Goal: Transaction & Acquisition: Purchase product/service

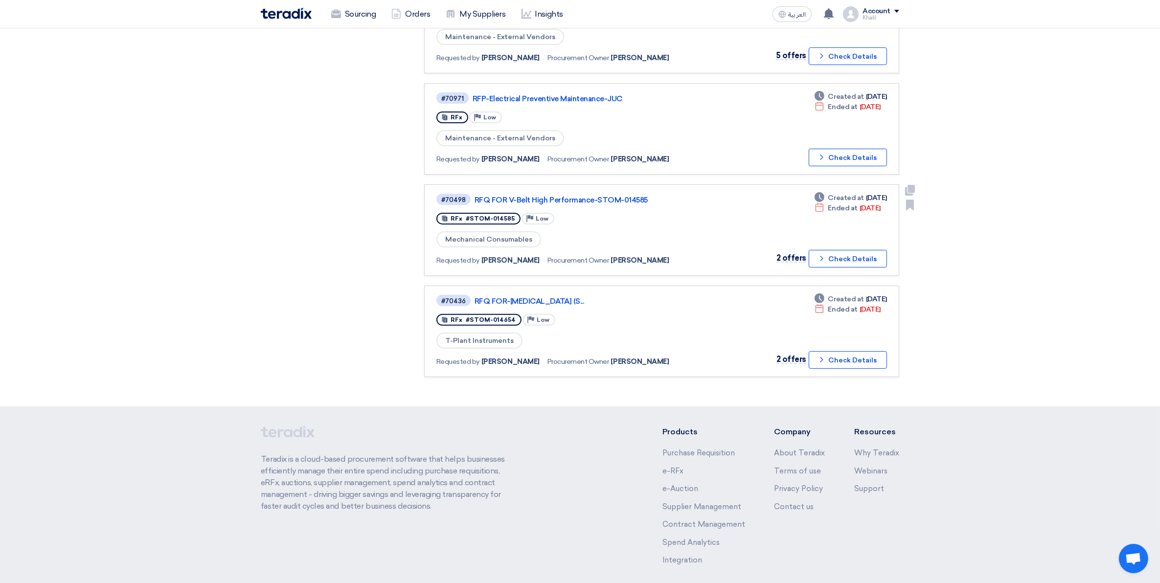
scroll to position [316, 0]
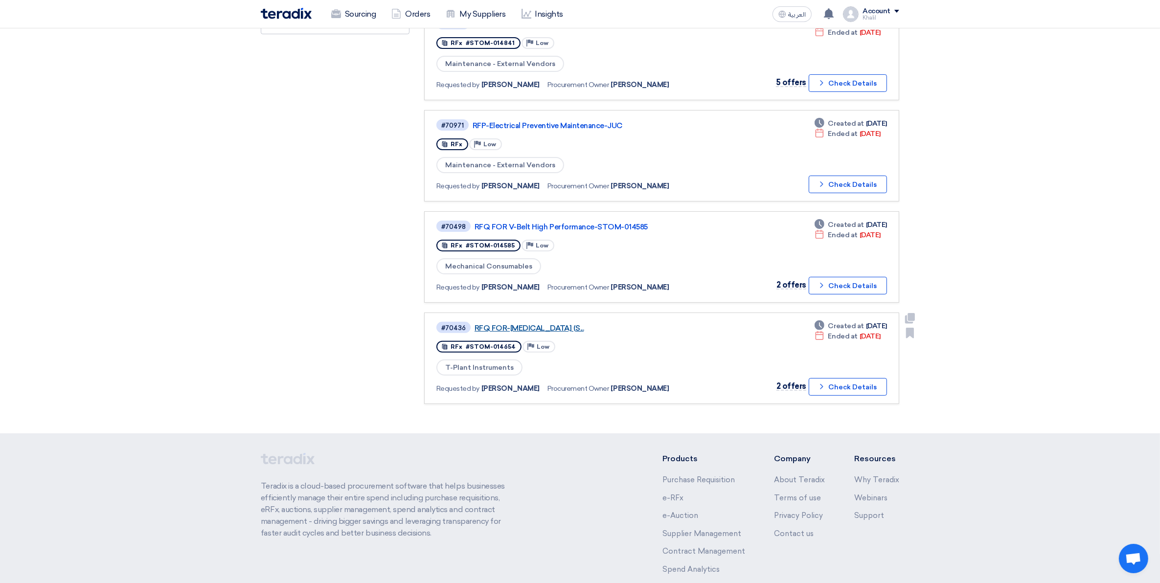
click at [599, 324] on link "RFQ FOR-[MEDICAL_DATA] (S..." at bounding box center [597, 328] width 245 height 9
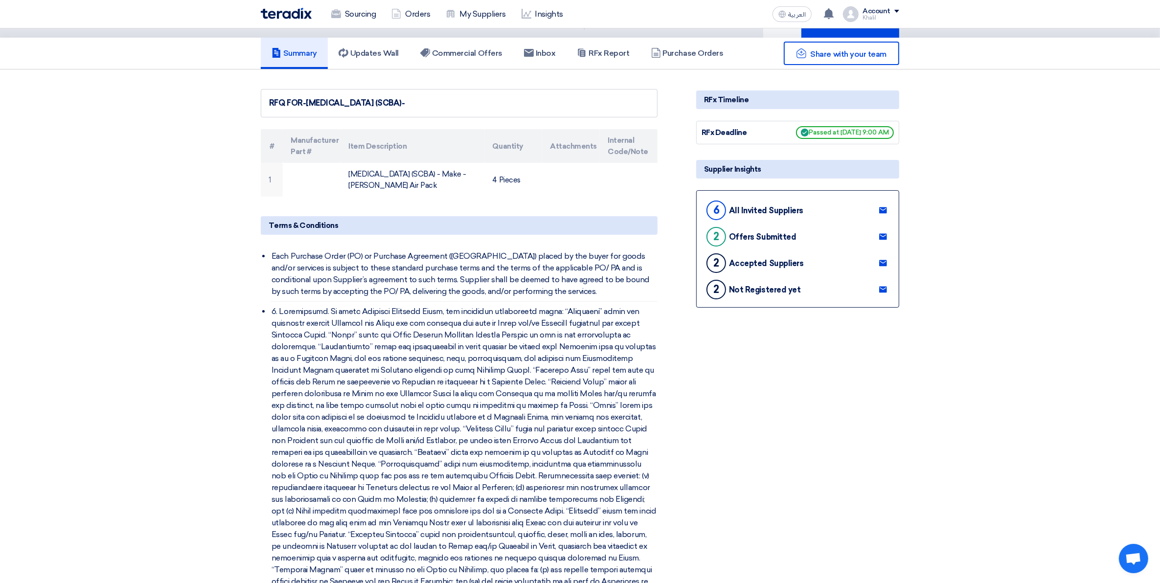
scroll to position [61, 0]
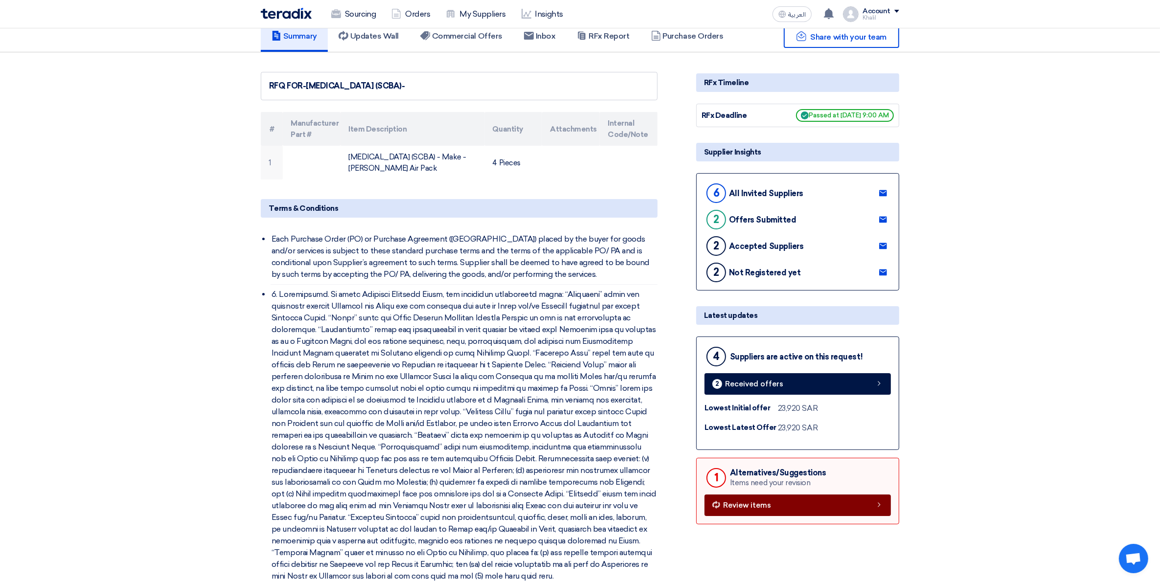
click at [879, 509] on icon at bounding box center [879, 505] width 8 height 8
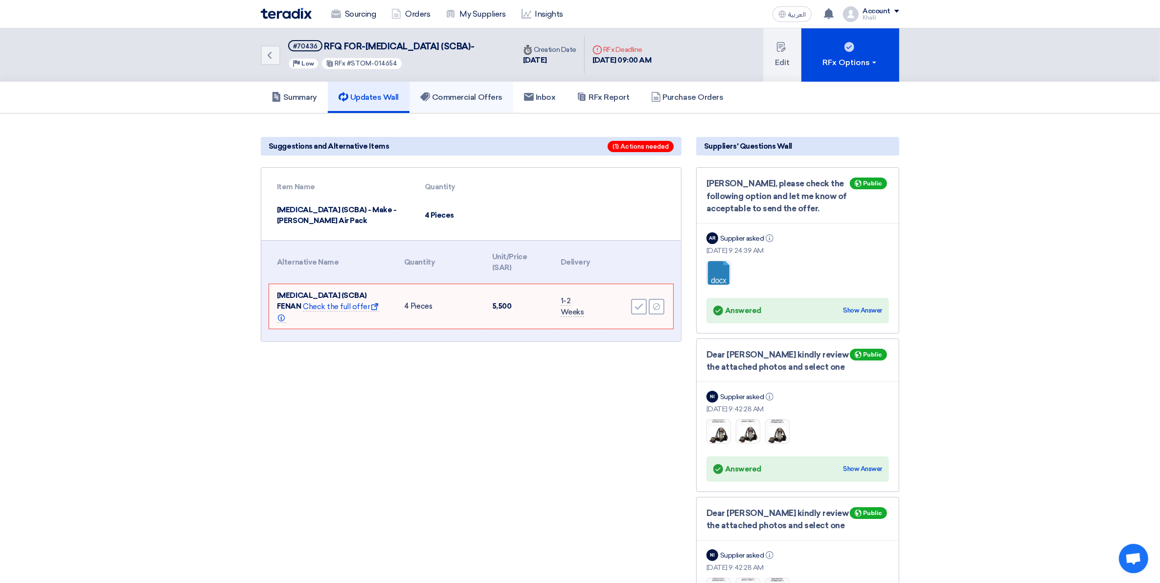
click at [473, 102] on h5 "Commercial Offers" at bounding box center [461, 97] width 82 height 10
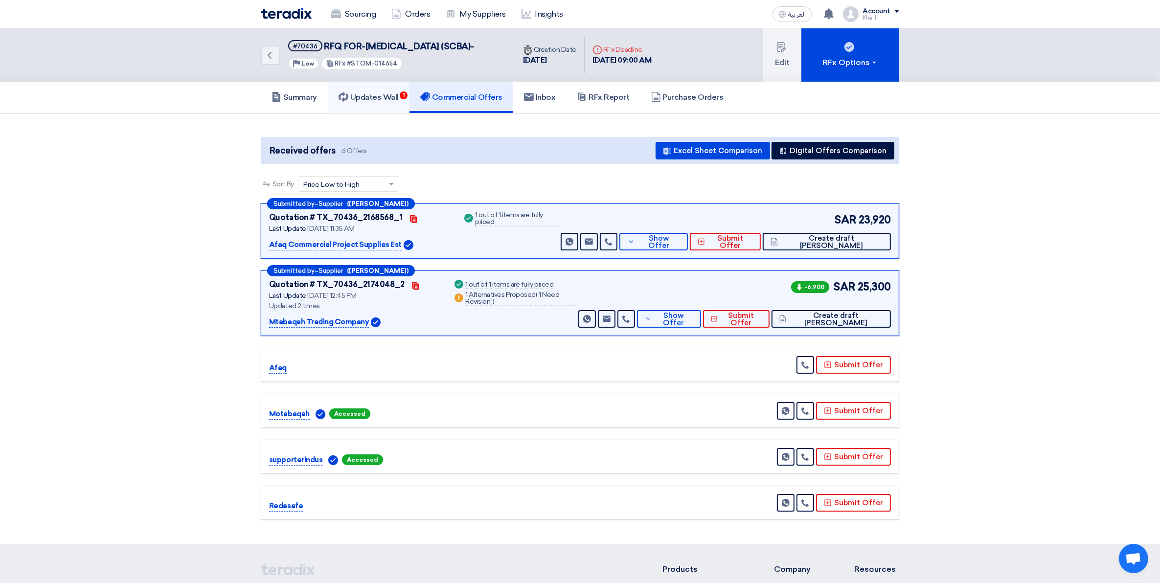
click at [390, 102] on h5 "Updates Wall 1" at bounding box center [369, 97] width 60 height 10
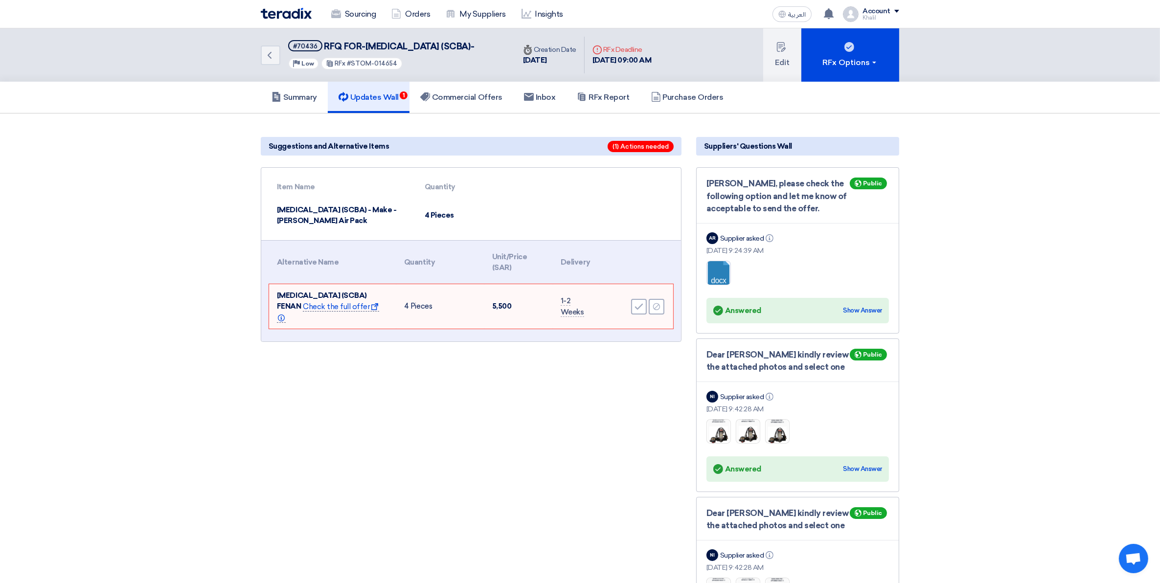
click at [375, 321] on span "Check the full offer Show offer Info" at bounding box center [328, 312] width 102 height 21
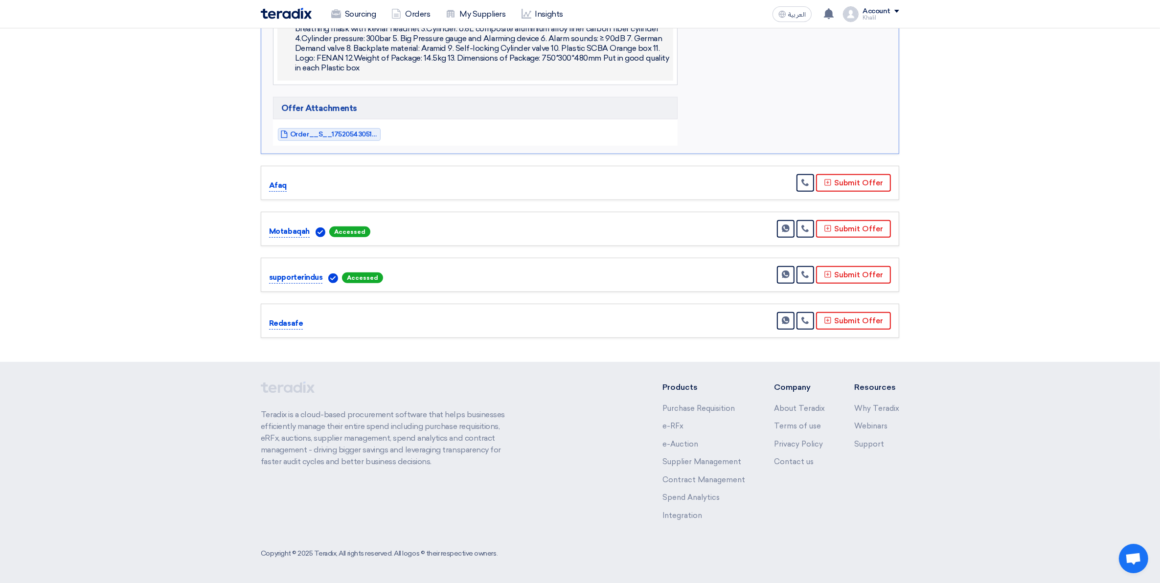
scroll to position [703, 0]
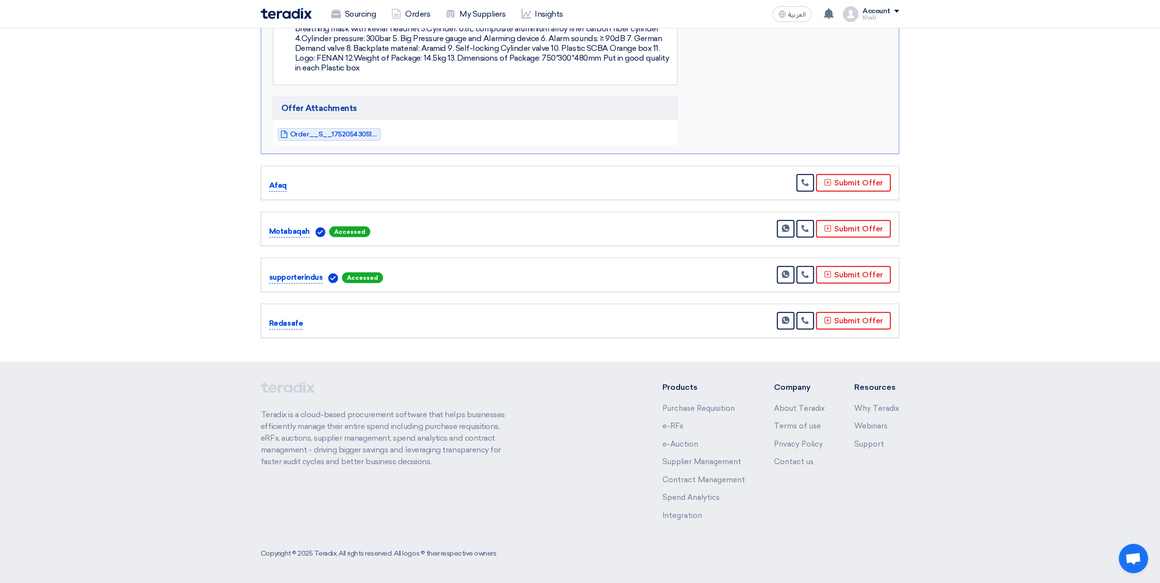
click at [282, 323] on p "Redasafe" at bounding box center [286, 324] width 34 height 12
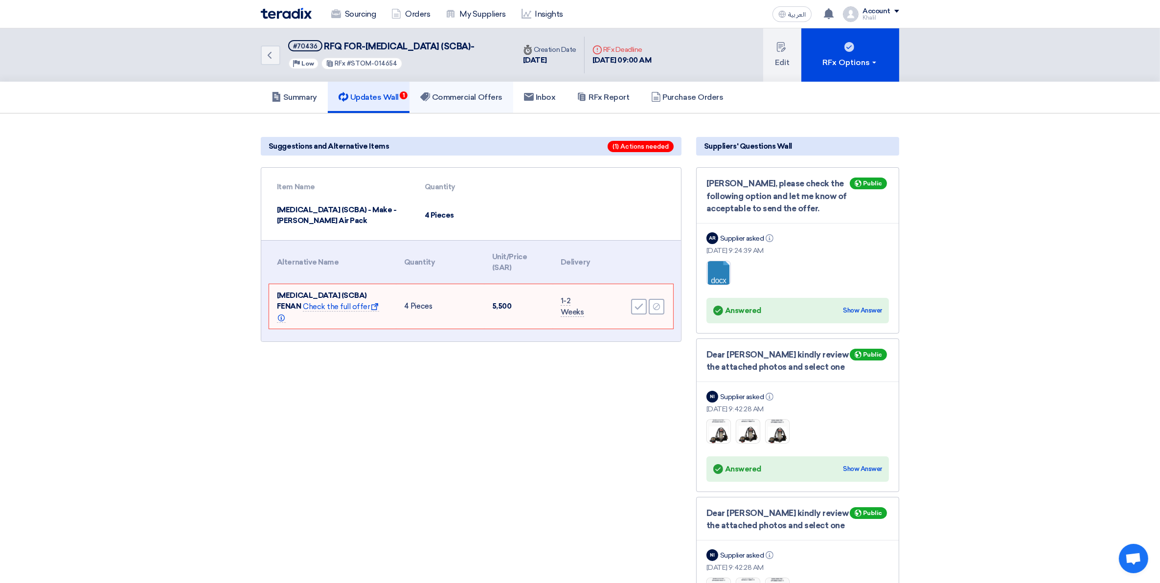
click at [444, 113] on link "Commercial Offers" at bounding box center [461, 97] width 104 height 31
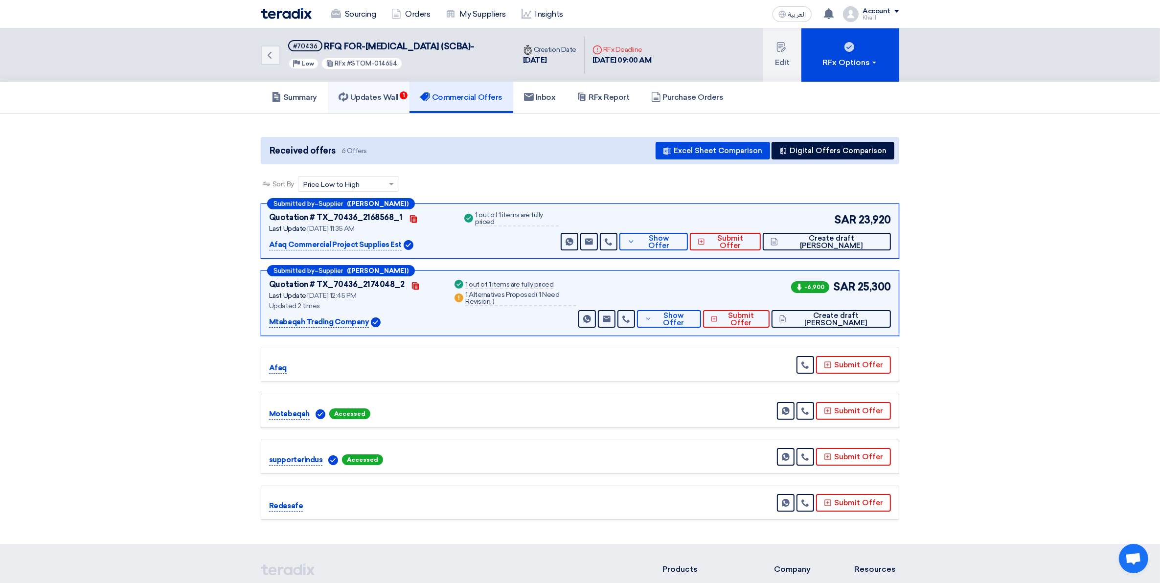
click at [370, 102] on h5 "Updates Wall 1" at bounding box center [369, 97] width 60 height 10
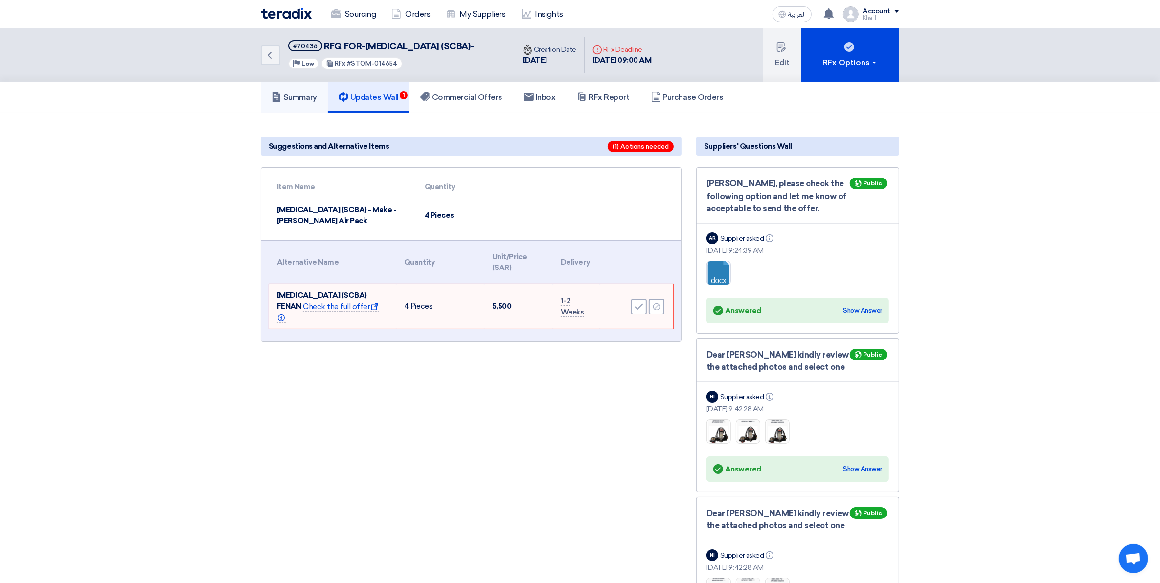
click at [295, 101] on link "Summary" at bounding box center [294, 97] width 67 height 31
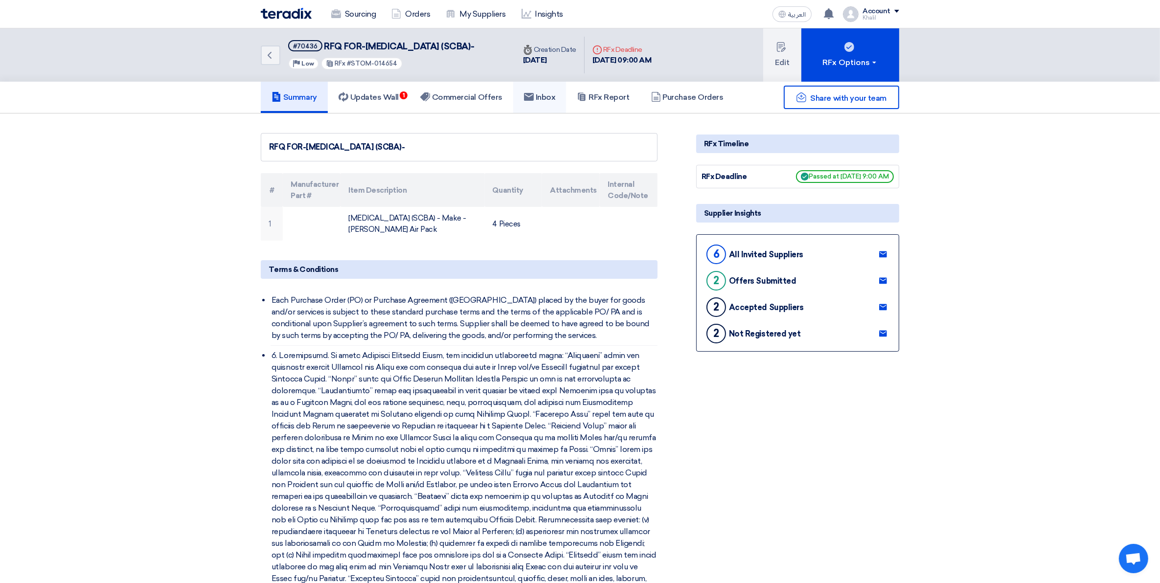
click at [556, 102] on h5 "Inbox" at bounding box center [540, 97] width 32 height 10
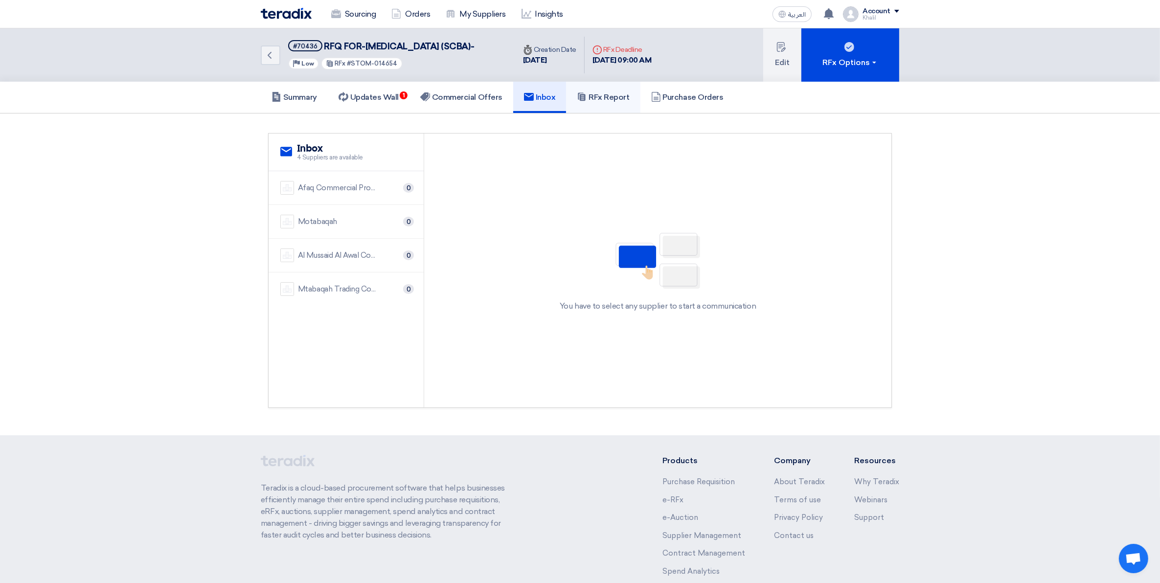
click at [609, 102] on h5 "RFx Report" at bounding box center [603, 97] width 52 height 10
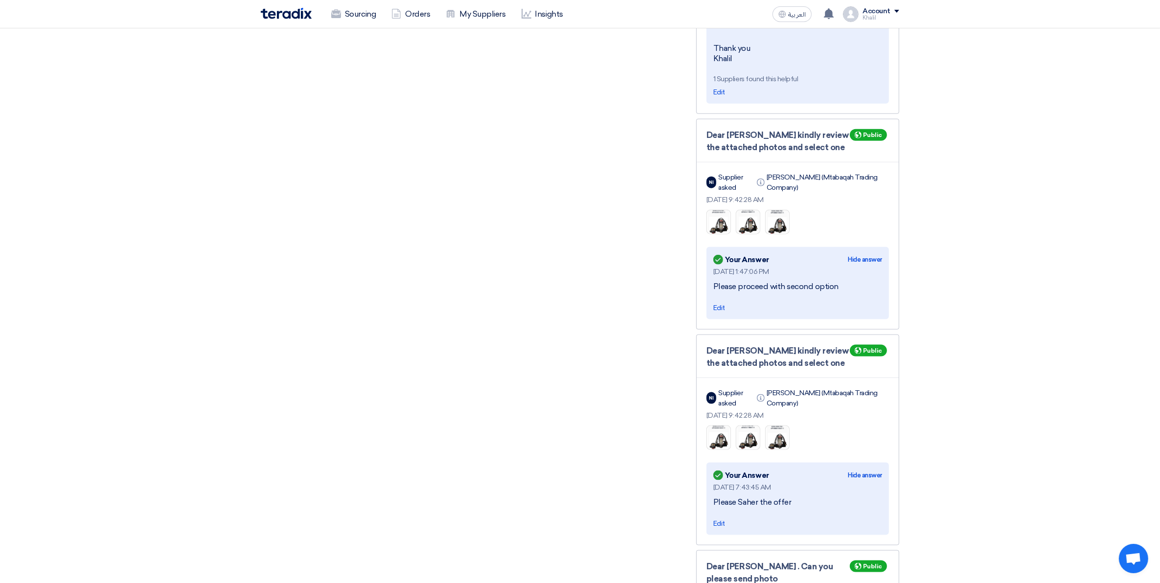
scroll to position [1392, 0]
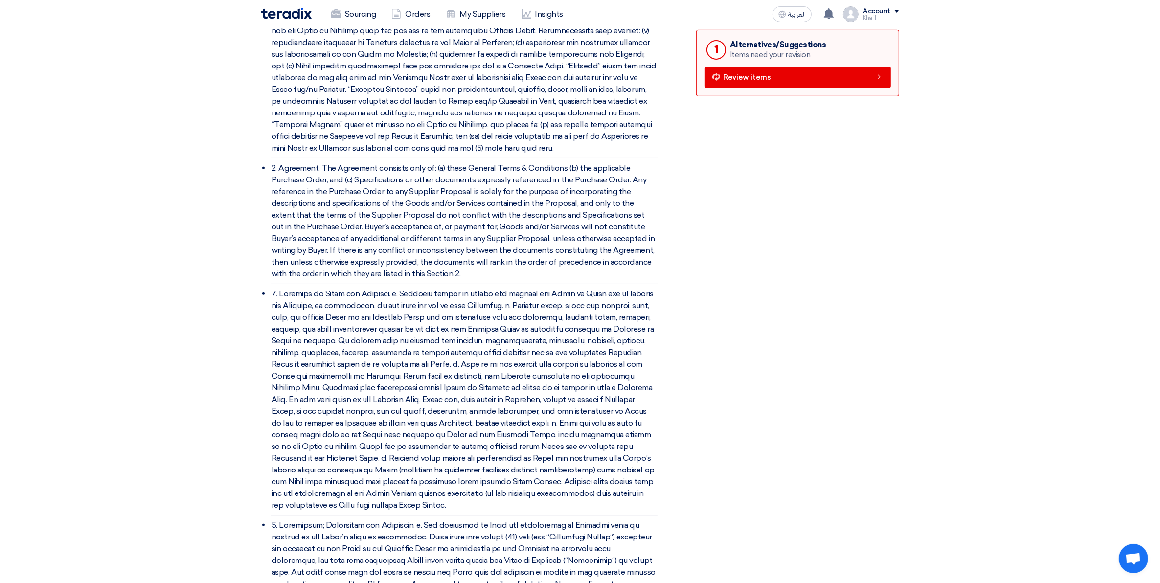
scroll to position [122, 0]
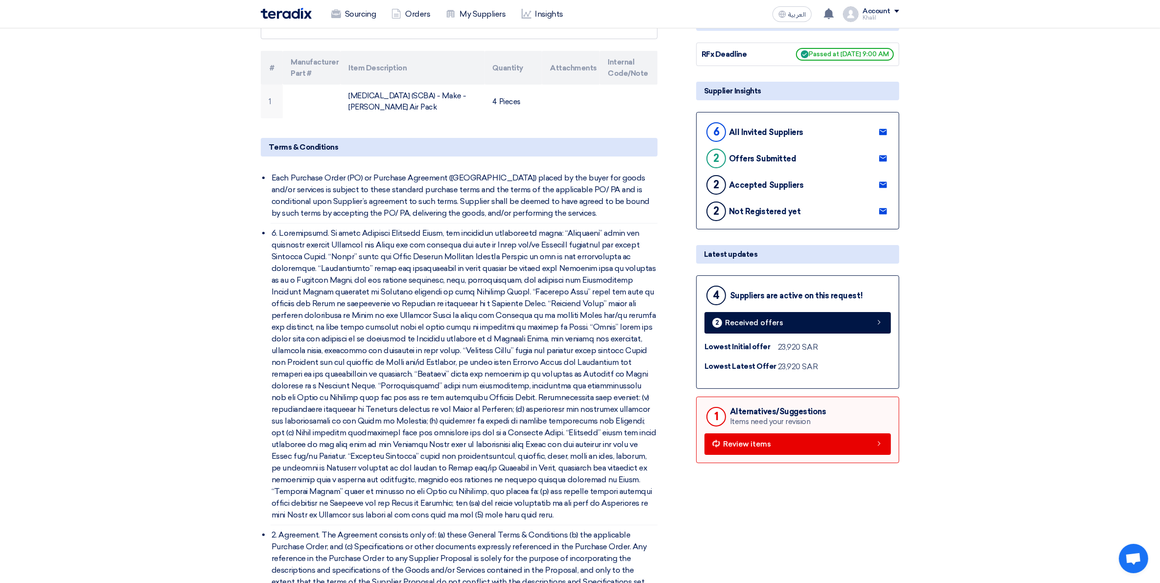
click at [713, 219] on div "2" at bounding box center [716, 212] width 20 height 20
click at [889, 219] on link at bounding box center [883, 211] width 16 height 15
click at [717, 221] on div "2" at bounding box center [716, 212] width 20 height 20
click at [800, 190] on div "Accepted Suppliers" at bounding box center [766, 185] width 74 height 9
click at [769, 216] on div "Not Registered yet" at bounding box center [764, 211] width 71 height 9
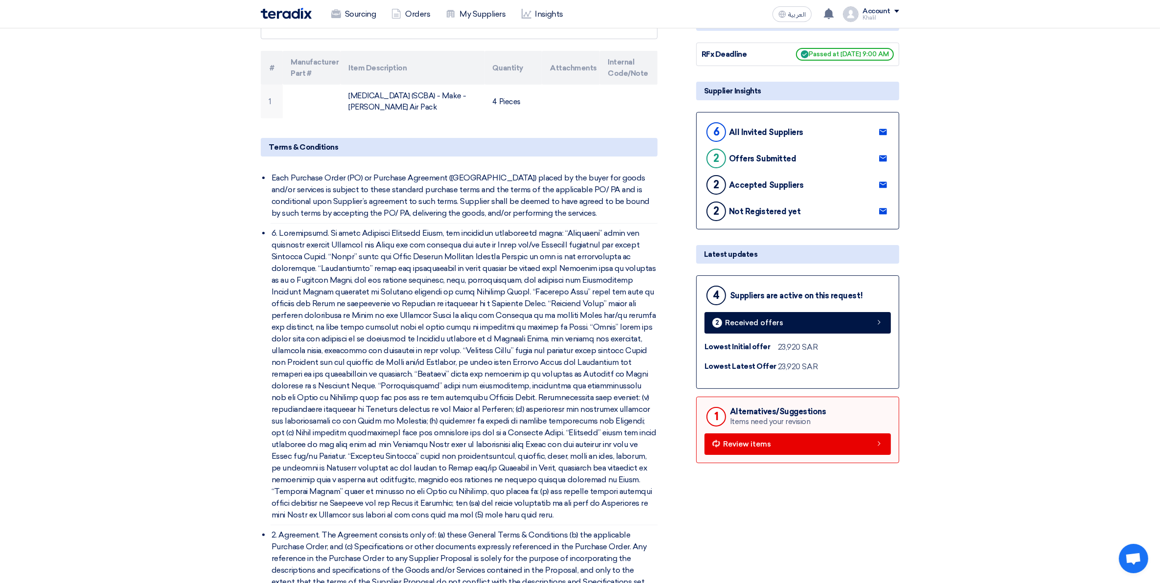
click at [756, 216] on div "Not Registered yet" at bounding box center [764, 211] width 71 height 9
click at [733, 216] on div "Not Registered yet" at bounding box center [764, 211] width 71 height 9
click at [734, 216] on div "Not Registered yet" at bounding box center [764, 211] width 71 height 9
click at [733, 216] on div "Not Registered yet" at bounding box center [764, 211] width 71 height 9
click at [731, 216] on div "Not Registered yet" at bounding box center [764, 211] width 71 height 9
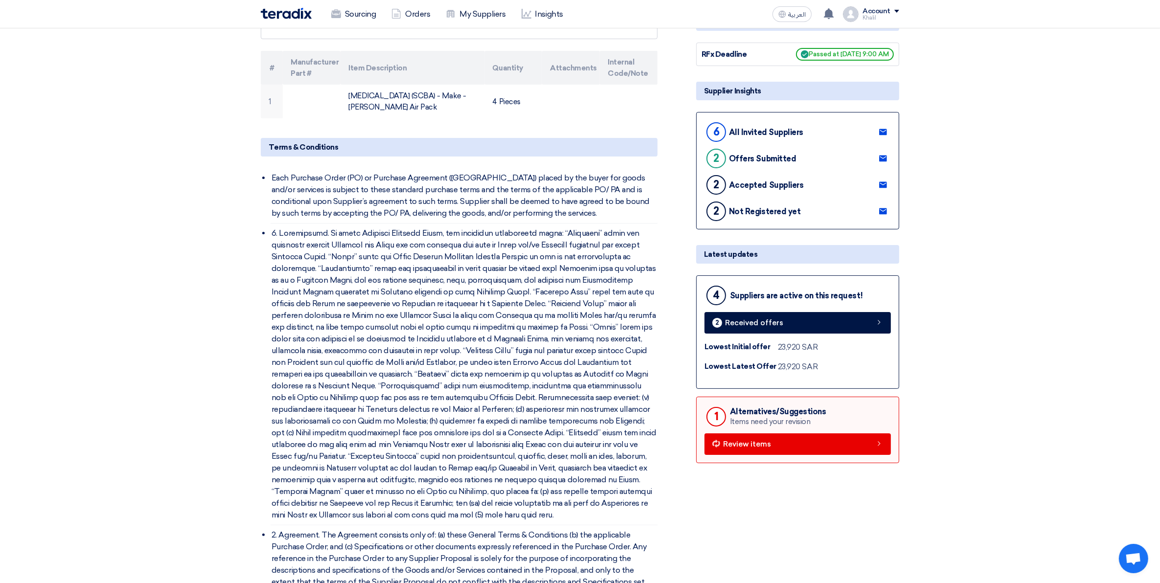
drag, startPoint x: 731, startPoint y: 218, endPoint x: 722, endPoint y: 218, distance: 9.3
click at [722, 218] on div "2" at bounding box center [716, 212] width 20 height 20
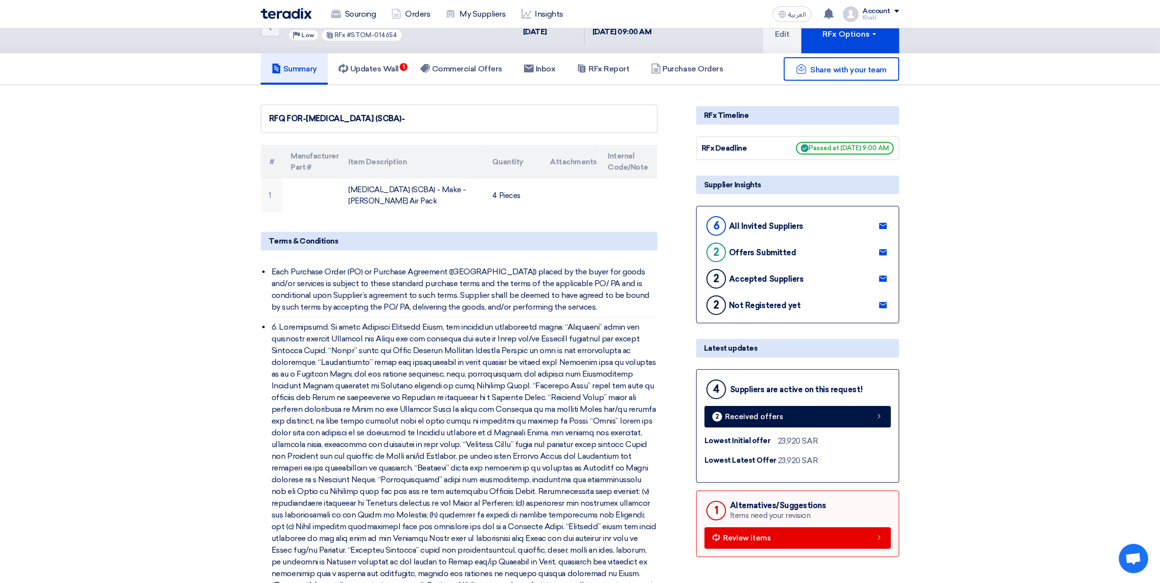
scroll to position [0, 0]
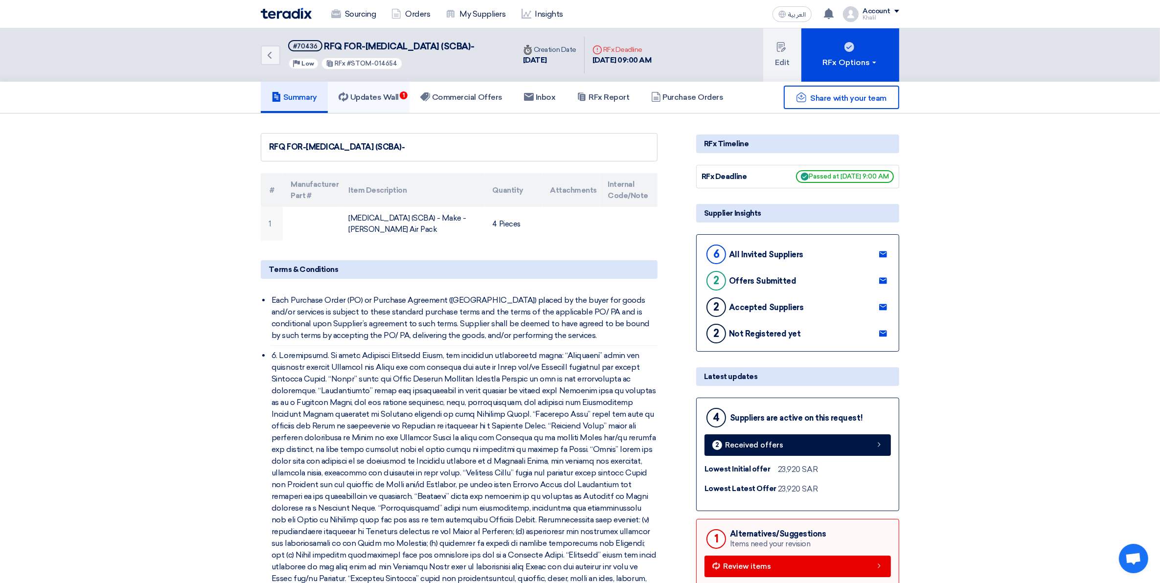
click at [384, 102] on h5 "Updates Wall 1" at bounding box center [369, 97] width 60 height 10
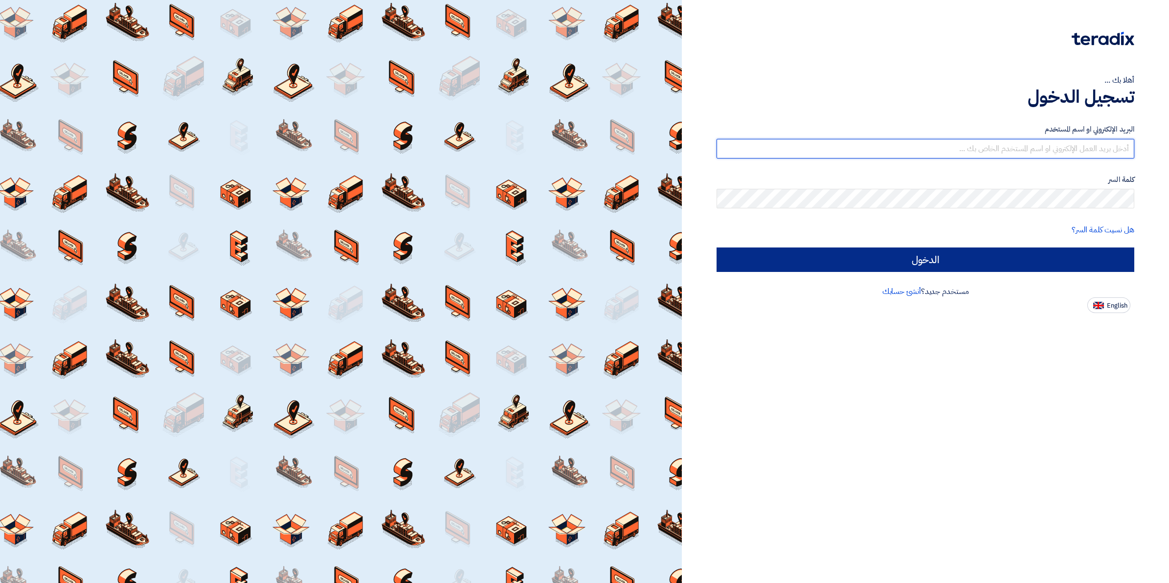
type input "kalbinali@sauditabreed.com"
click at [939, 255] on input "الدخول" at bounding box center [926, 260] width 418 height 24
type input "Sign in"
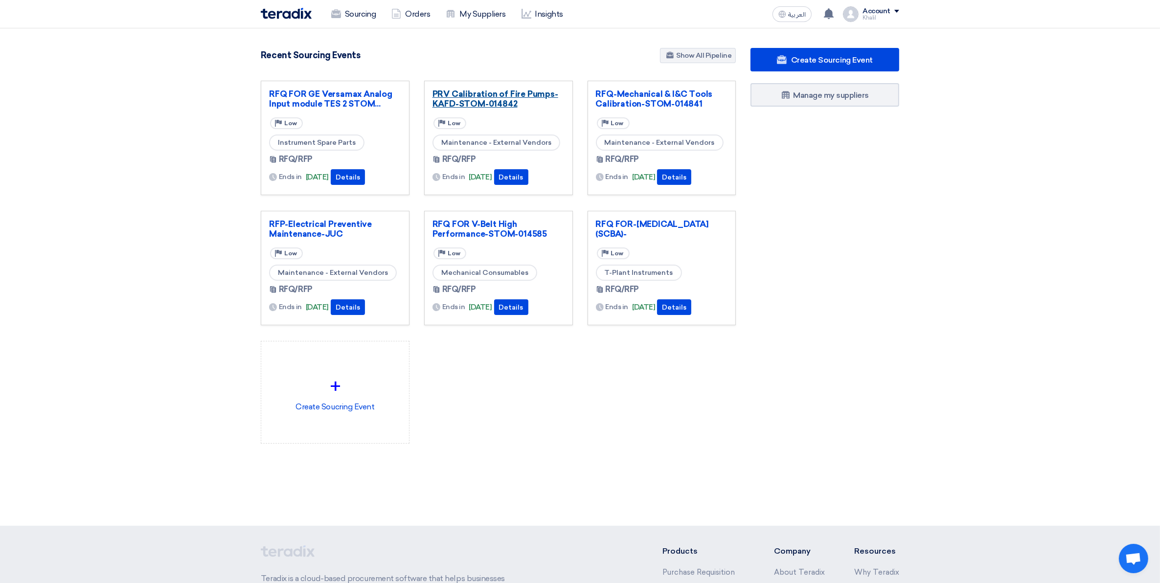
click at [485, 104] on link "PRV Calibration of Fire Pumps-KAFD-STOM-014842" at bounding box center [498, 99] width 132 height 20
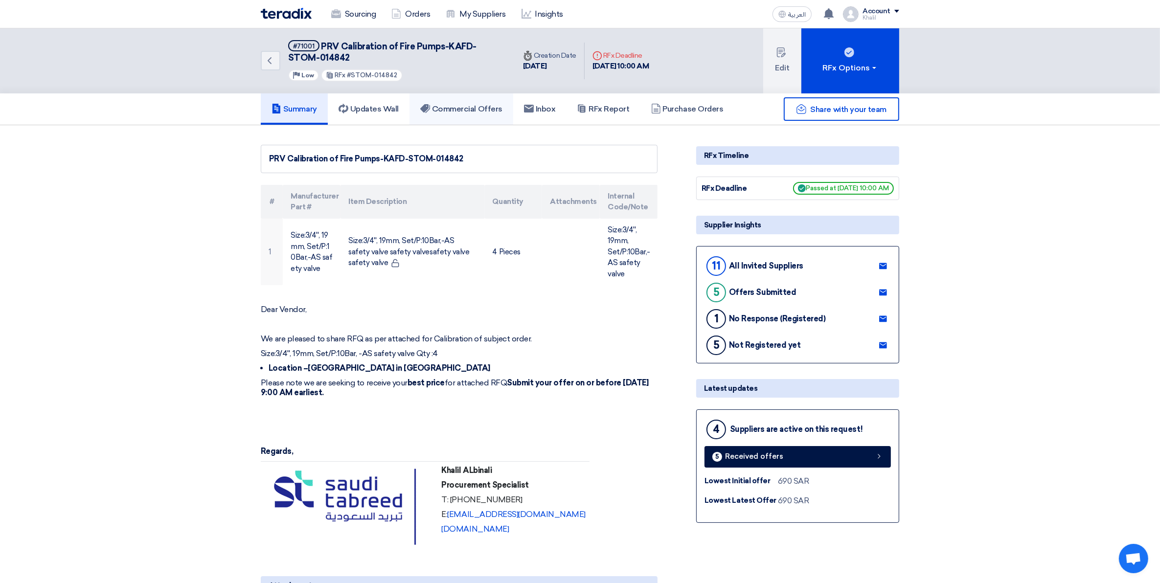
click at [451, 109] on h5 "Commercial Offers" at bounding box center [461, 109] width 82 height 10
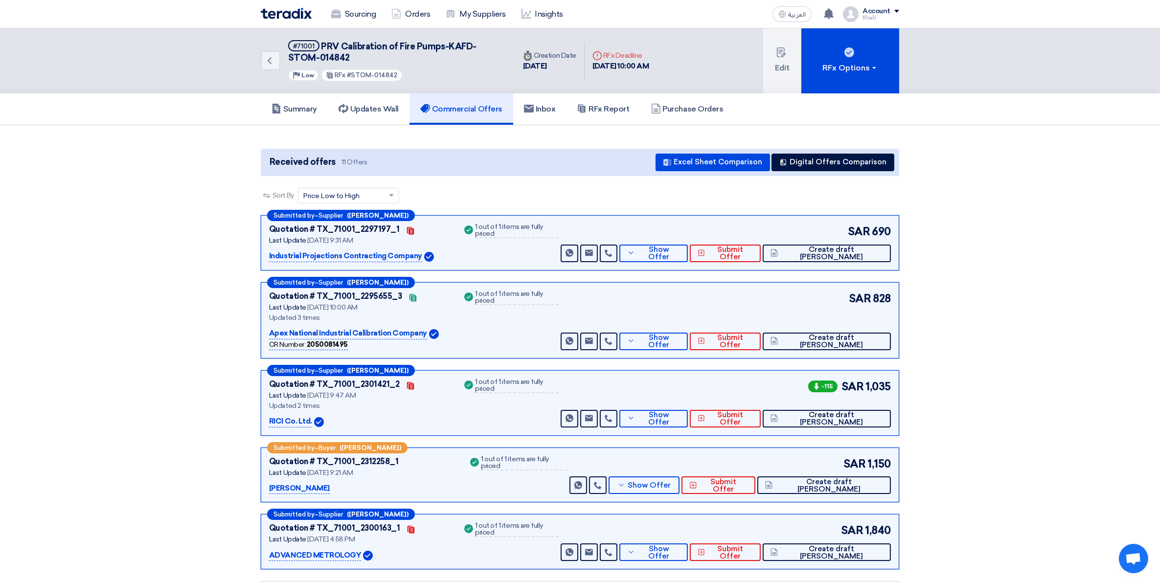
click at [400, 255] on p "Industrial Projections Contracting Company" at bounding box center [345, 256] width 153 height 12
click at [680, 255] on span "Show Offer" at bounding box center [658, 253] width 43 height 15
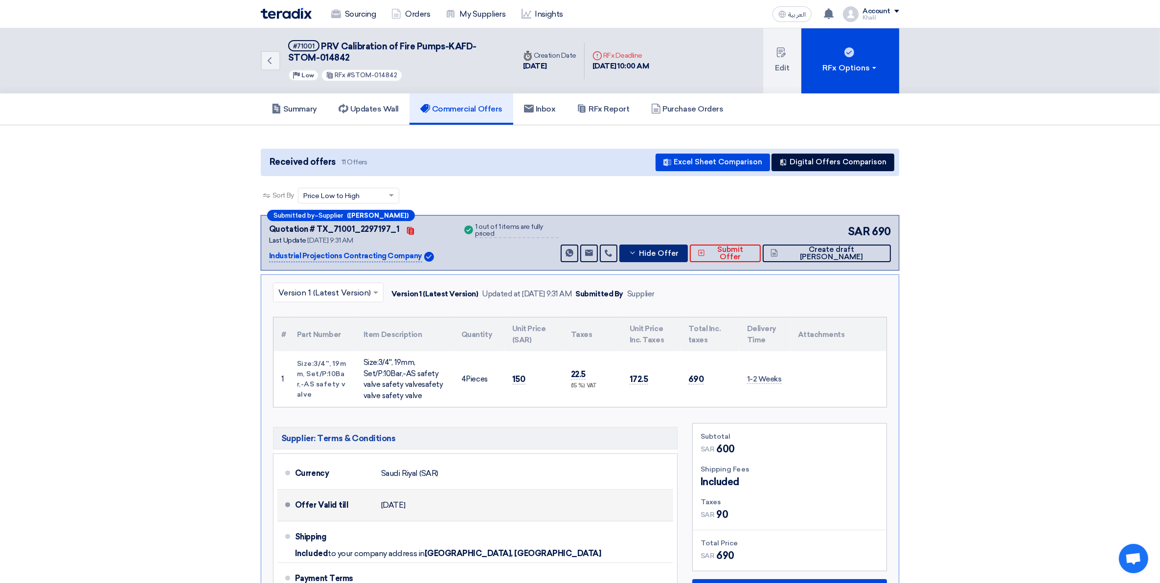
scroll to position [428, 0]
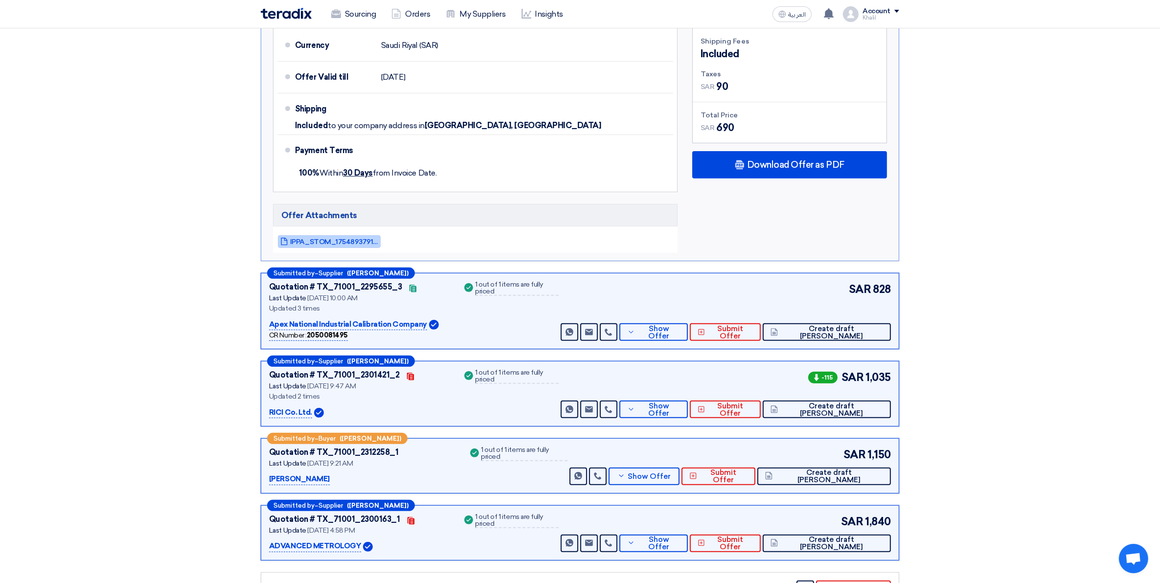
click at [339, 238] on span "IPPA_STOM_1754893791029.pdf" at bounding box center [334, 241] width 88 height 7
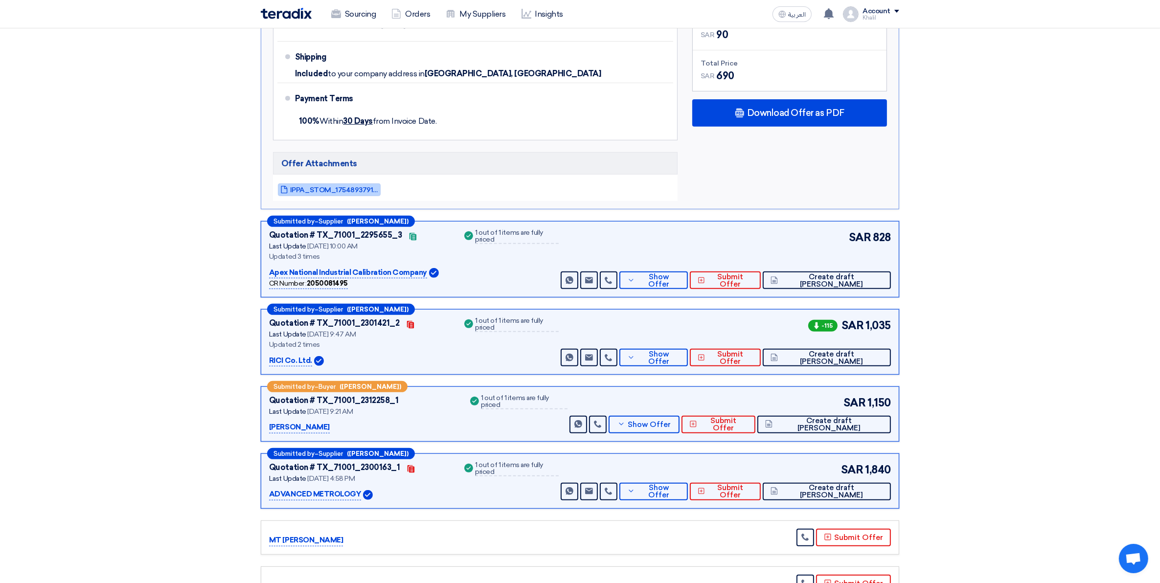
scroll to position [550, 0]
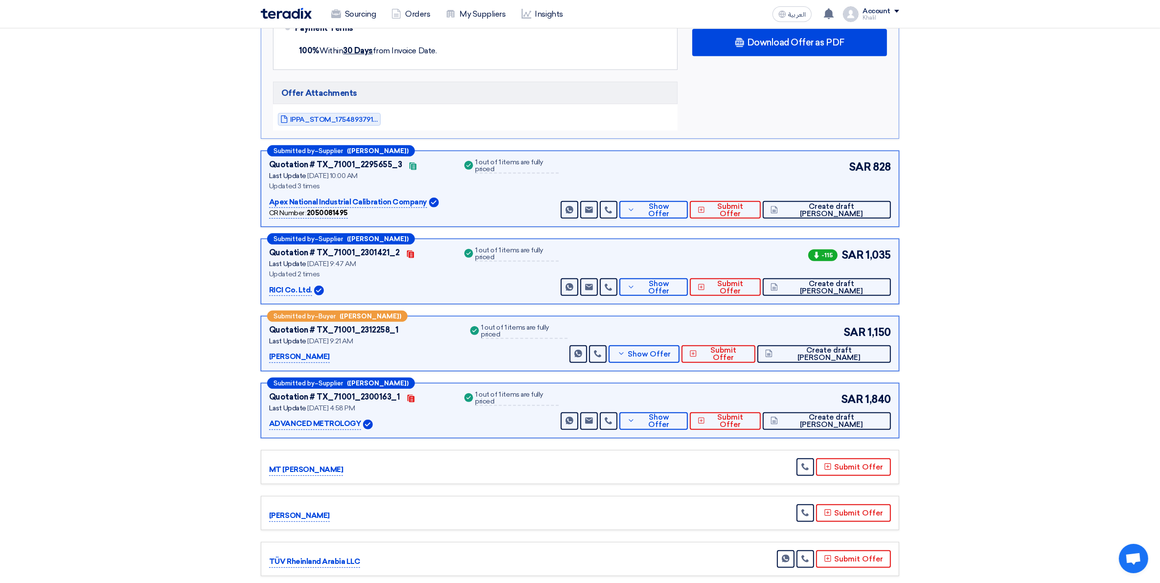
click at [308, 363] on p "Hasan Alkithiri" at bounding box center [299, 357] width 61 height 12
click at [307, 354] on p "Hasan Alkithiri" at bounding box center [299, 357] width 61 height 12
click at [671, 355] on span "Show Offer" at bounding box center [649, 354] width 43 height 7
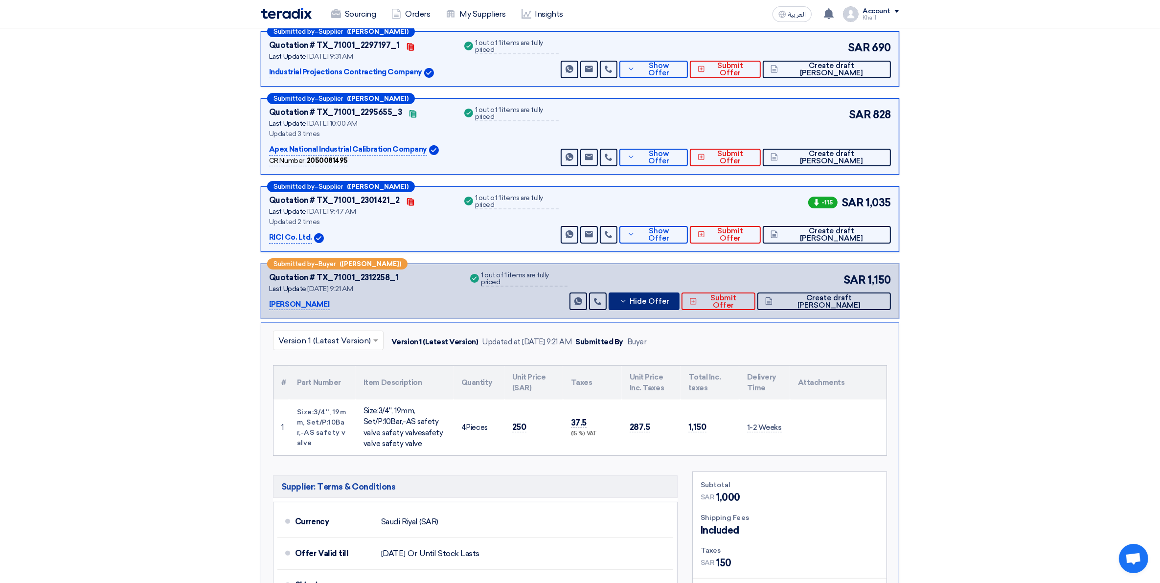
scroll to position [183, 0]
click at [688, 241] on button "Show Offer" at bounding box center [653, 236] width 68 height 18
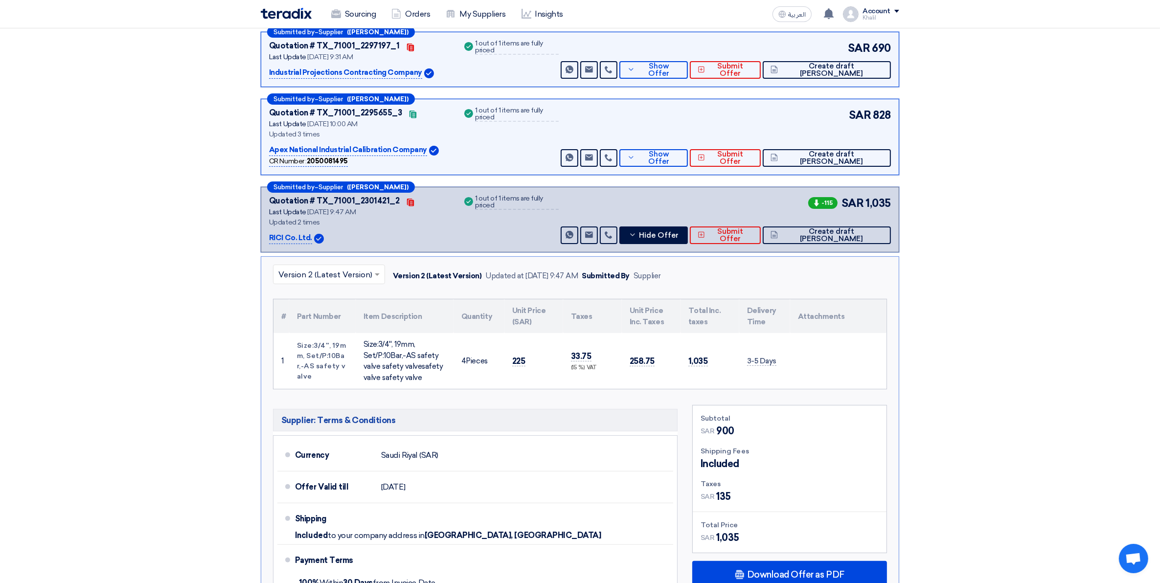
click at [751, 197] on div "-115 SAR 1,035 Send Message Send Message" at bounding box center [725, 219] width 332 height 49
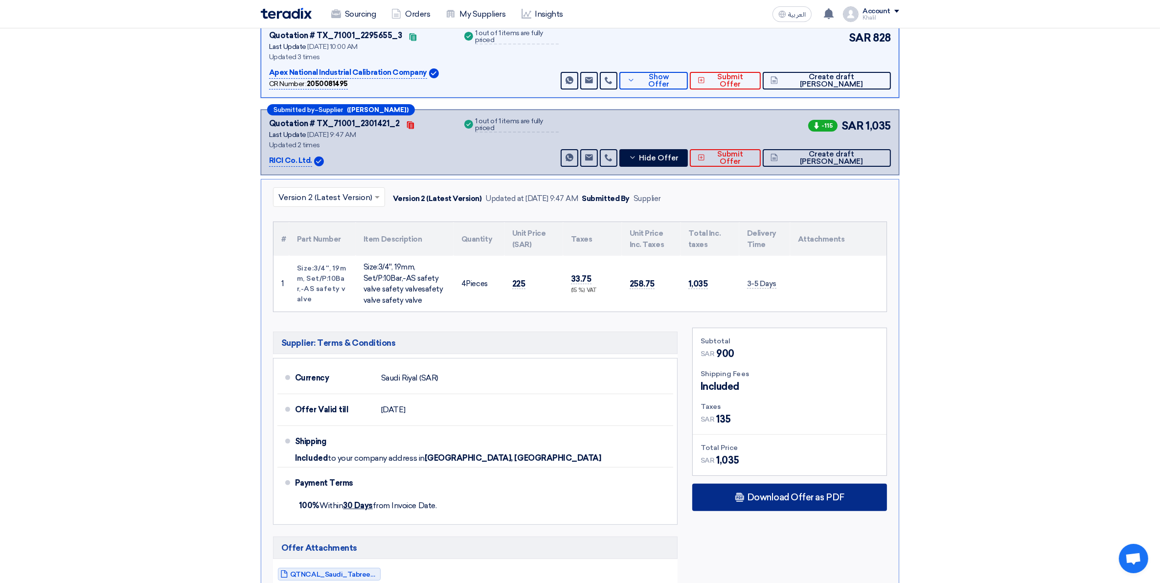
scroll to position [306, 0]
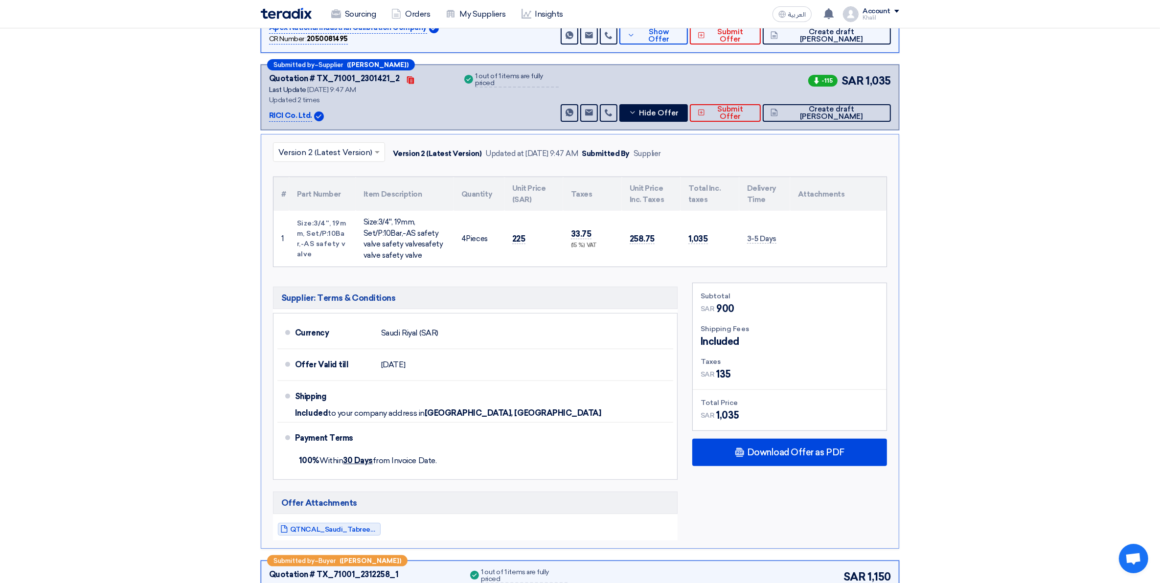
drag, startPoint x: 535, startPoint y: 237, endPoint x: 509, endPoint y: 238, distance: 25.9
click at [509, 238] on td "225" at bounding box center [533, 239] width 59 height 56
copy span "225"
drag, startPoint x: 747, startPoint y: 340, endPoint x: 686, endPoint y: 344, distance: 60.8
click at [686, 344] on div "Subtotal SAR 900 Shipping Fees Included Taxes SAR SAR" at bounding box center [789, 412] width 209 height 258
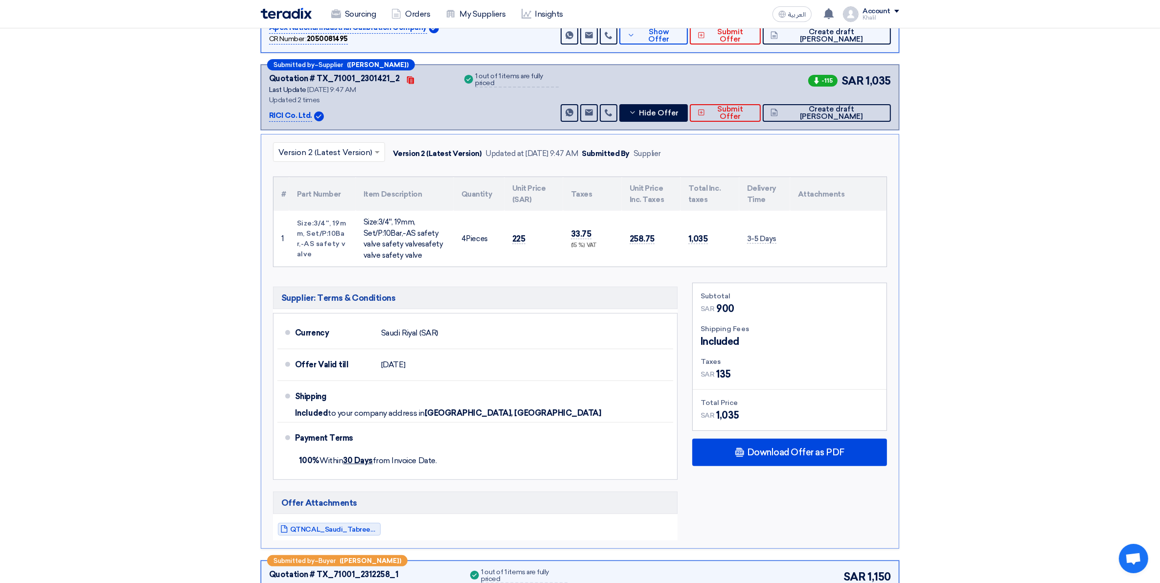
copy span "Included"
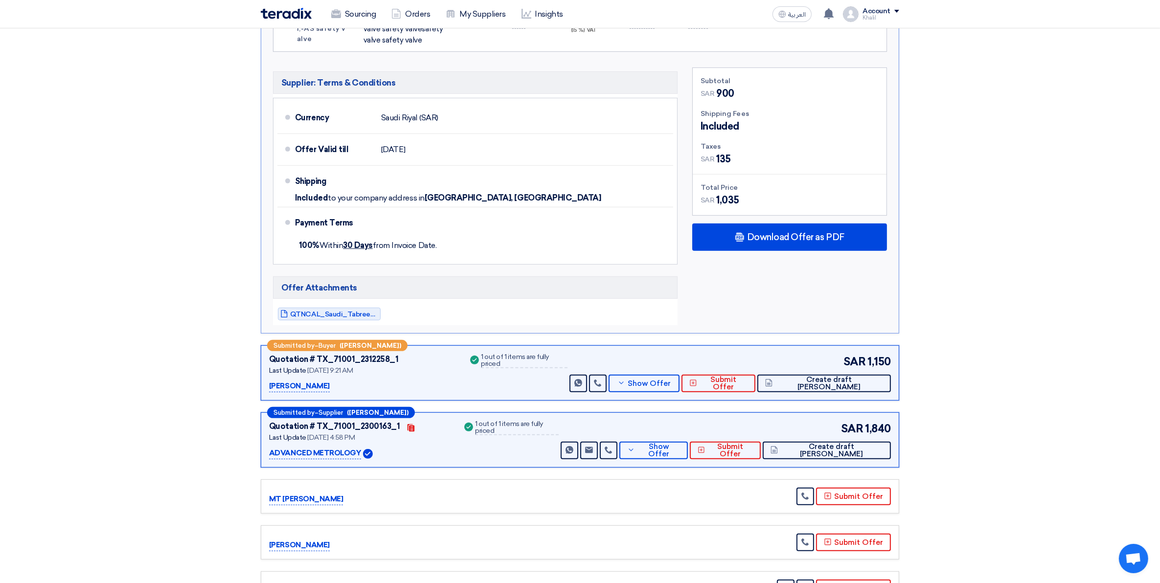
scroll to position [550, 0]
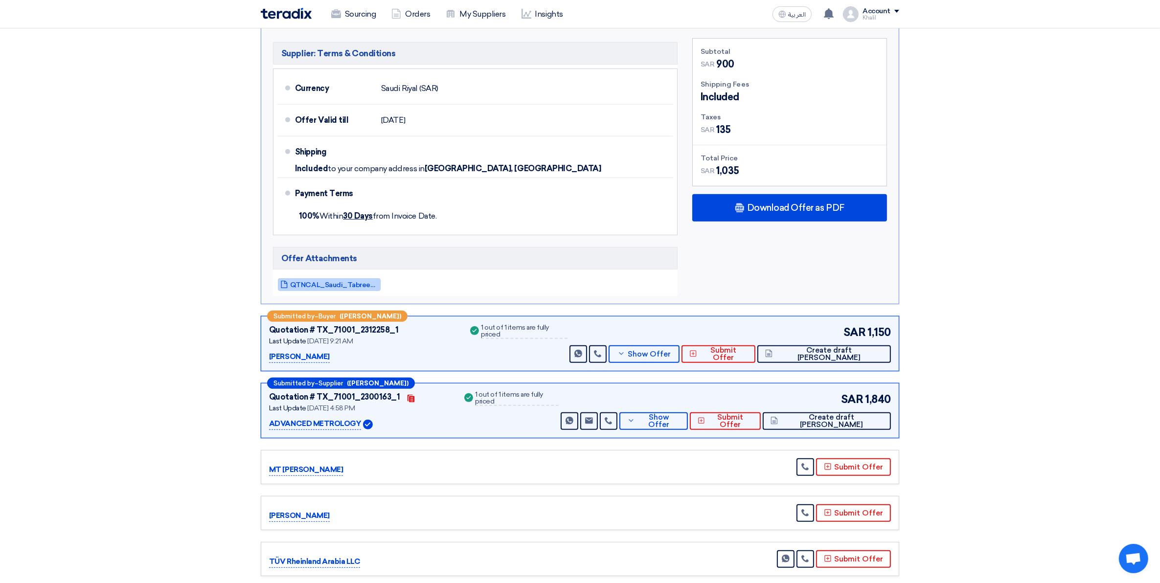
click at [345, 285] on span "QTNCAL_Saudi_Tabreed_Operation_and_Maintenance_Co_STOM_1754981252639.pdf" at bounding box center [334, 284] width 88 height 7
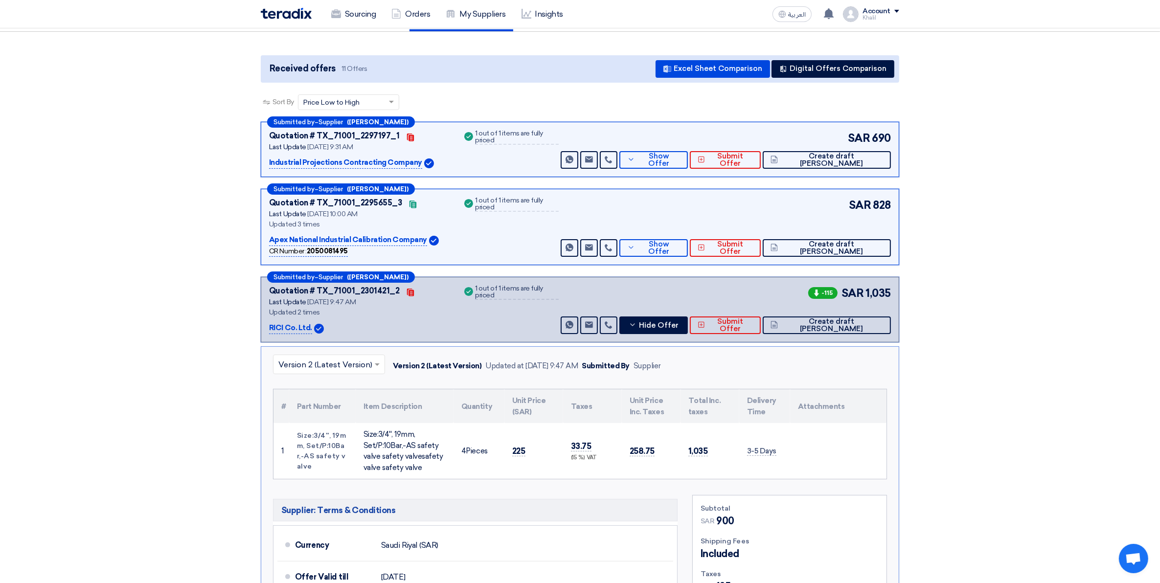
scroll to position [0, 0]
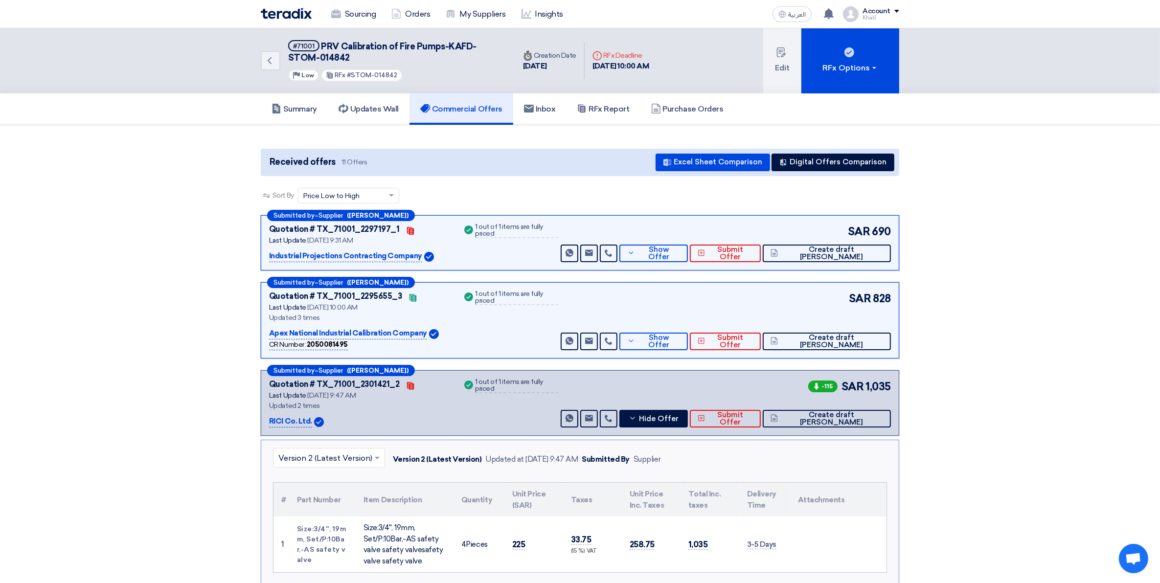
click at [375, 255] on p "Industrial Projections Contracting Company" at bounding box center [345, 256] width 153 height 12
click at [680, 255] on span "Show Offer" at bounding box center [658, 253] width 43 height 15
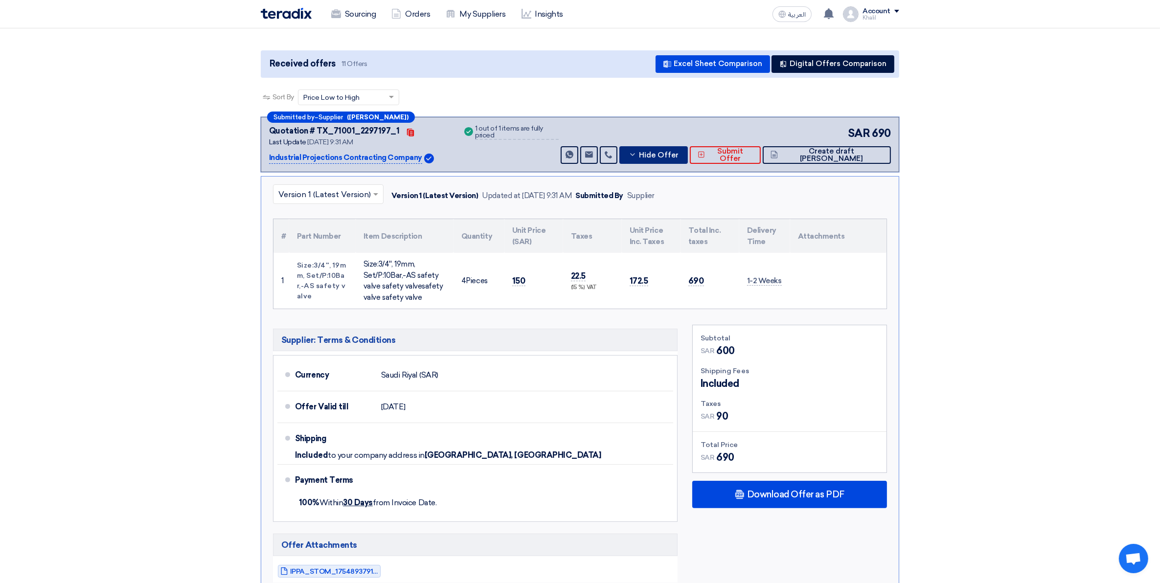
scroll to position [122, 0]
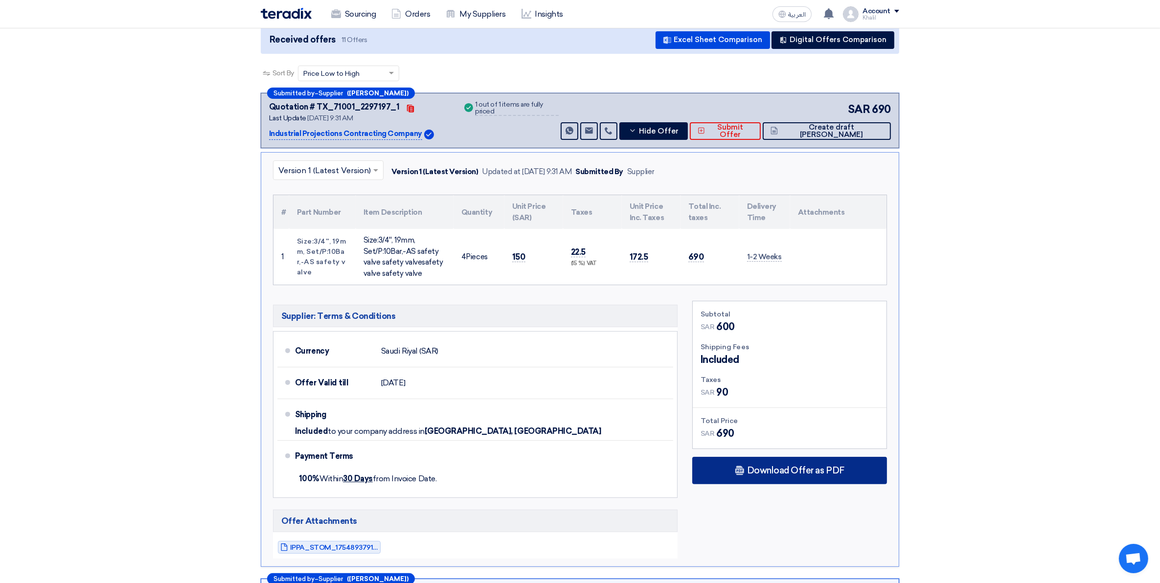
click at [844, 482] on div "Download Offer as PDF" at bounding box center [789, 470] width 195 height 27
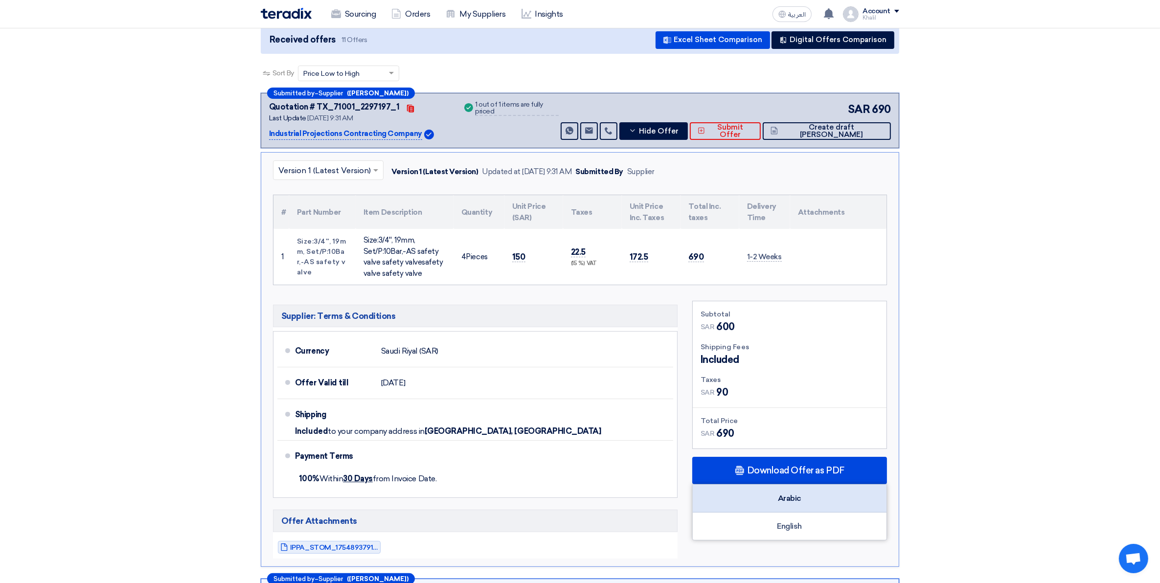
drag, startPoint x: 832, startPoint y: 522, endPoint x: 827, endPoint y: 506, distance: 16.9
click at [827, 506] on div "Arabic English" at bounding box center [789, 512] width 195 height 56
drag, startPoint x: 827, startPoint y: 506, endPoint x: 811, endPoint y: 504, distance: 15.8
click at [811, 504] on div "Arabic" at bounding box center [790, 499] width 194 height 28
click at [1062, 403] on section "Received offers 11 Offers Excel Sheet Comparison Digital Offers Comparison Sort…" at bounding box center [580, 589] width 1160 height 1173
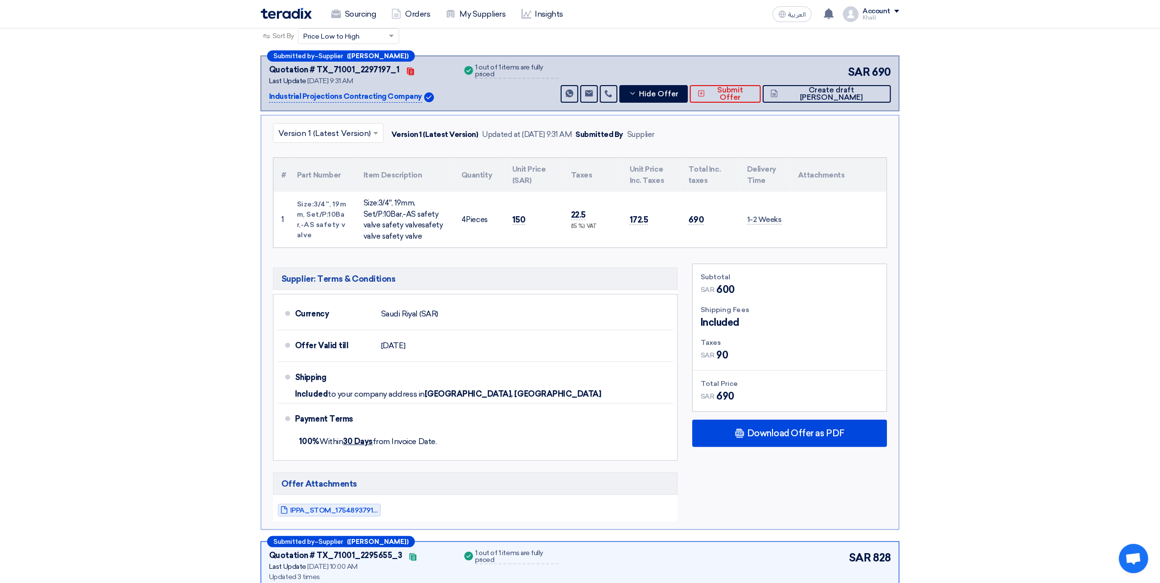
scroll to position [183, 0]
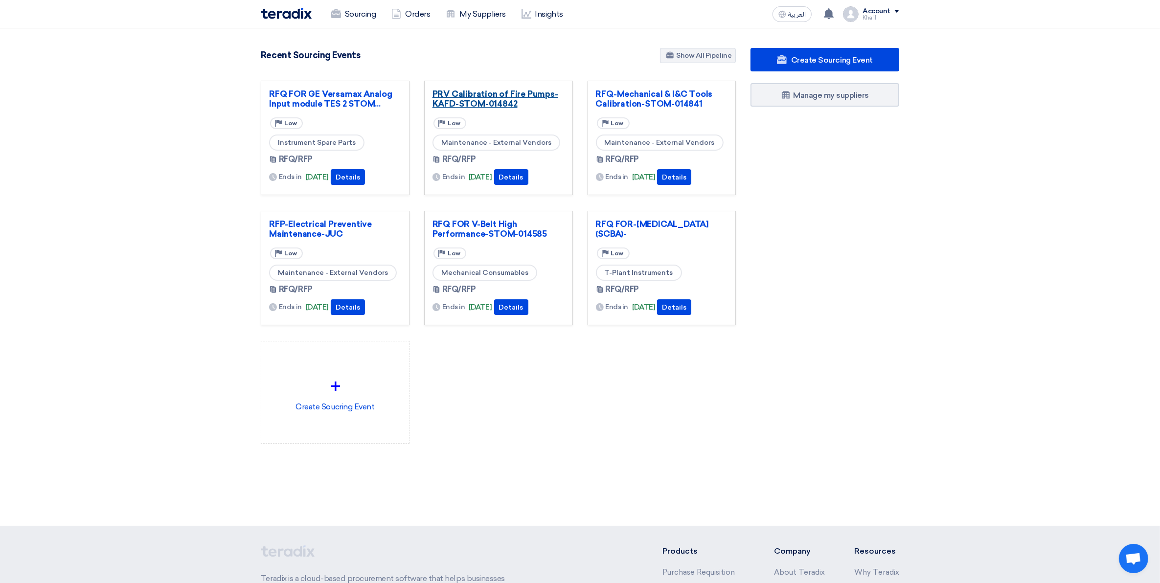
click at [498, 103] on link "PRV Calibration of Fire Pumps-KAFD-STOM-014842" at bounding box center [498, 99] width 132 height 20
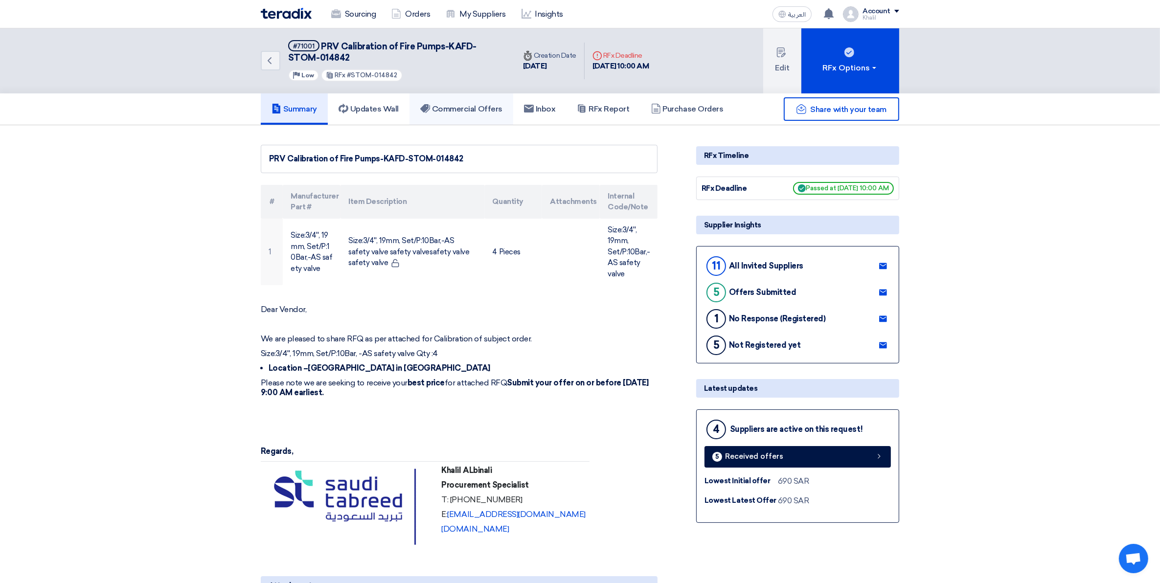
click at [477, 112] on h5 "Commercial Offers" at bounding box center [461, 109] width 82 height 10
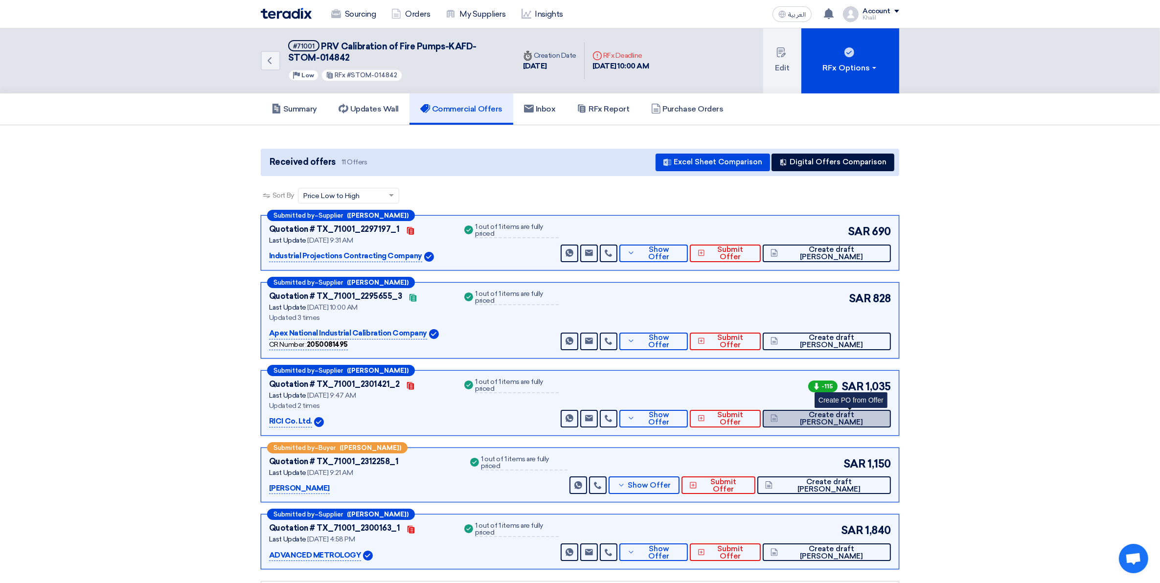
click at [849, 419] on span "Create draft [PERSON_NAME]" at bounding box center [831, 418] width 103 height 15
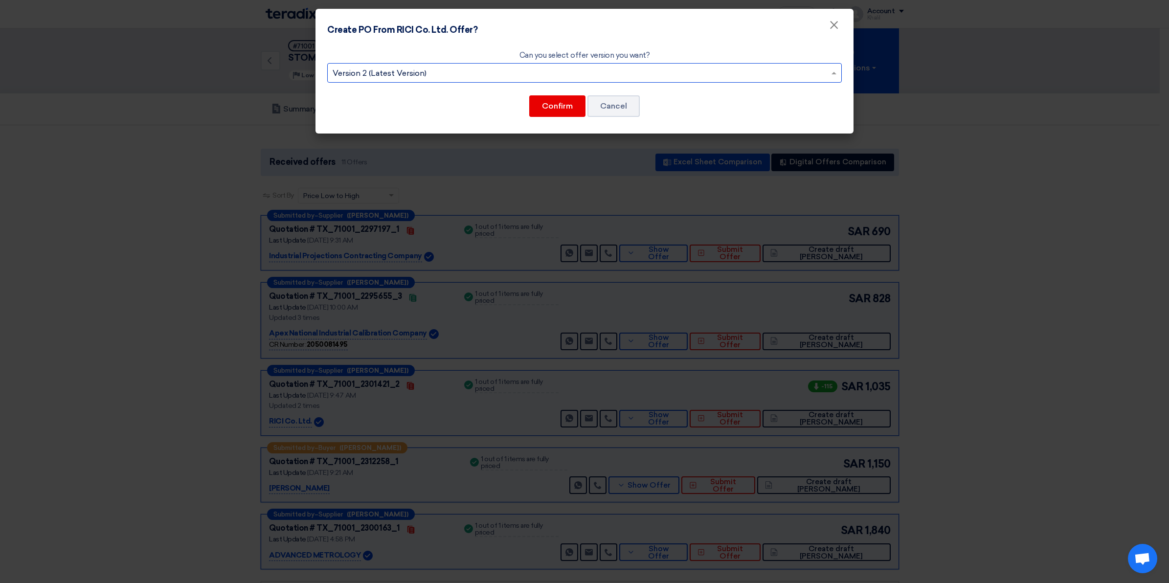
click at [597, 74] on input "text" at bounding box center [580, 74] width 494 height 16
click at [602, 92] on span "Version 2 (Latest Version)" at bounding box center [585, 92] width 98 height 9
click at [561, 106] on button "Confirm" at bounding box center [557, 106] width 56 height 22
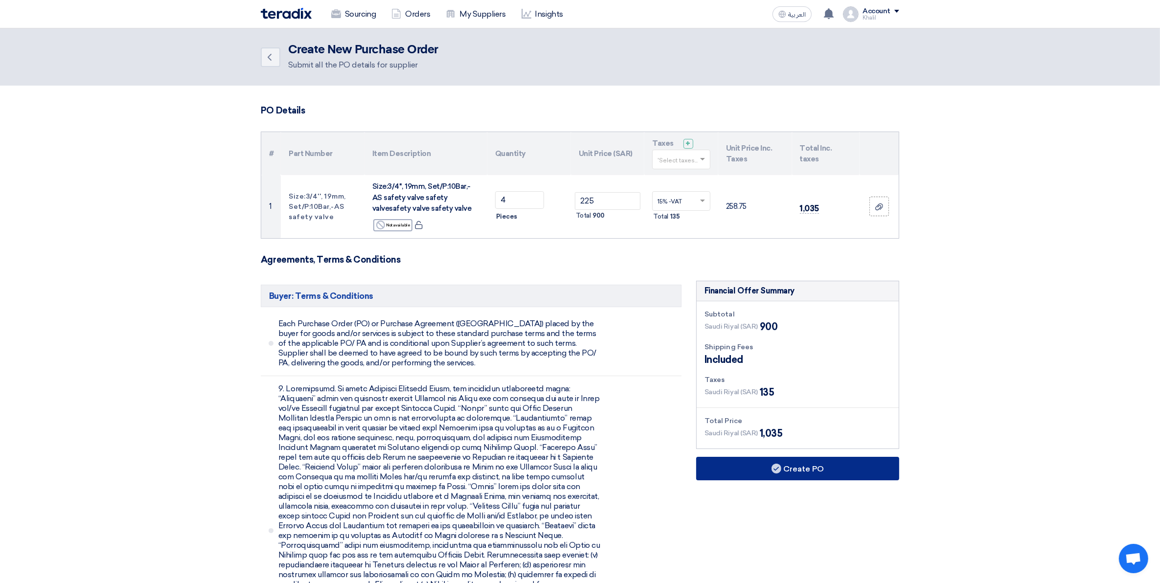
click at [801, 469] on button "Create PO" at bounding box center [797, 468] width 203 height 23
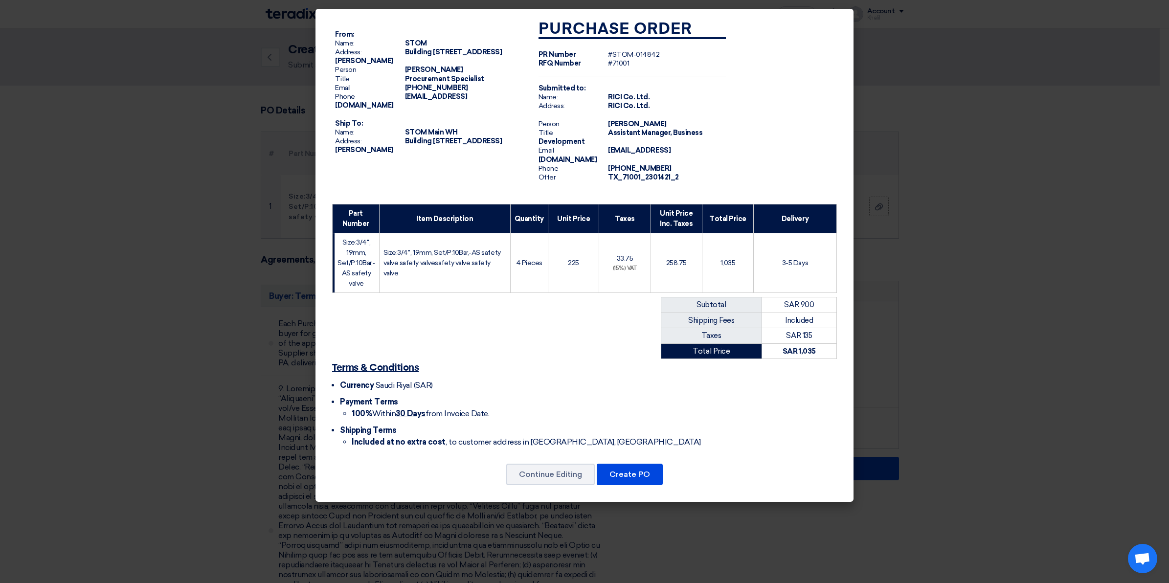
click at [770, 119] on div "From: Name: STOM Address: Building No: 7160 Area:7, North Khaldiyah, St. Harith…" at bounding box center [584, 102] width 515 height 177
click at [819, 48] on div "From: Name: STOM Address: Building No: 7160 Area:7, North Khaldiyah, St. Harith…" at bounding box center [584, 102] width 515 height 177
click at [568, 409] on li "100% Within 30 Days from Invoice Date." at bounding box center [594, 414] width 485 height 12
click at [845, 534] on modal-container "From: Name: STOM Address: Building No: 7160 Area:7, North Khaldiyah, St. Harith…" at bounding box center [584, 291] width 1169 height 583
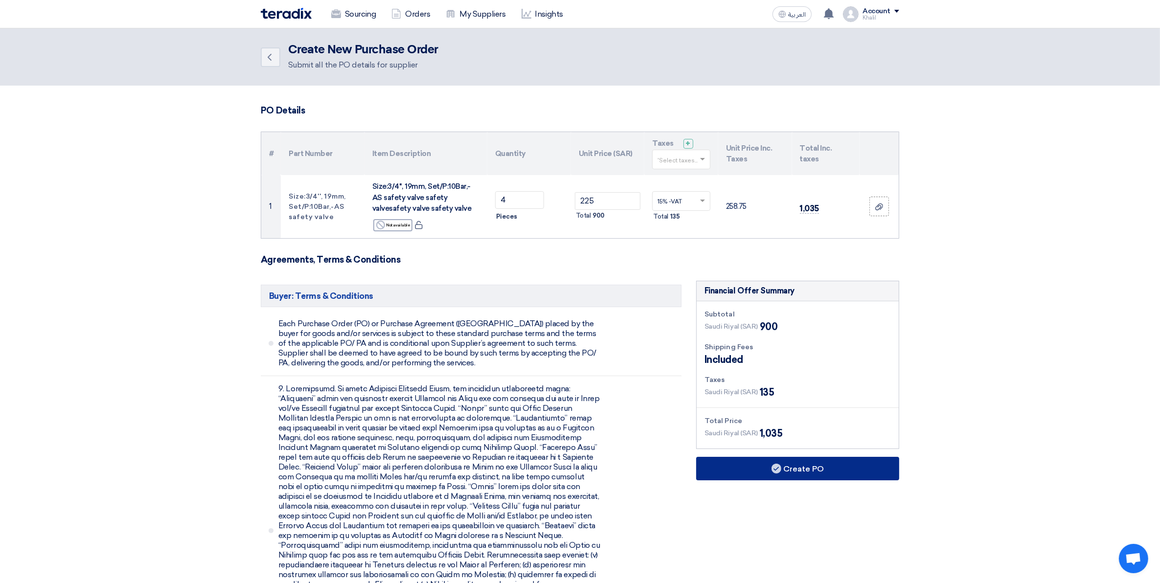
click at [793, 462] on button "Create PO" at bounding box center [797, 468] width 203 height 23
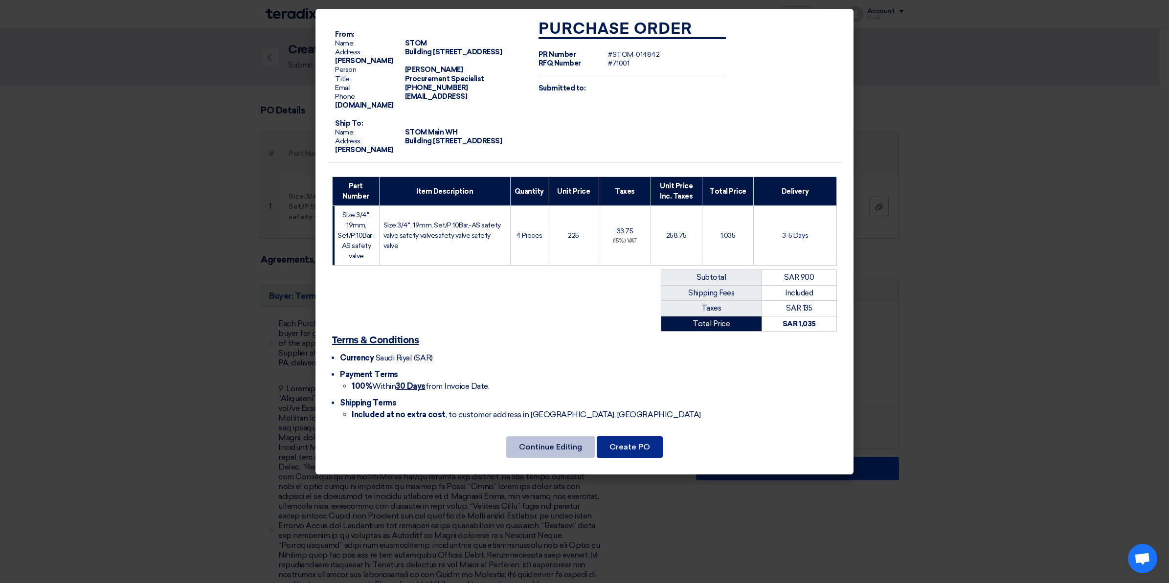
drag, startPoint x: 636, startPoint y: 456, endPoint x: 559, endPoint y: 470, distance: 78.6
click at [564, 459] on div "Continue Editing Create PO" at bounding box center [584, 446] width 515 height 23
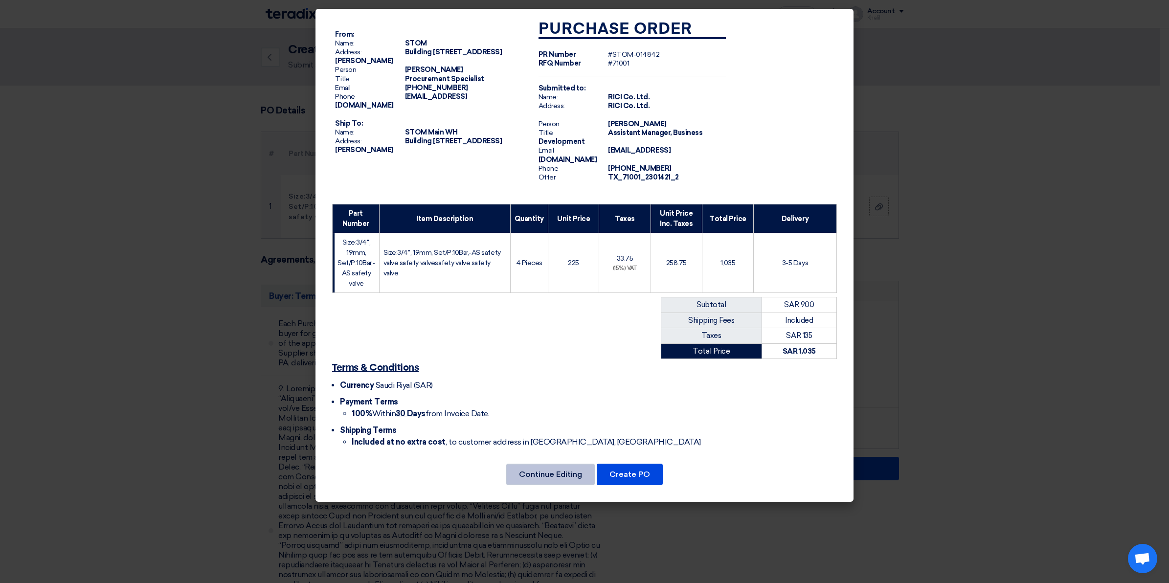
click at [548, 464] on button "Continue Editing" at bounding box center [550, 475] width 89 height 22
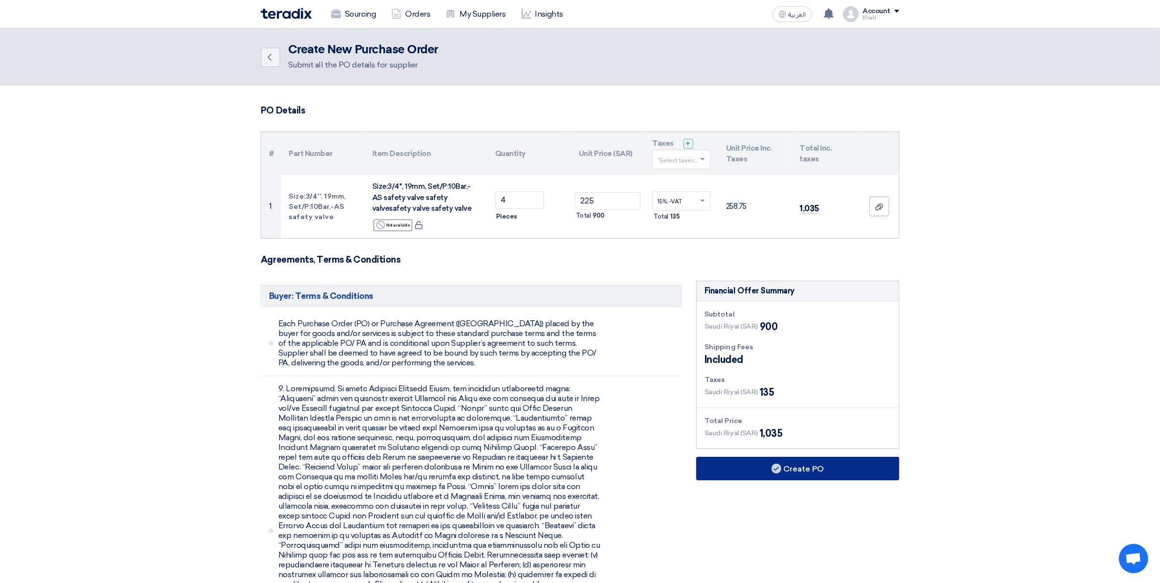
click at [761, 465] on button "Create PO" at bounding box center [797, 468] width 203 height 23
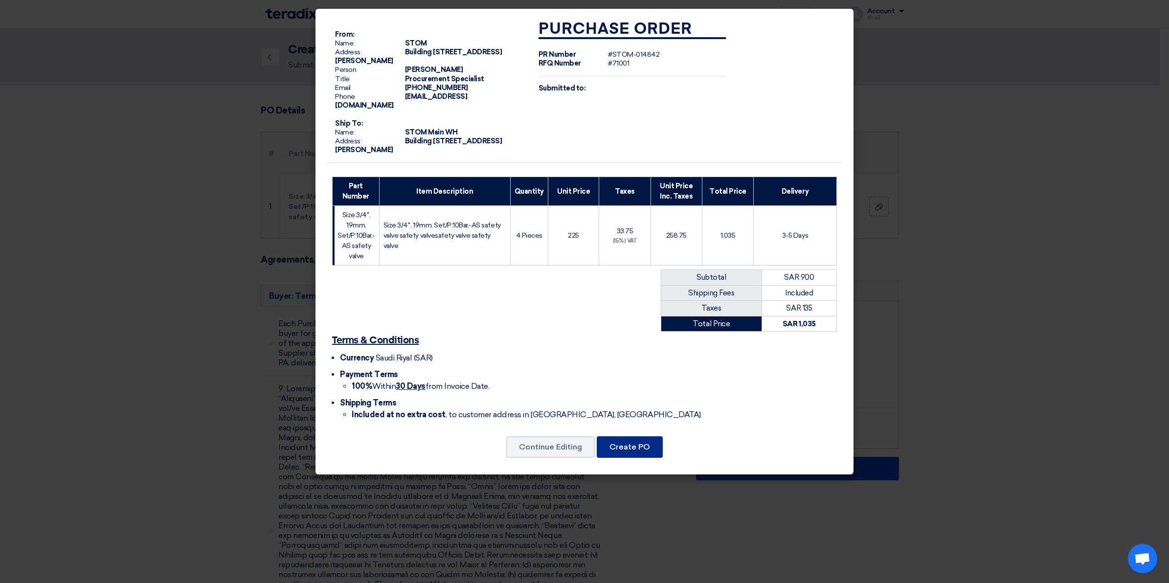
click at [618, 457] on button "Create PO" at bounding box center [630, 447] width 66 height 22
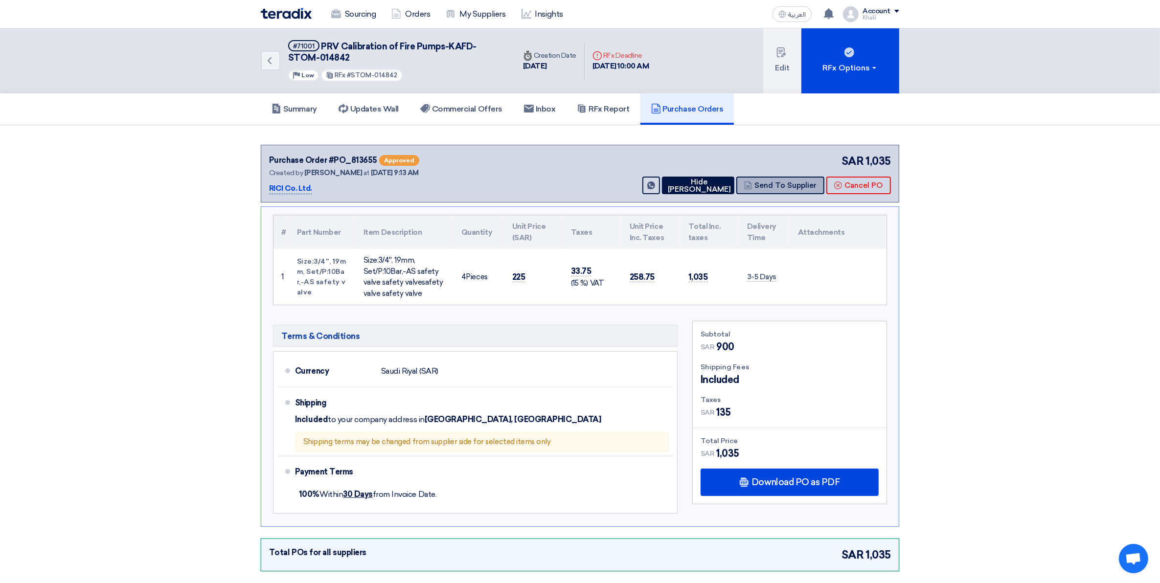
click at [771, 182] on button "Send To Supplier" at bounding box center [780, 186] width 88 height 18
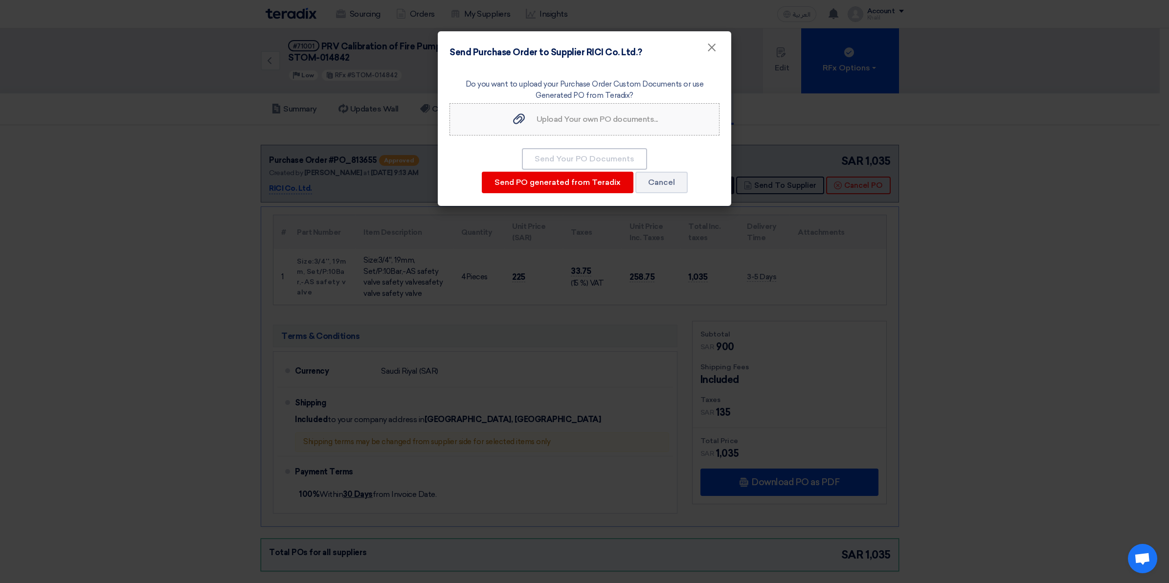
click at [570, 132] on label "Upload Your own PO documents... Upload Your own PO documents..." at bounding box center [585, 119] width 270 height 32
click at [0, 0] on input "Upload Your own PO documents... Upload Your own PO documents..." at bounding box center [0, 0] width 0 height 0
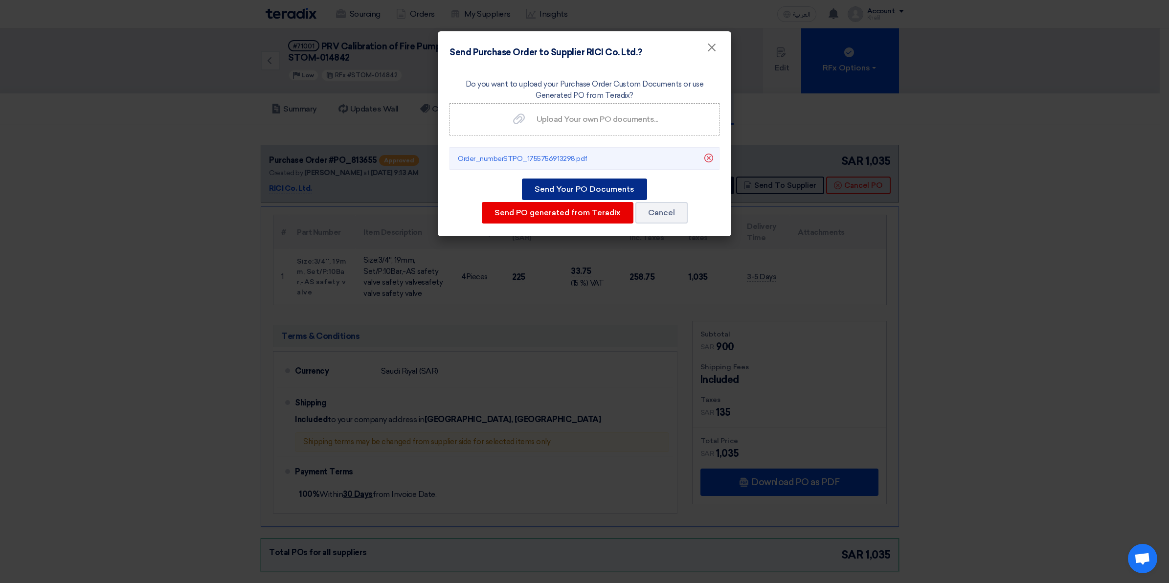
click at [606, 188] on button "Send Your PO Documents" at bounding box center [584, 190] width 125 height 22
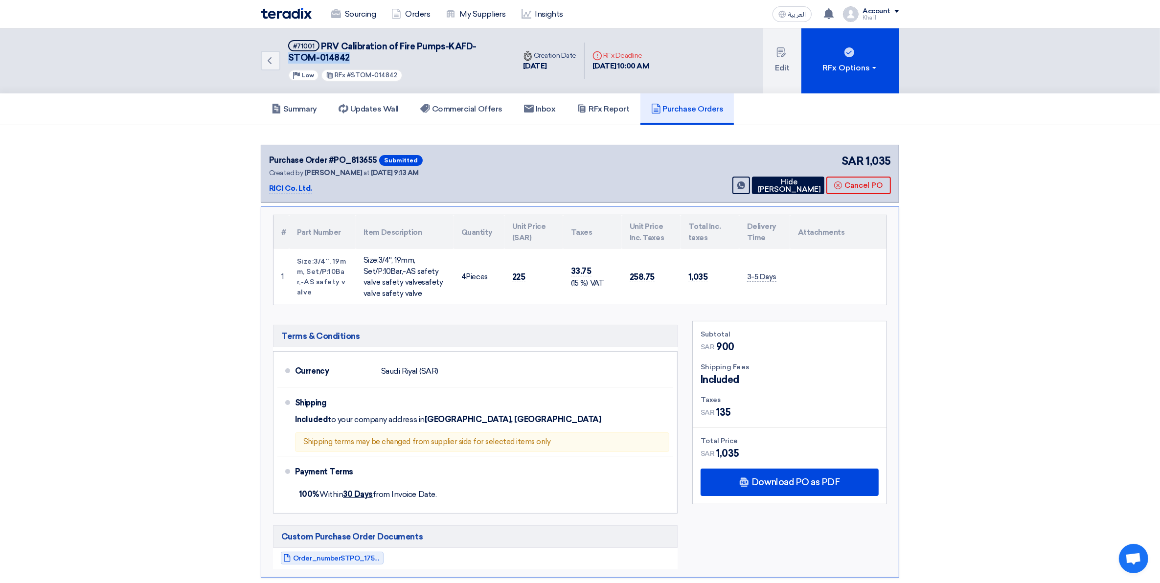
drag, startPoint x: 363, startPoint y: 60, endPoint x: 289, endPoint y: 57, distance: 73.4
click at [289, 57] on h5 "#71001 PRV Calibration of Fire Pumps-KAFD-STOM-014842" at bounding box center [395, 52] width 215 height 24
copy span "STOM-014842"
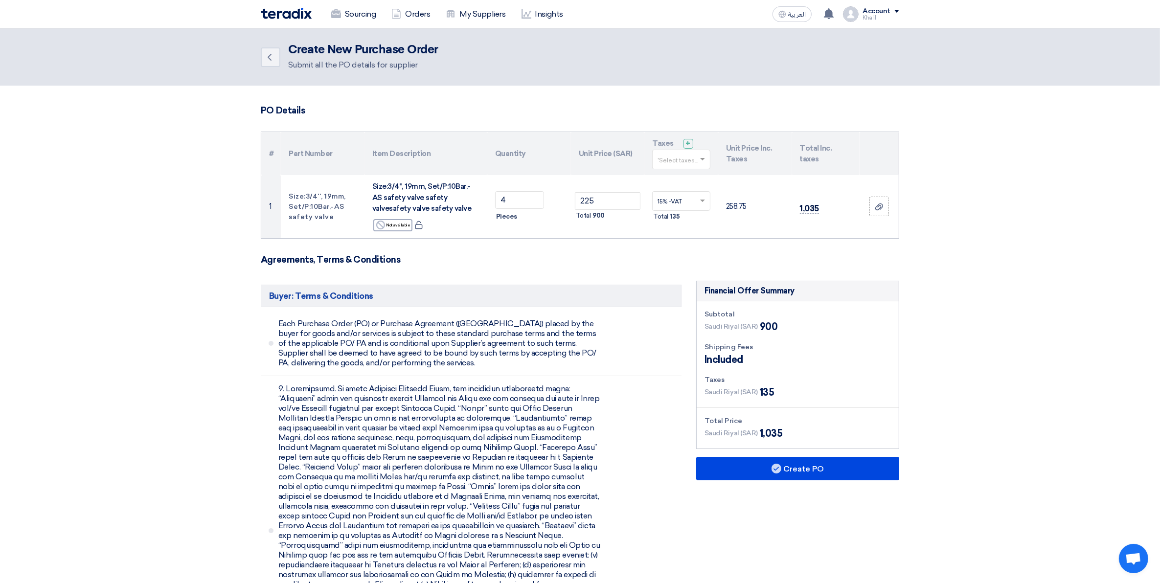
click at [296, 18] on img at bounding box center [286, 13] width 51 height 11
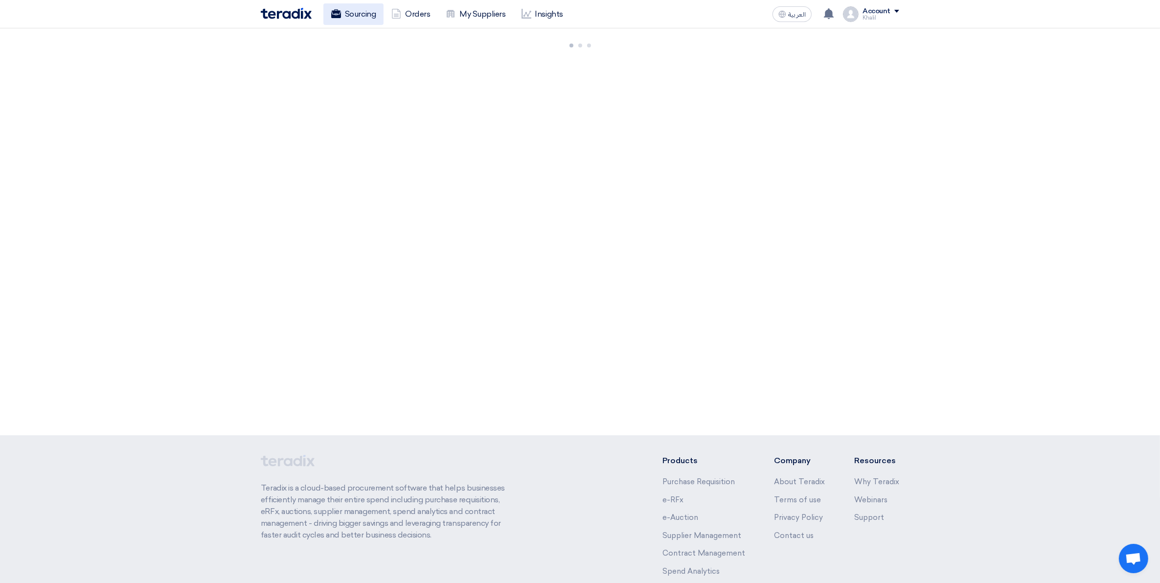
click at [351, 18] on link "Sourcing" at bounding box center [353, 14] width 60 height 22
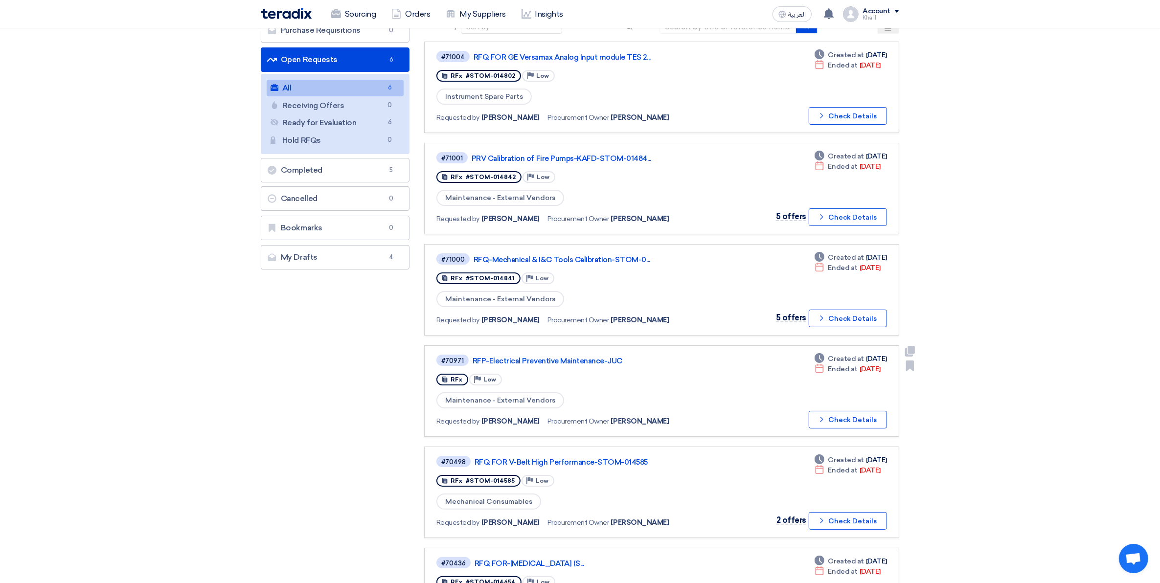
scroll to position [61, 0]
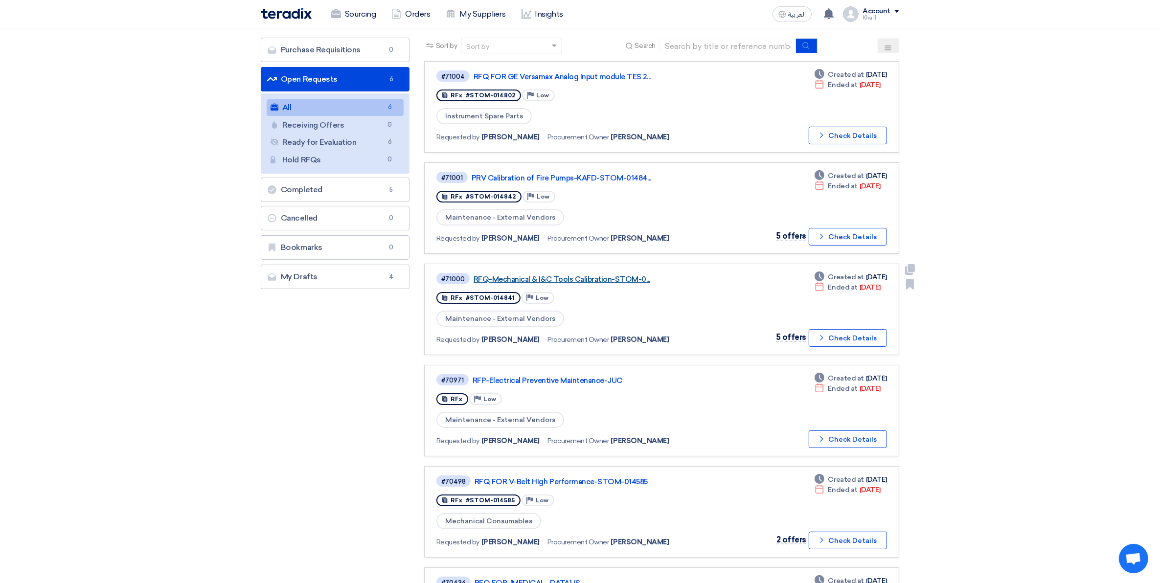
click at [613, 275] on link "RFQ-Mechanical & I&C Tools Calibration-STOM-0..." at bounding box center [596, 279] width 245 height 9
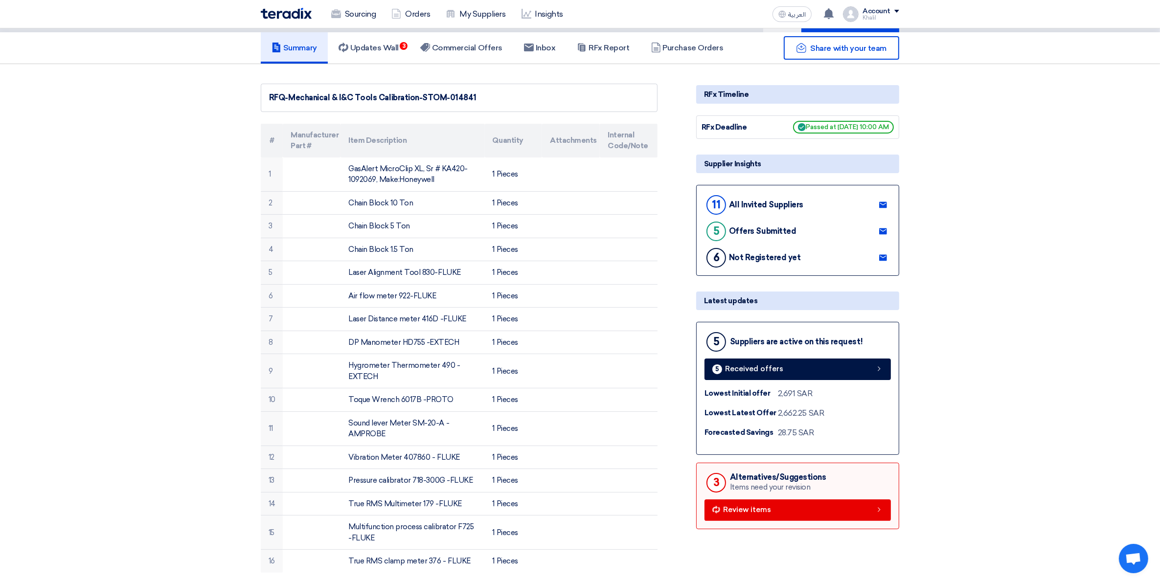
scroll to position [0, 0]
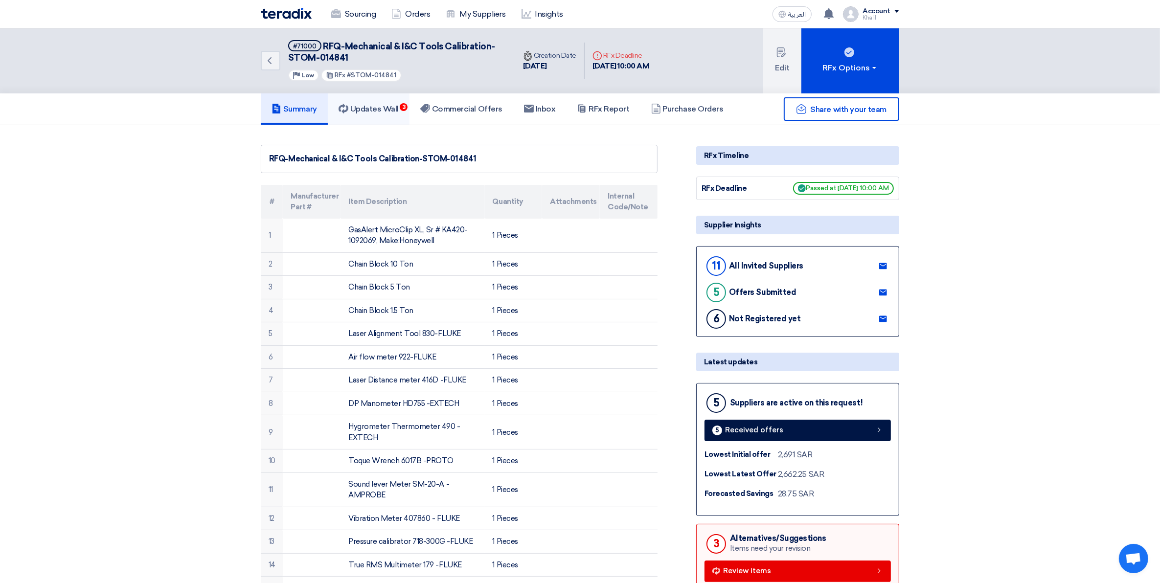
click at [383, 104] on h5 "Updates Wall 3" at bounding box center [369, 109] width 60 height 10
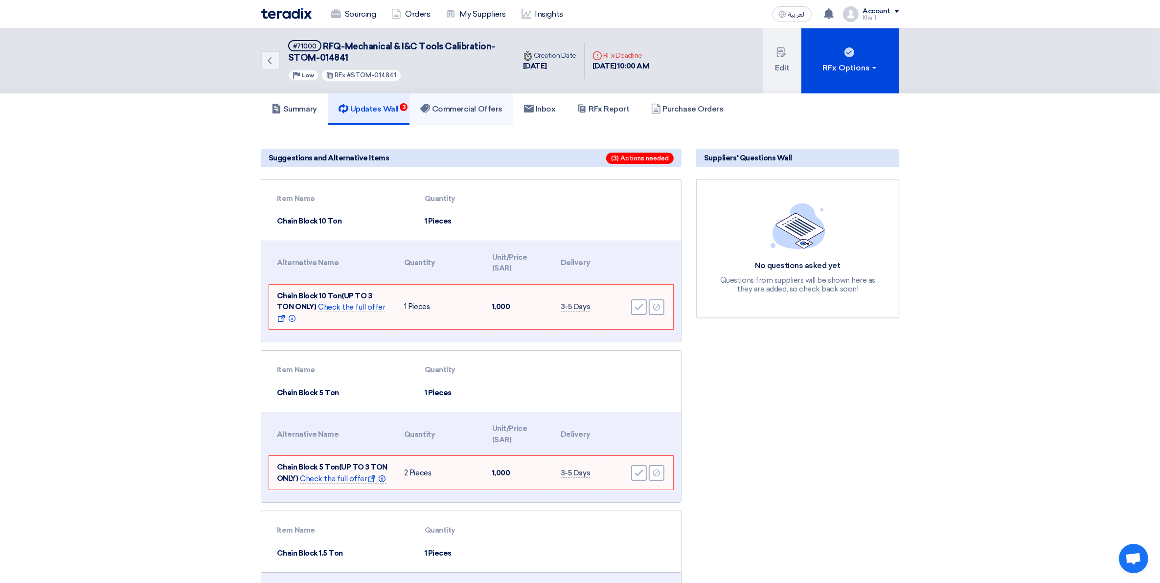
click at [457, 108] on h5 "Commercial Offers" at bounding box center [461, 109] width 82 height 10
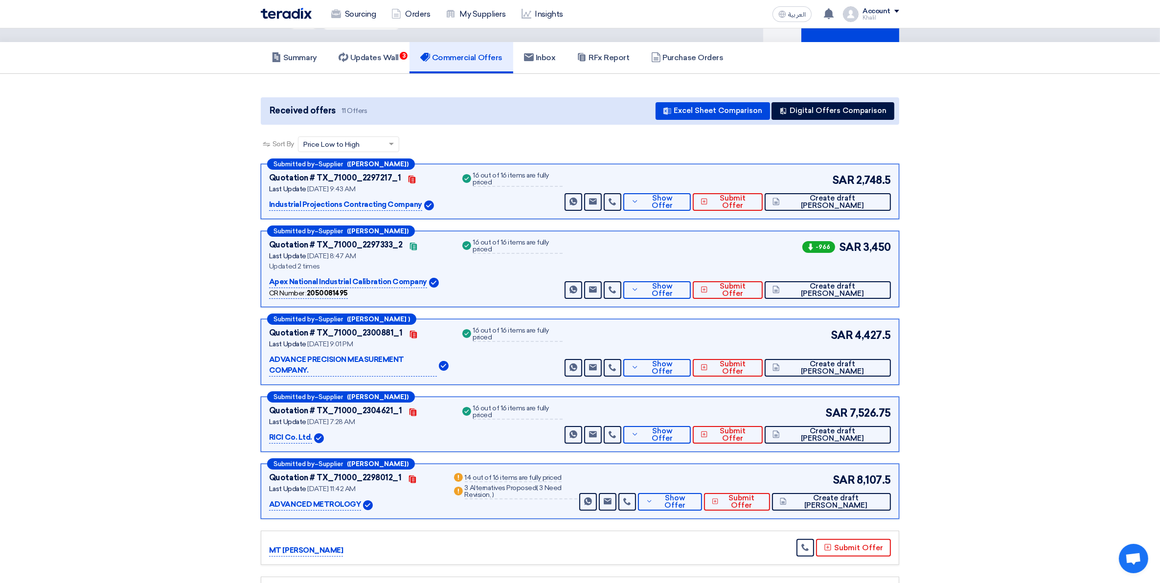
scroll to position [61, 0]
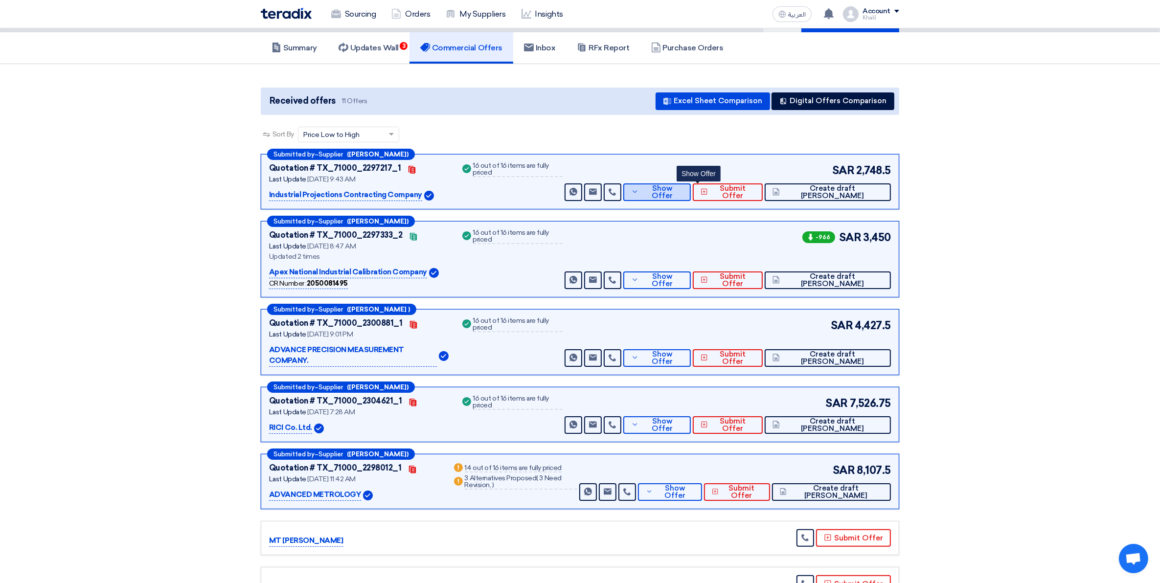
click at [681, 189] on button "Show Offer" at bounding box center [657, 192] width 68 height 18
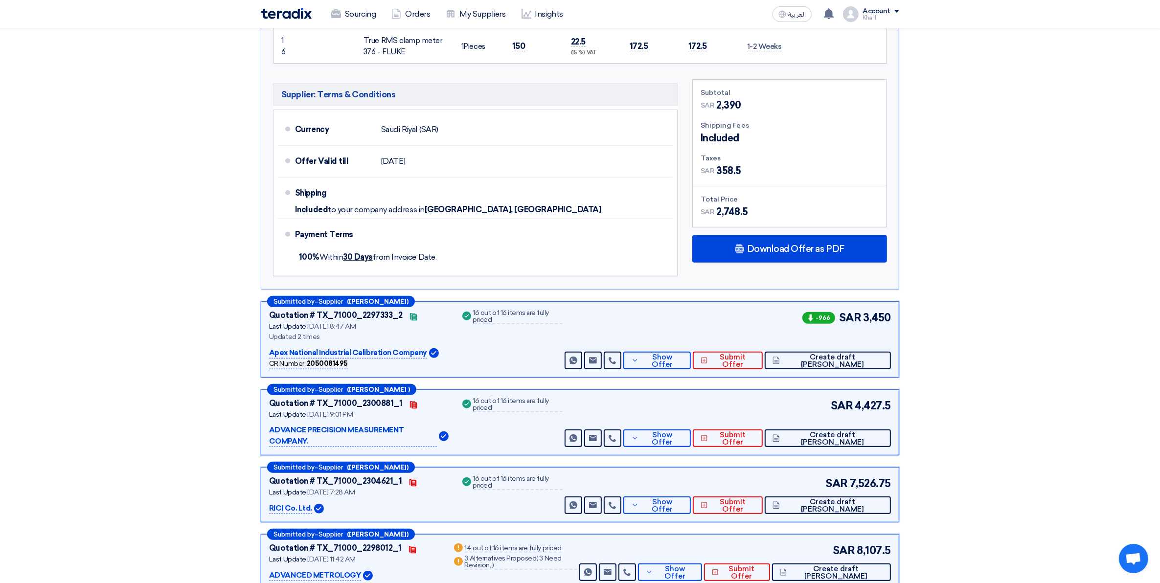
scroll to position [917, 0]
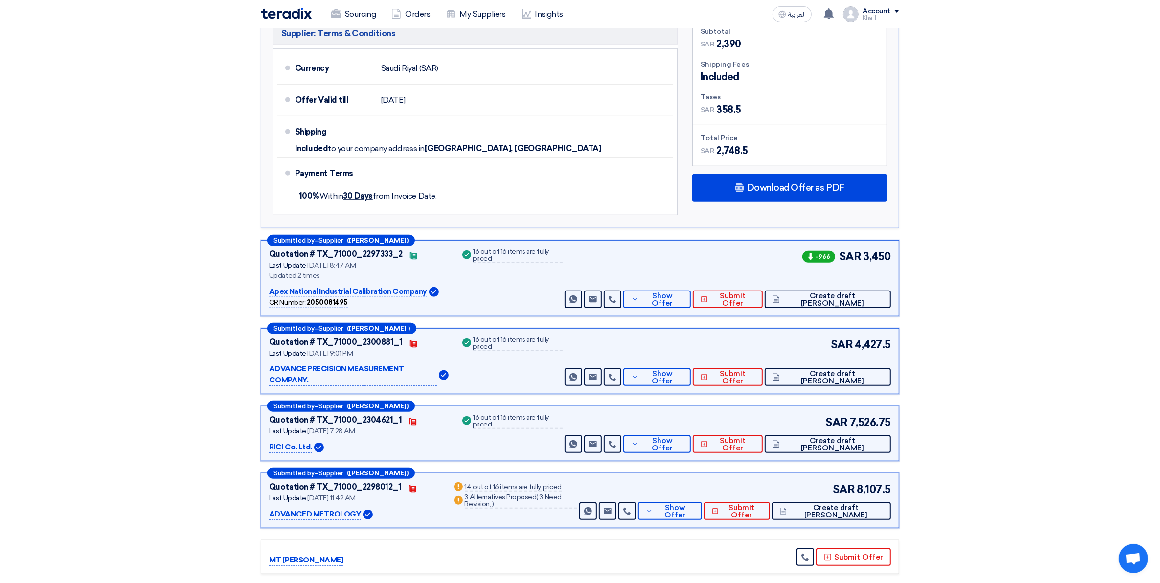
click at [389, 371] on p "ADVANCE PRECISION MEASUREMENT COMPANY." at bounding box center [353, 374] width 168 height 23
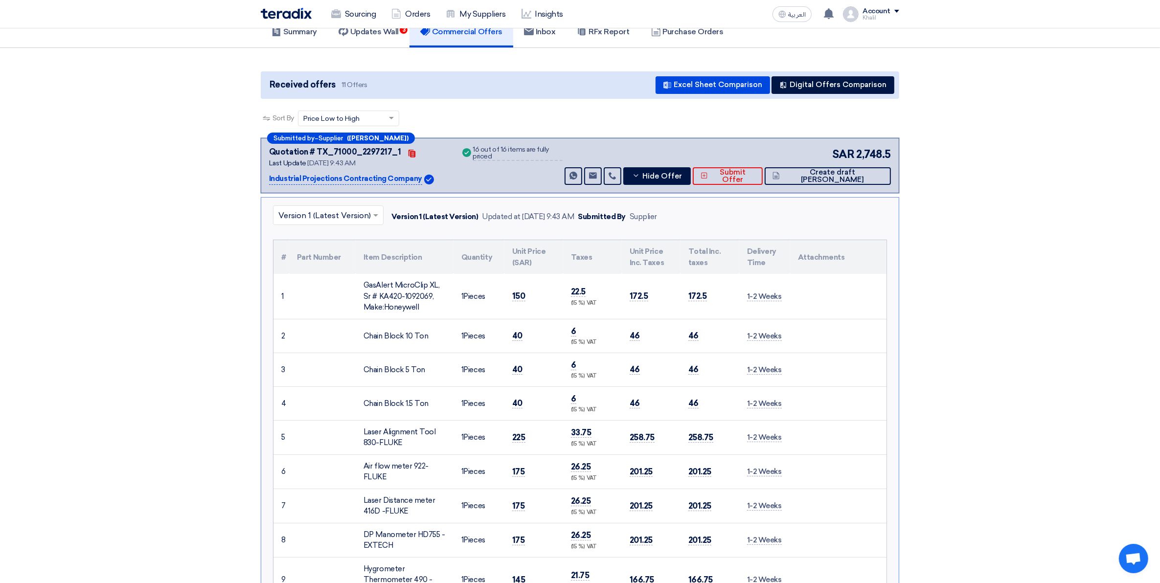
scroll to position [0, 0]
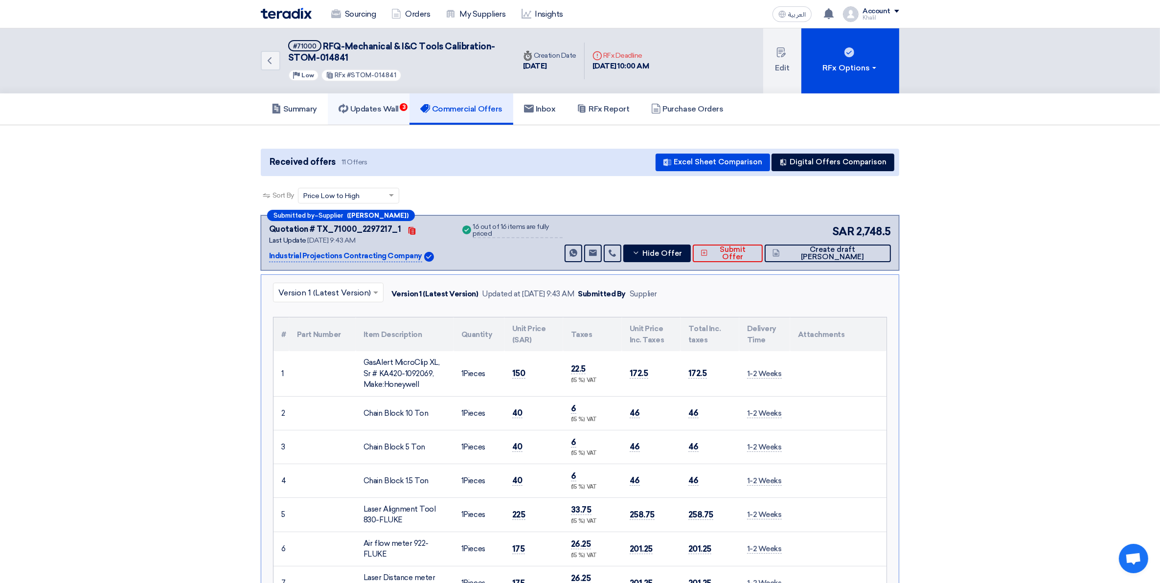
click at [385, 108] on h5 "Updates Wall 3" at bounding box center [369, 109] width 60 height 10
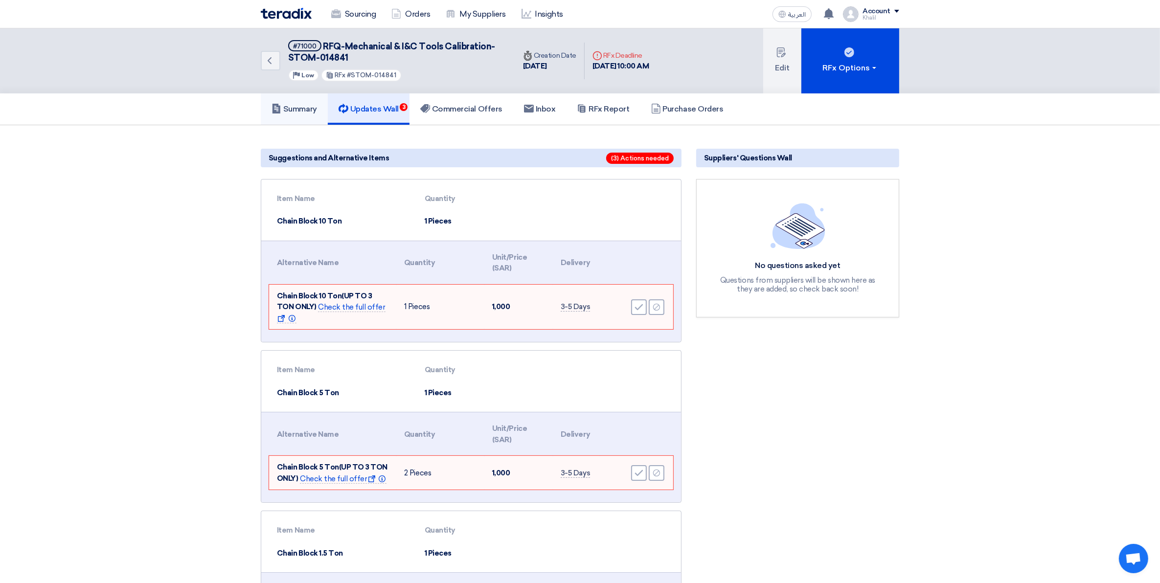
click at [307, 106] on h5 "Summary" at bounding box center [294, 109] width 45 height 10
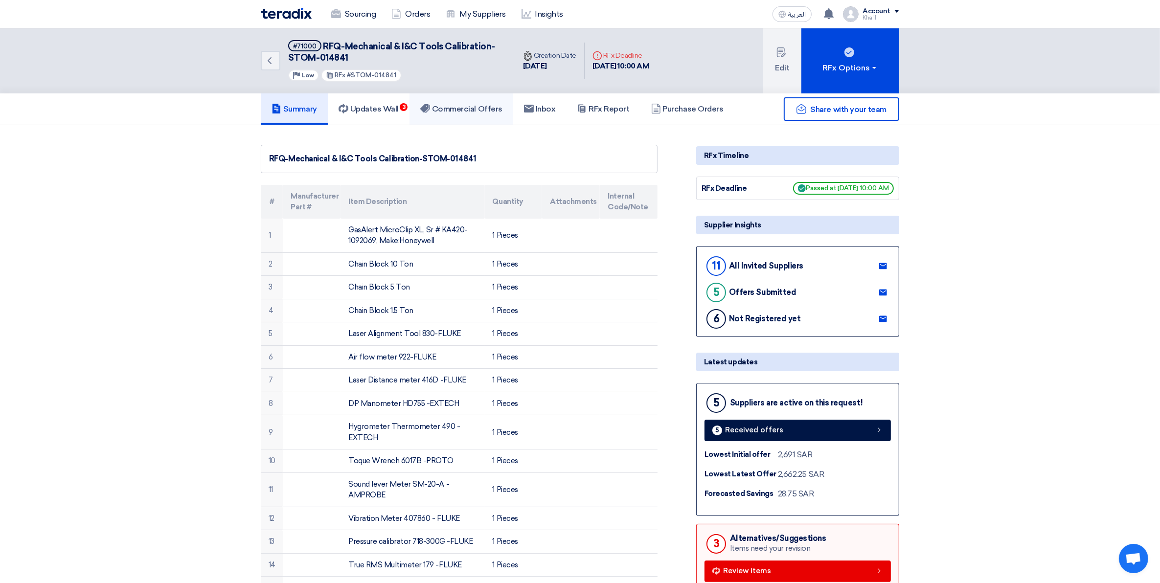
click at [470, 111] on h5 "Commercial Offers" at bounding box center [461, 109] width 82 height 10
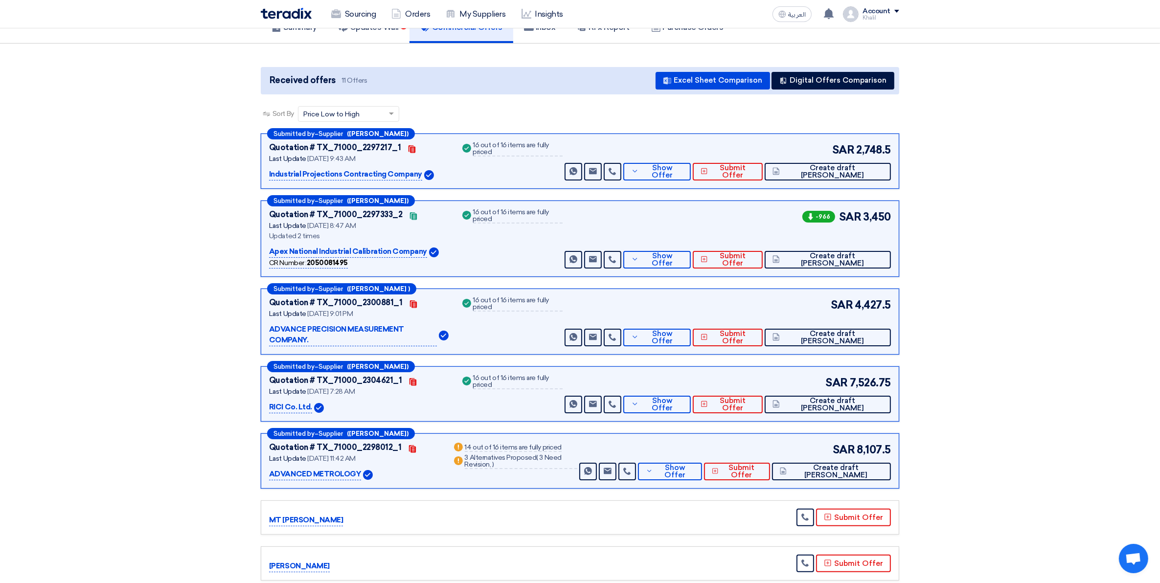
scroll to position [61, 0]
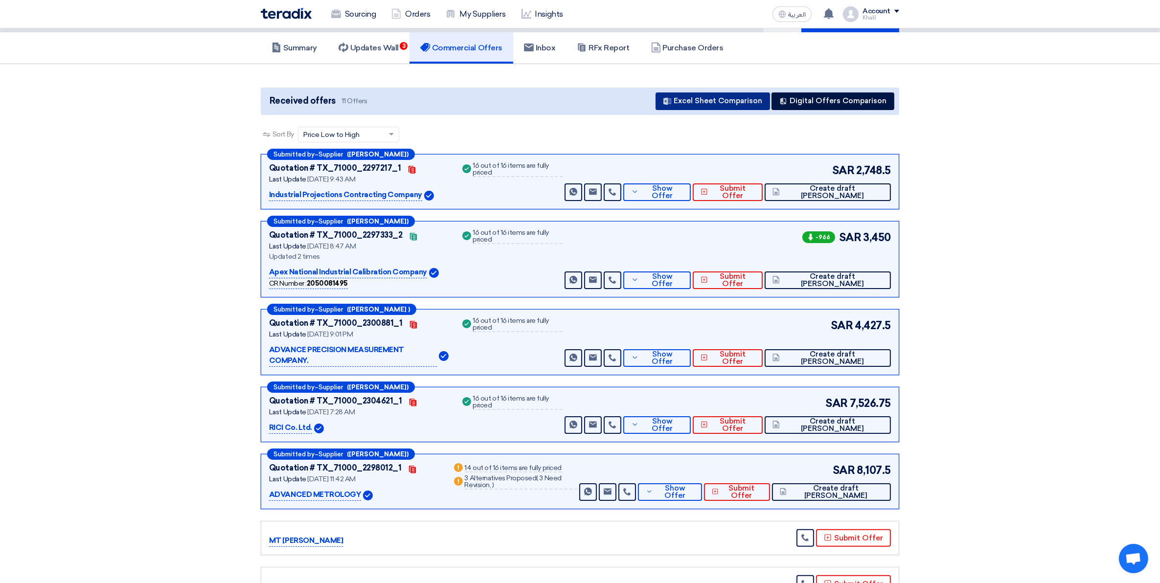
click at [732, 101] on button "Excel Sheet Comparison" at bounding box center [713, 101] width 114 height 18
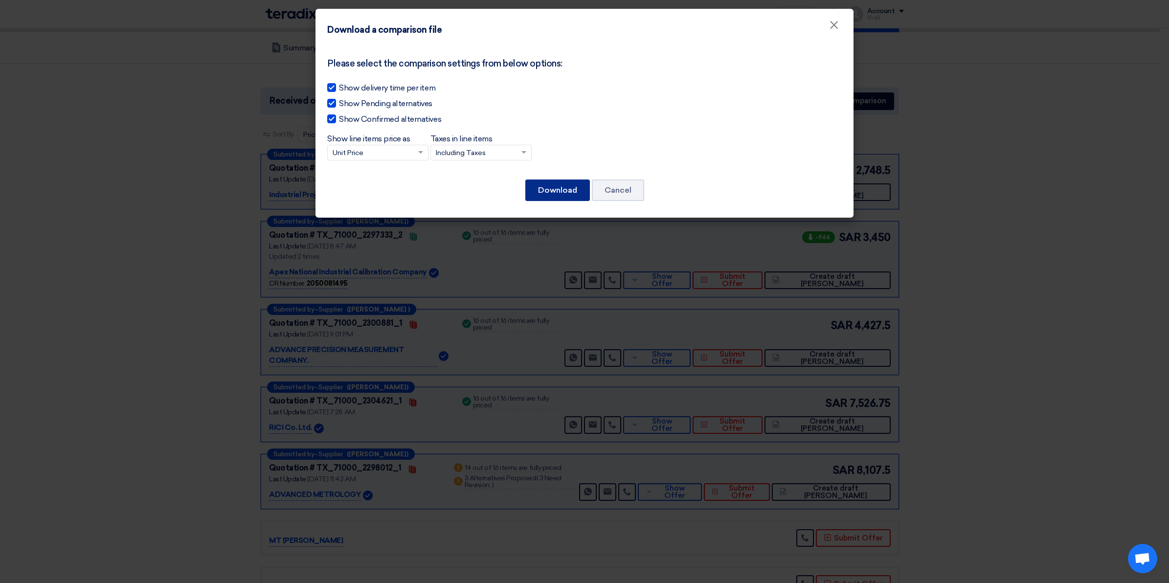
click at [543, 195] on button "Download" at bounding box center [557, 191] width 65 height 22
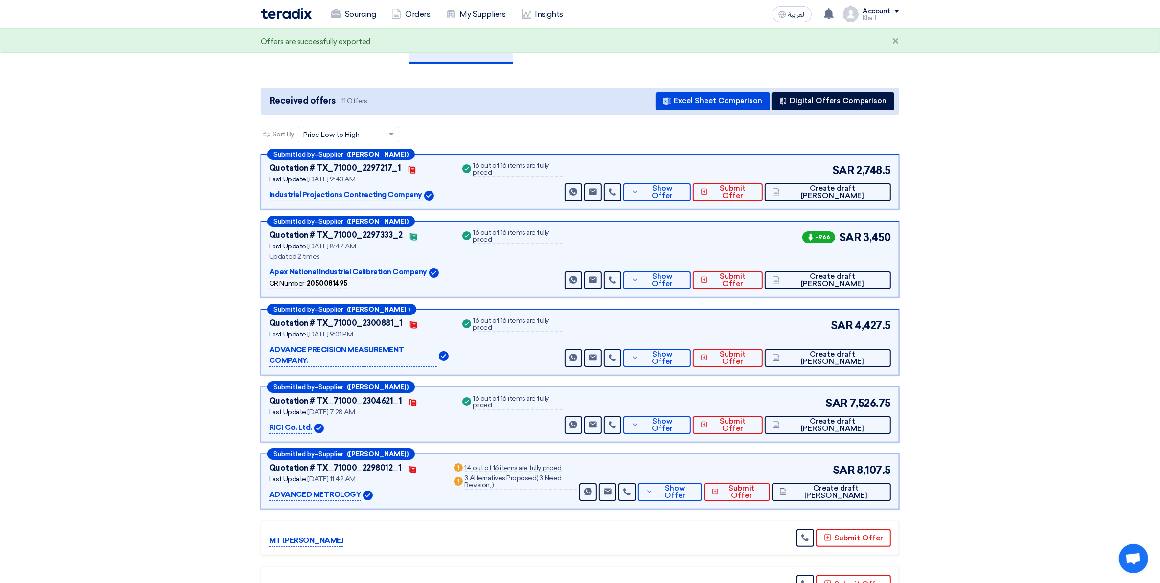
click at [1114, 240] on section "Received offers 11 Offers Excel Sheet Comparison Digital Offers Comparison Sort…" at bounding box center [580, 436] width 1160 height 745
click at [812, 97] on button "Digital Offers Comparison" at bounding box center [832, 101] width 123 height 18
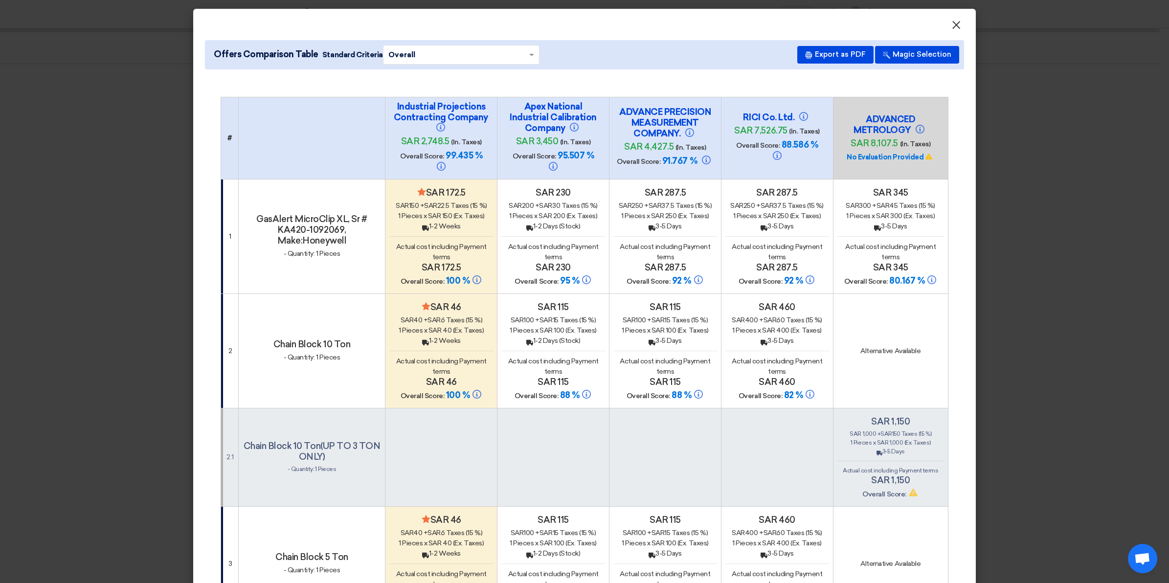
click at [952, 22] on span "×" at bounding box center [957, 28] width 10 height 20
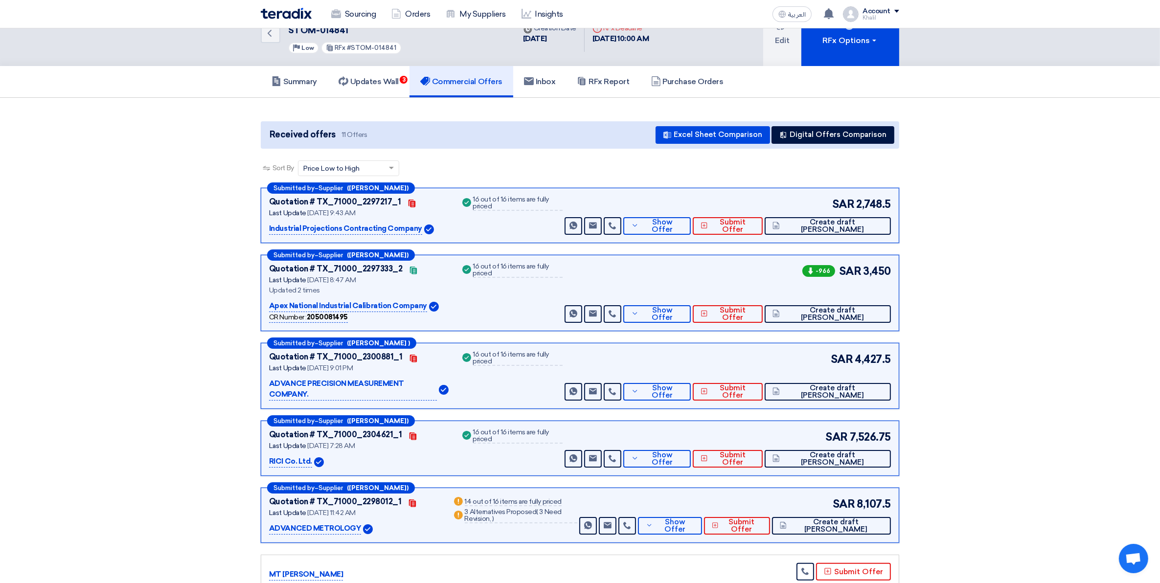
scroll to position [0, 0]
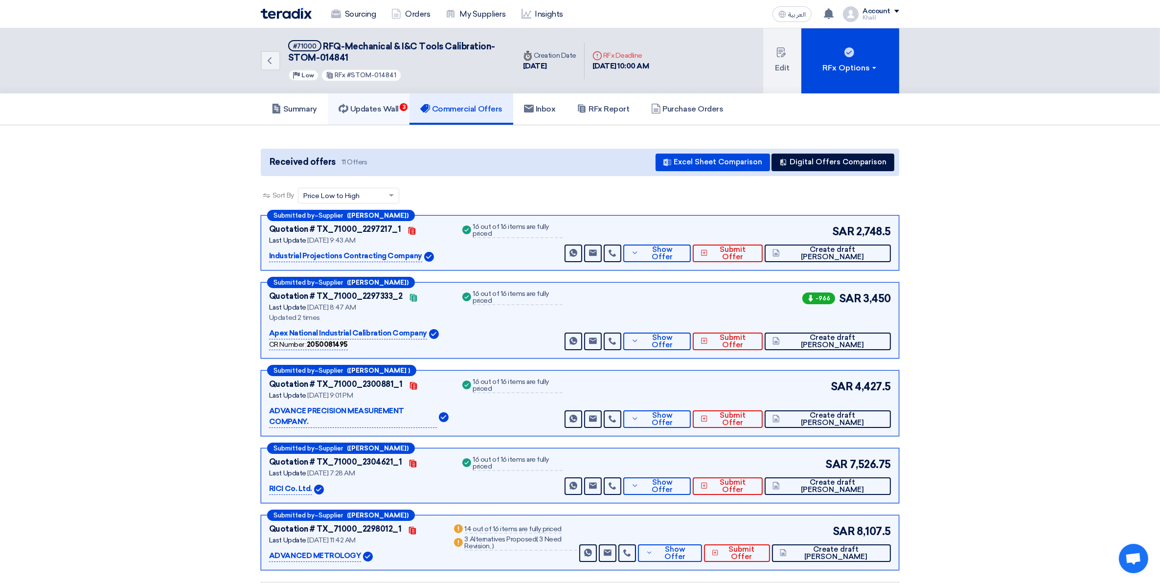
click at [394, 113] on link "Updates Wall 3" at bounding box center [369, 108] width 82 height 31
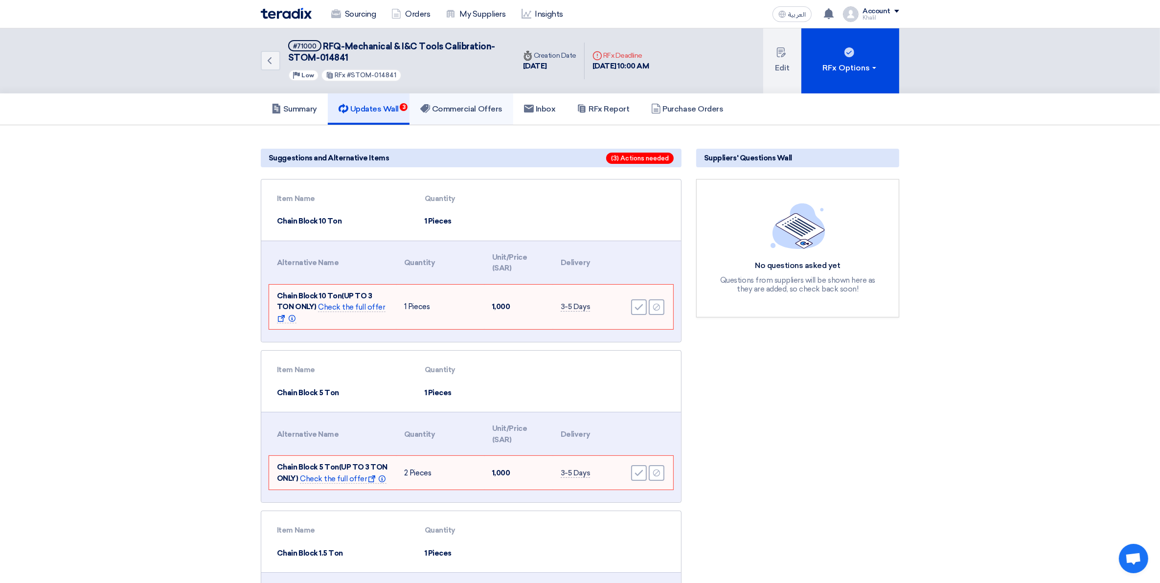
click at [455, 111] on h5 "Commercial Offers" at bounding box center [461, 109] width 82 height 10
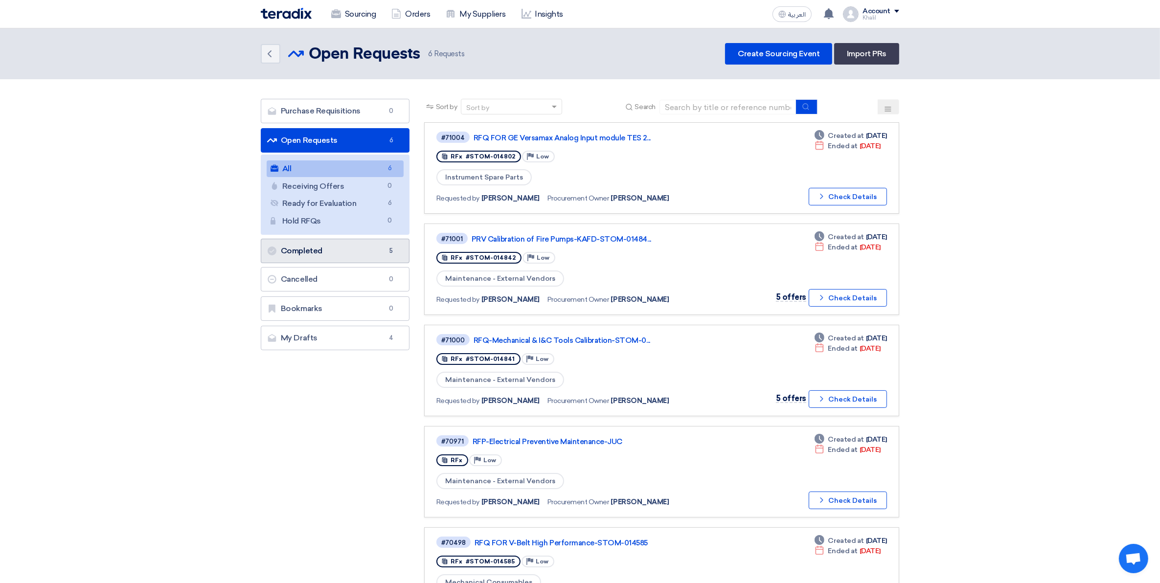
click at [378, 246] on link "Completed Completed 5" at bounding box center [335, 251] width 149 height 24
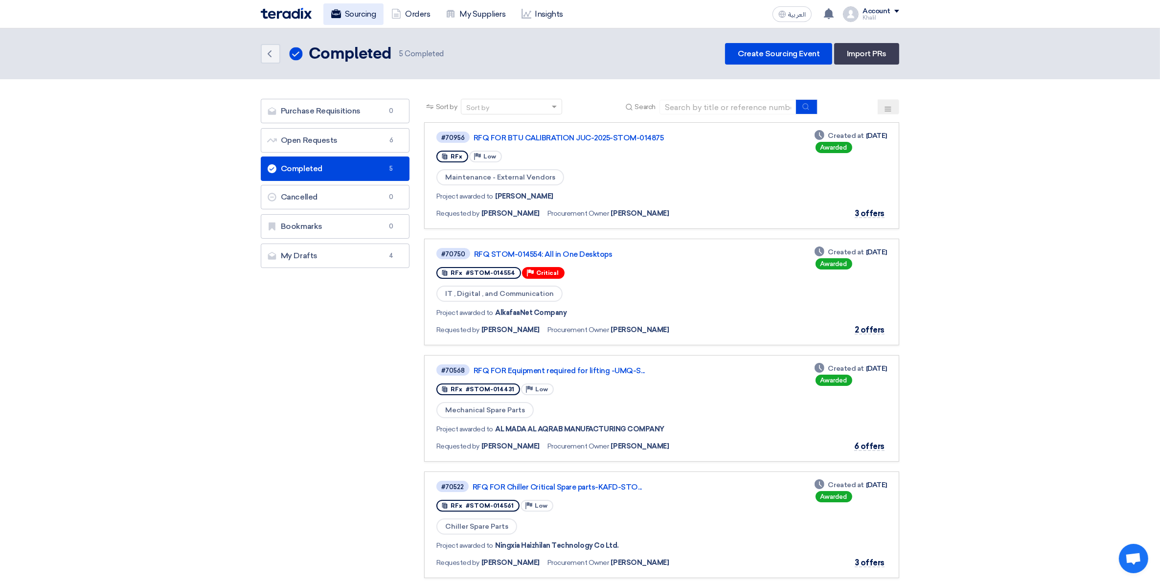
click at [353, 13] on link "Sourcing" at bounding box center [353, 14] width 60 height 22
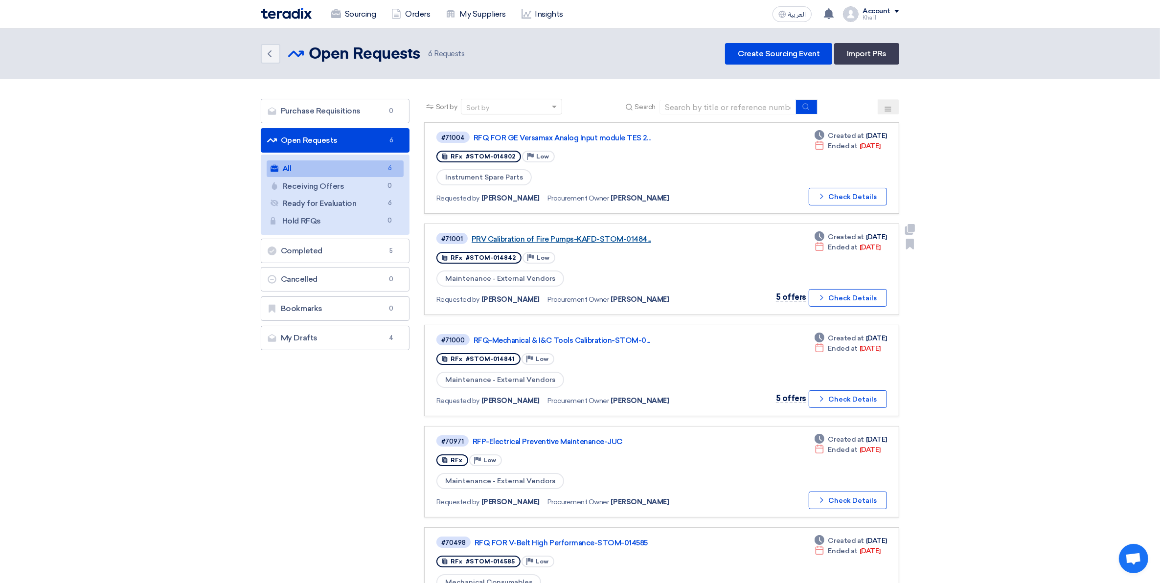
click at [619, 235] on link "PRV Calibration of Fire Pumps-KAFD-STOM-01484..." at bounding box center [594, 239] width 245 height 9
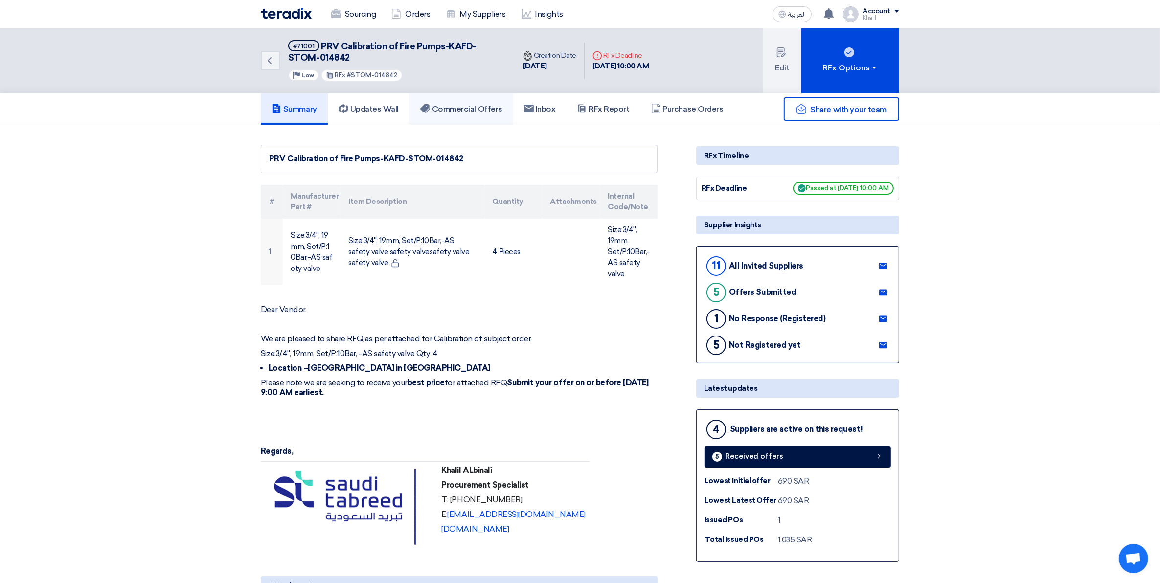
click at [475, 110] on h5 "Commercial Offers" at bounding box center [461, 109] width 82 height 10
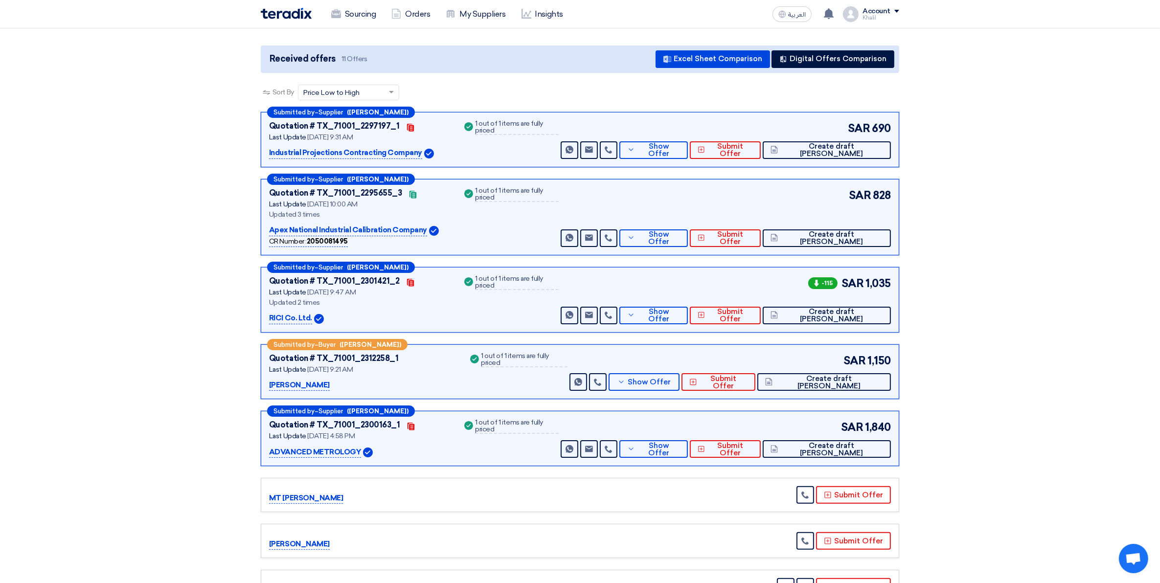
scroll to position [122, 0]
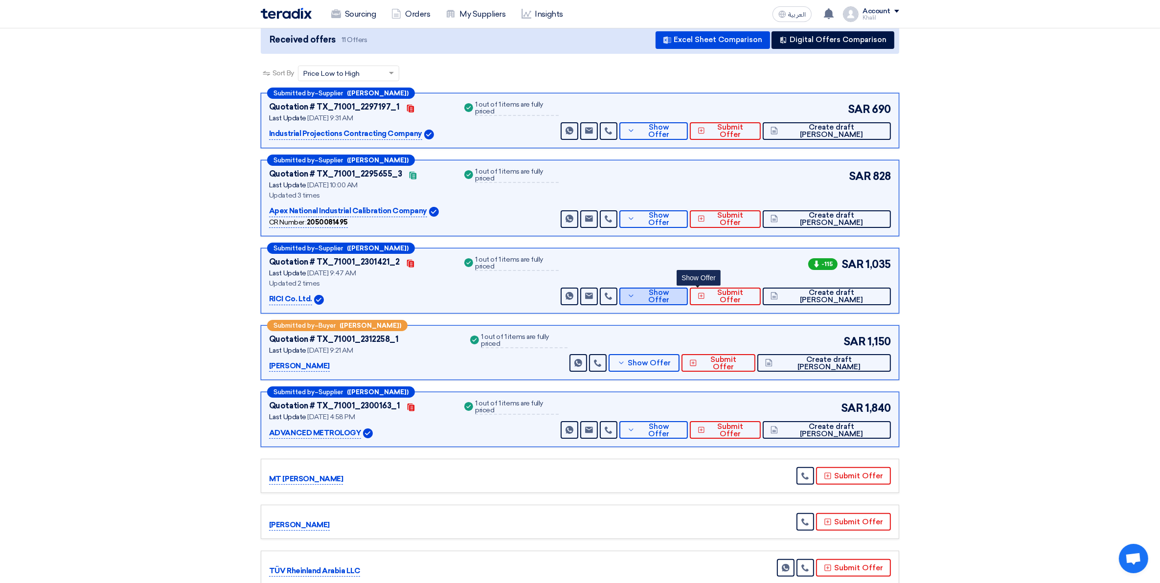
click at [680, 297] on span "Show Offer" at bounding box center [658, 296] width 43 height 15
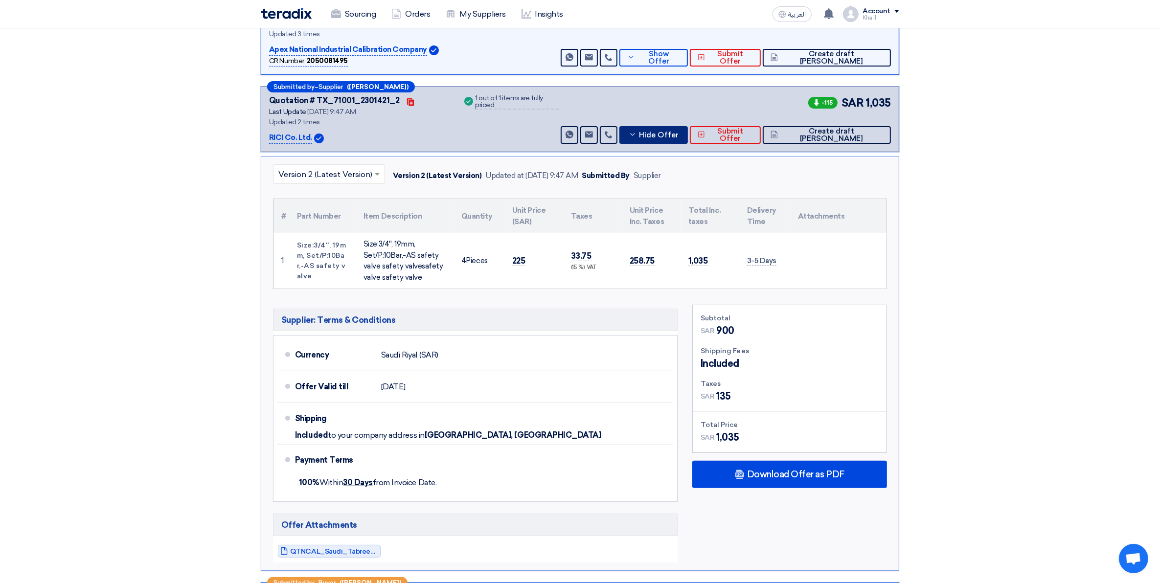
scroll to position [245, 0]
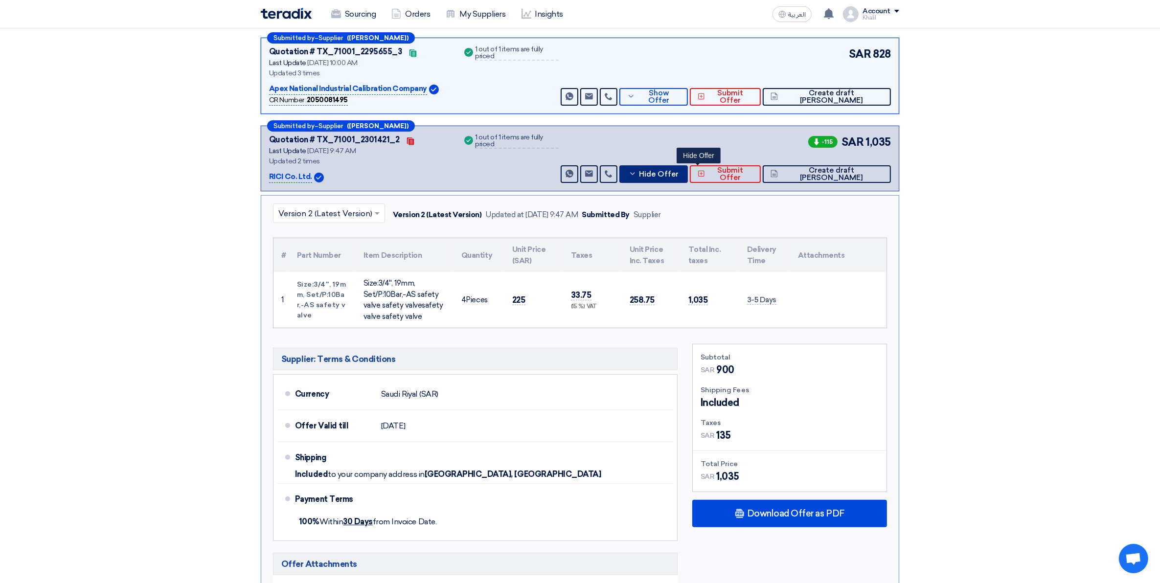
click at [681, 179] on button "Hide Offer" at bounding box center [653, 174] width 68 height 18
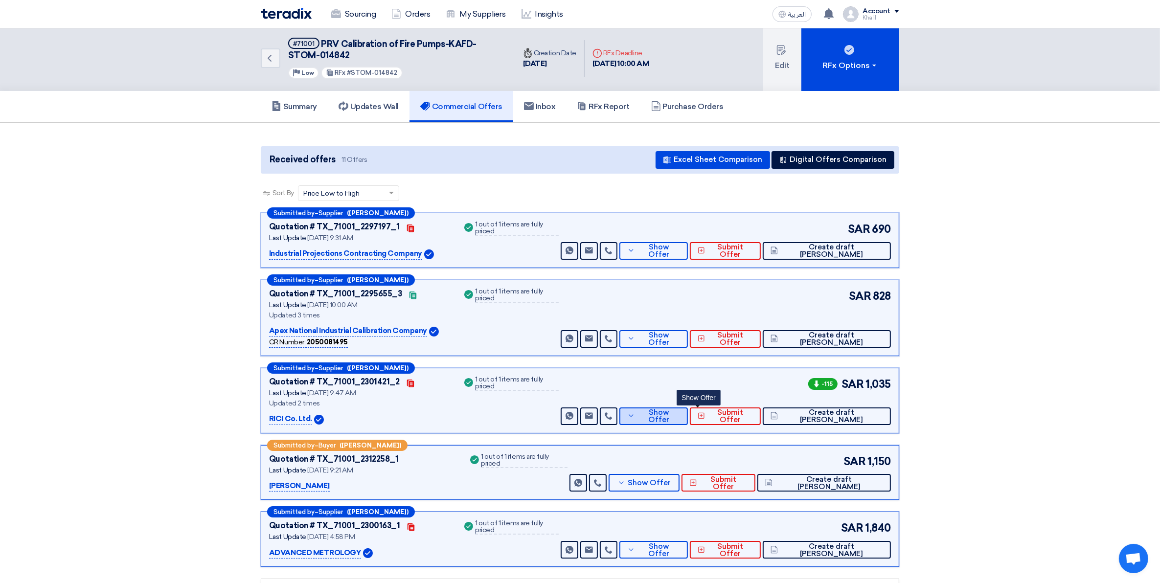
scroll to position [0, 0]
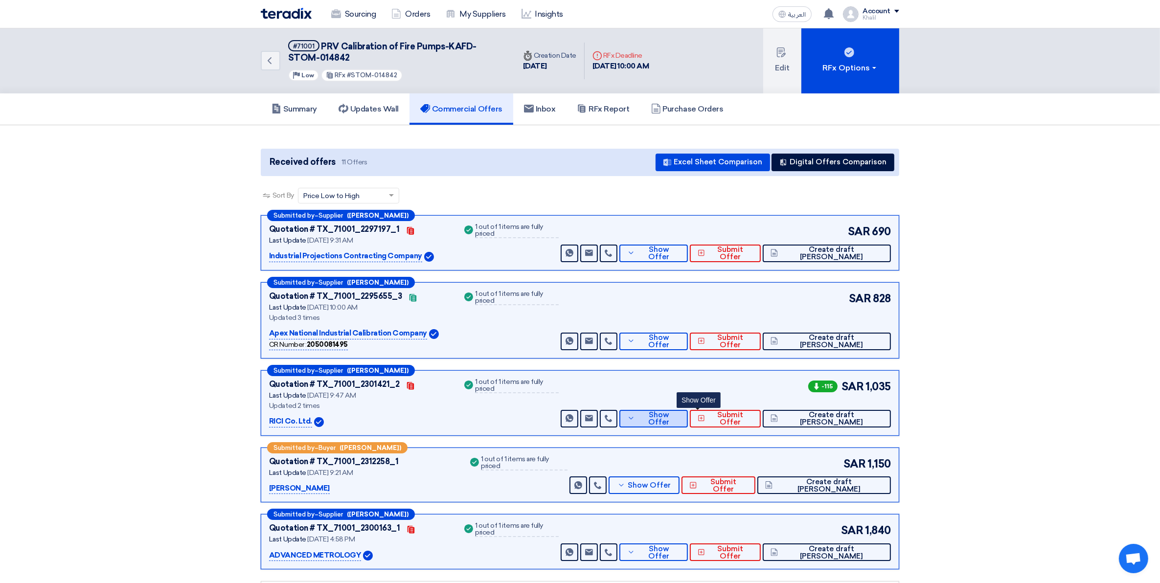
click at [680, 422] on span "Show Offer" at bounding box center [658, 418] width 43 height 15
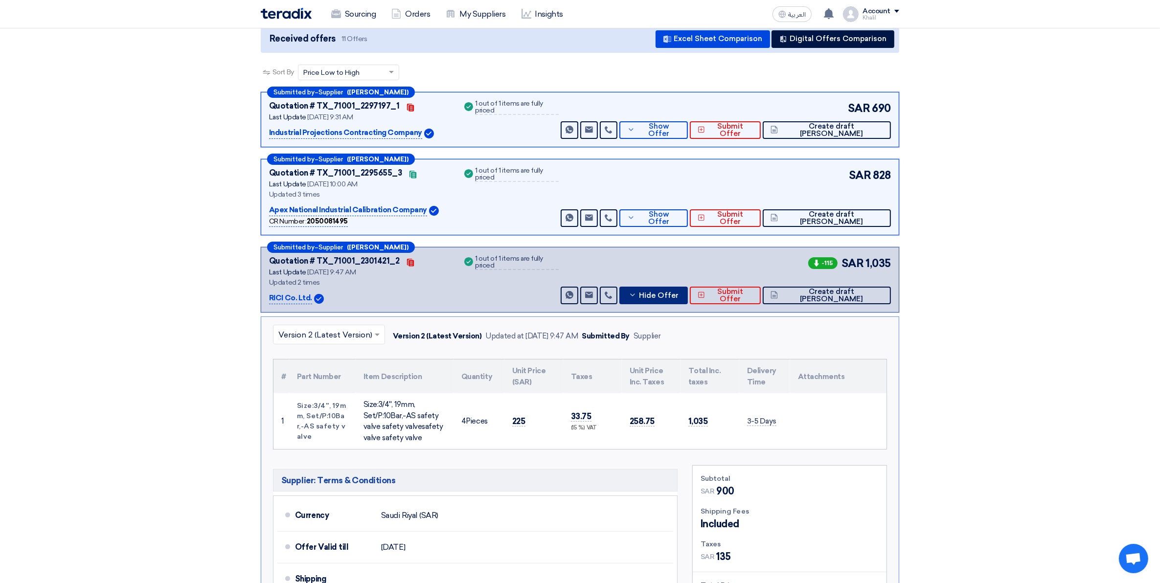
scroll to position [122, 0]
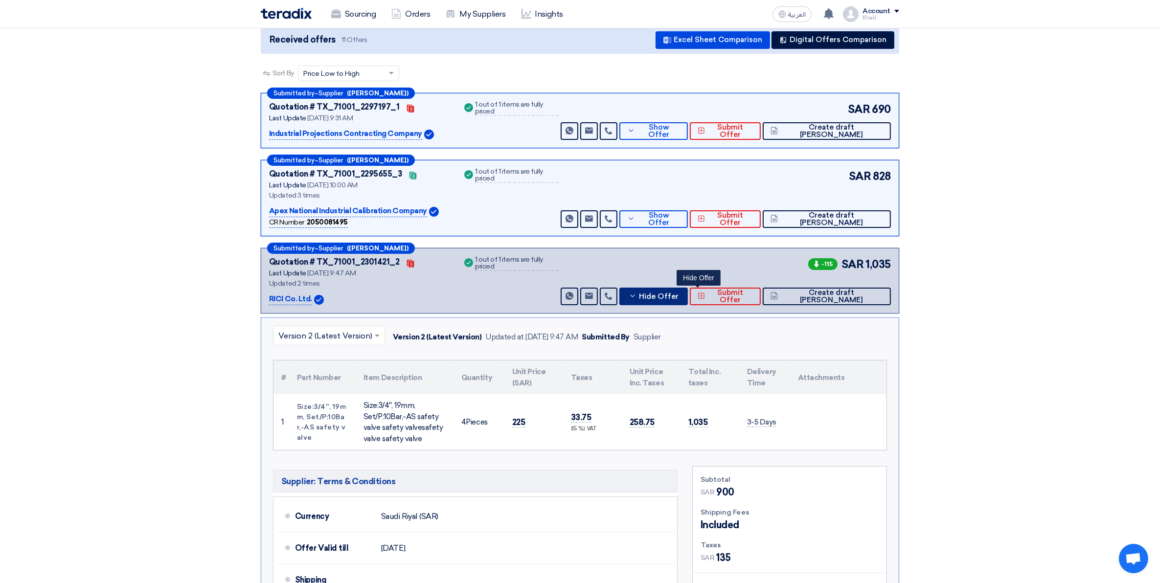
click at [679, 297] on span "Hide Offer" at bounding box center [659, 296] width 40 height 7
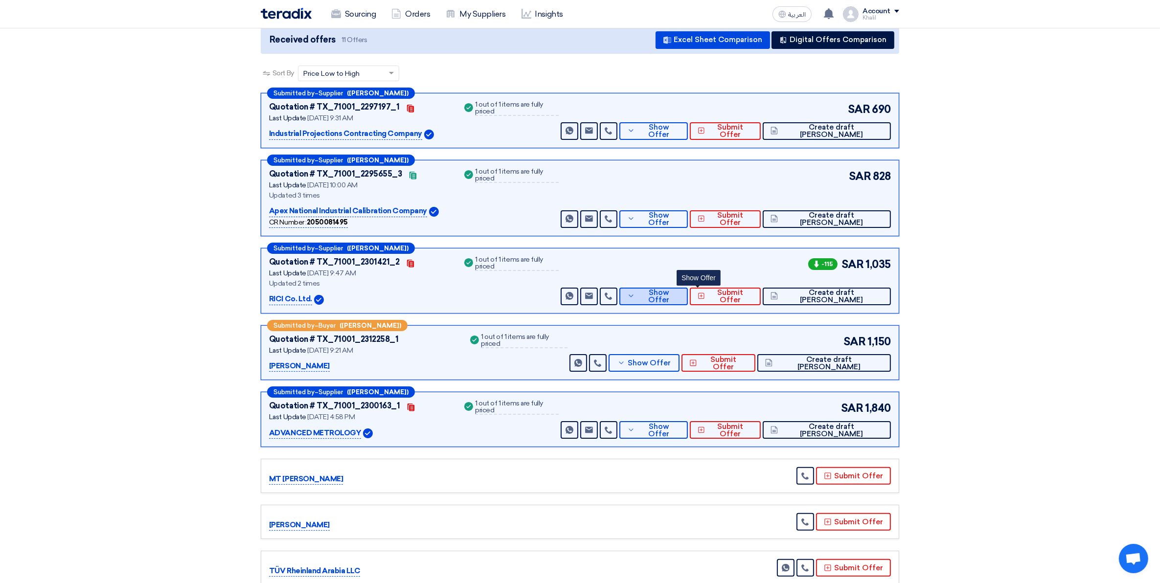
click at [680, 297] on span "Show Offer" at bounding box center [658, 296] width 43 height 15
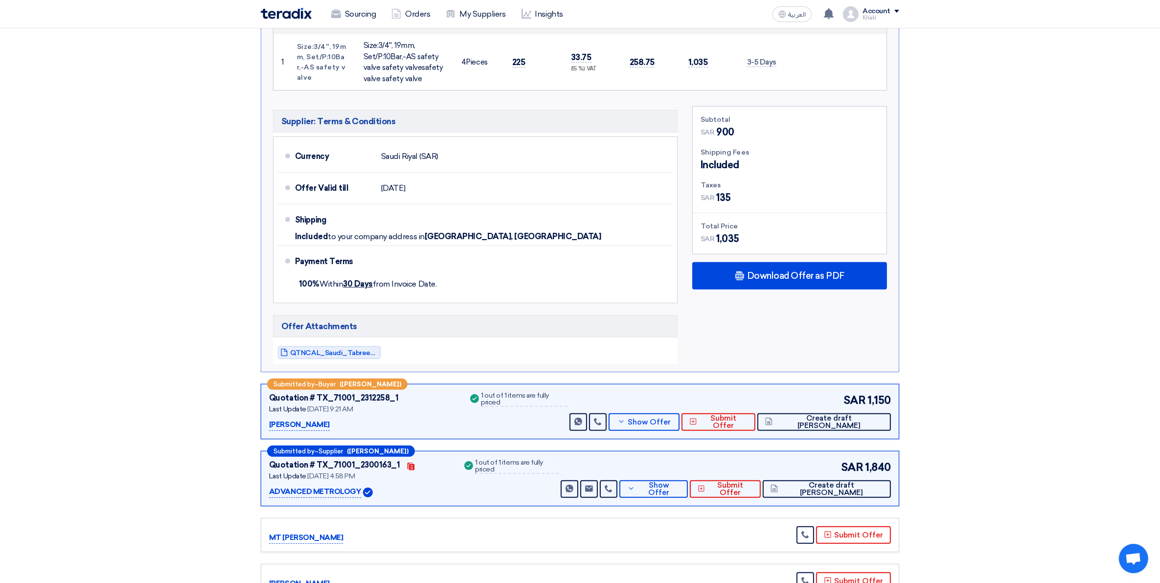
scroll to position [489, 0]
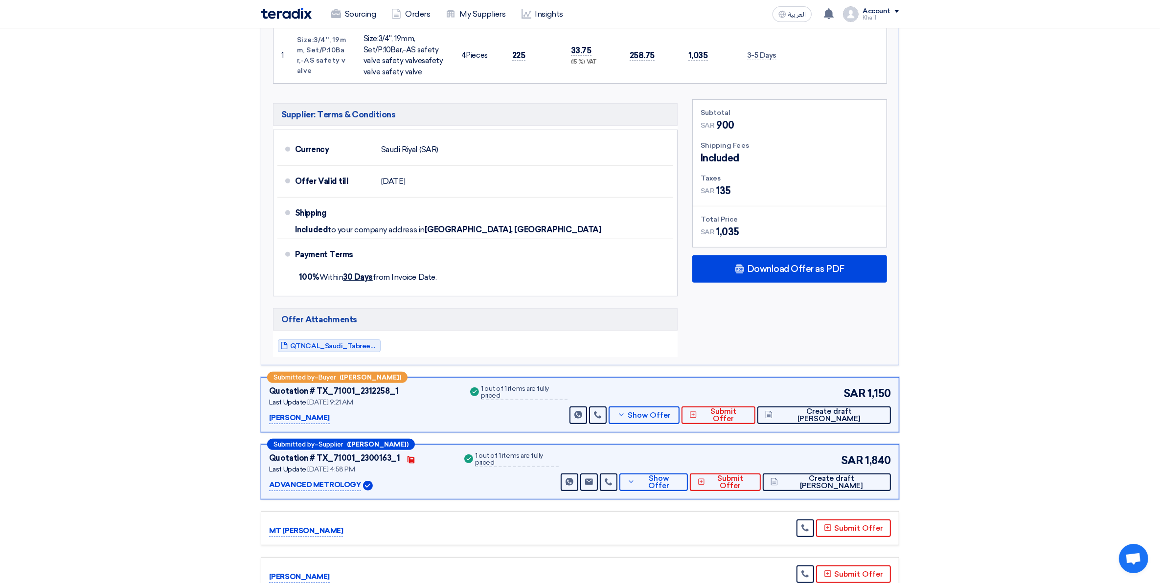
click at [739, 287] on div "Subtotal SAR 900 Shipping Fees Included Taxes SAR SAR" at bounding box center [789, 228] width 209 height 258
click at [742, 277] on div "Download Offer as PDF" at bounding box center [789, 268] width 195 height 27
click at [947, 311] on section "Received offers 11 Offers Excel Sheet Comparison Digital Offers Comparison Sort…" at bounding box center [580, 222] width 1160 height 1173
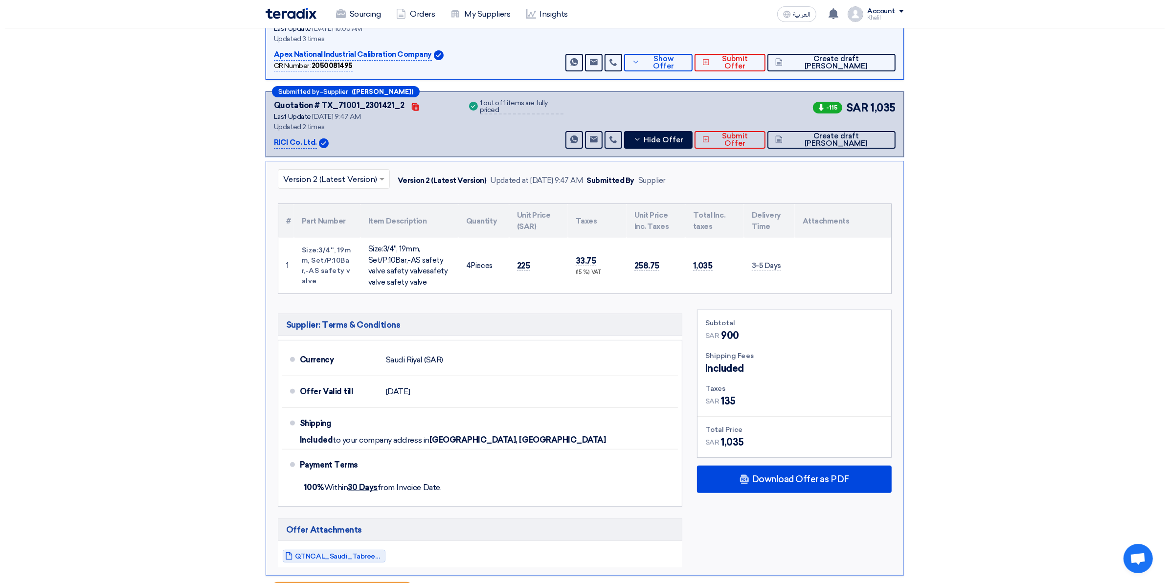
scroll to position [183, 0]
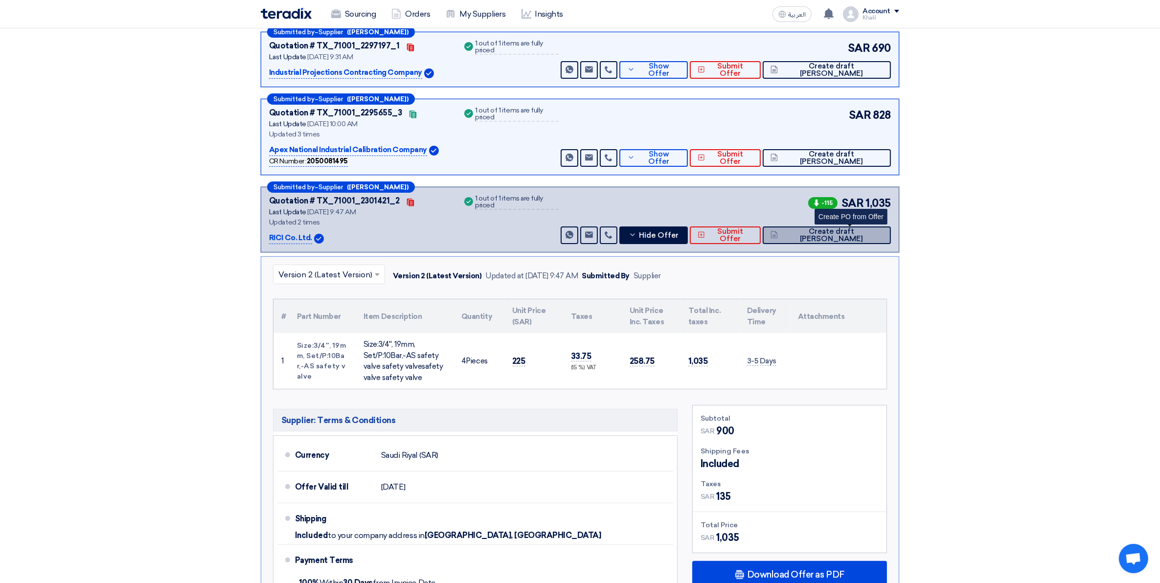
click at [854, 230] on button "Create draft [PERSON_NAME]" at bounding box center [827, 236] width 128 height 18
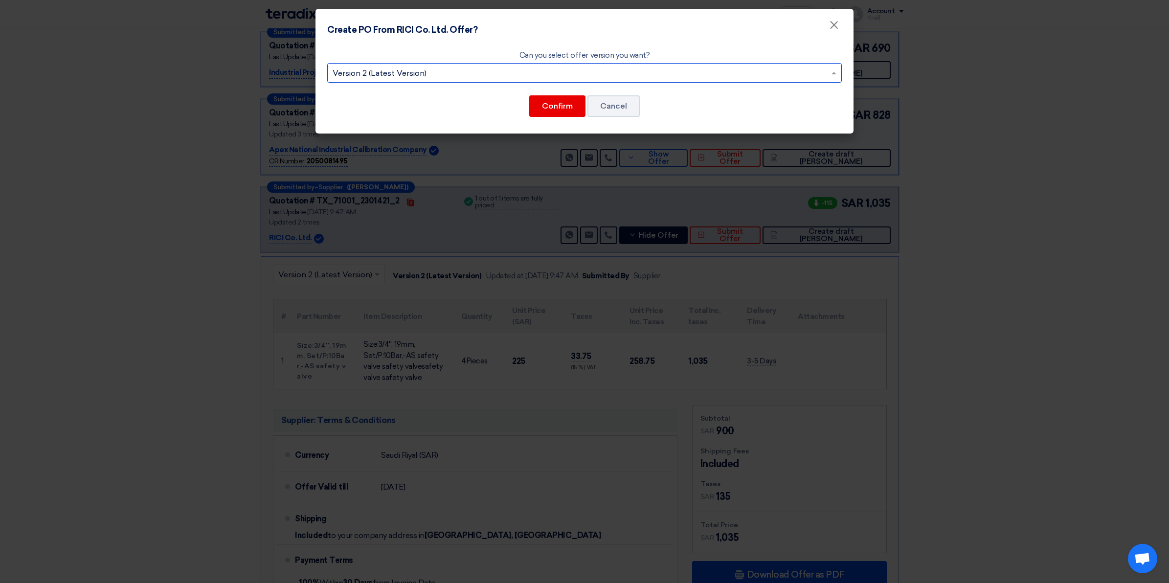
click at [686, 75] on input "text" at bounding box center [580, 74] width 494 height 16
click at [678, 111] on div "Version 1" at bounding box center [585, 113] width 514 height 20
click at [579, 73] on input "text" at bounding box center [580, 74] width 494 height 16
click at [571, 91] on span "Version 2 (Latest Version)" at bounding box center [585, 92] width 94 height 9
click at [566, 105] on button "Confirm" at bounding box center [557, 106] width 56 height 22
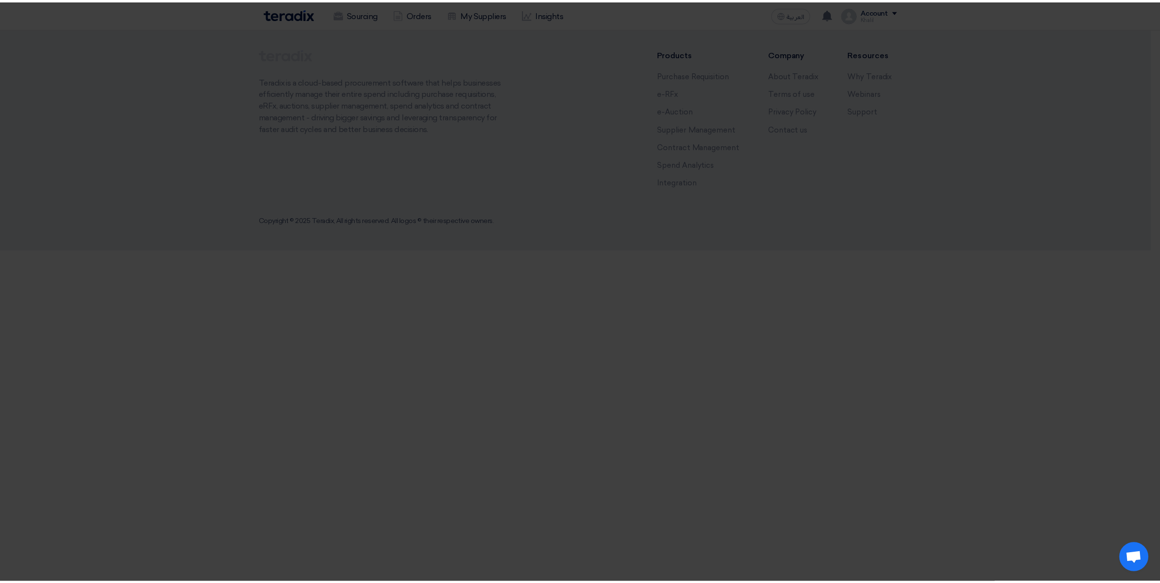
scroll to position [0, 0]
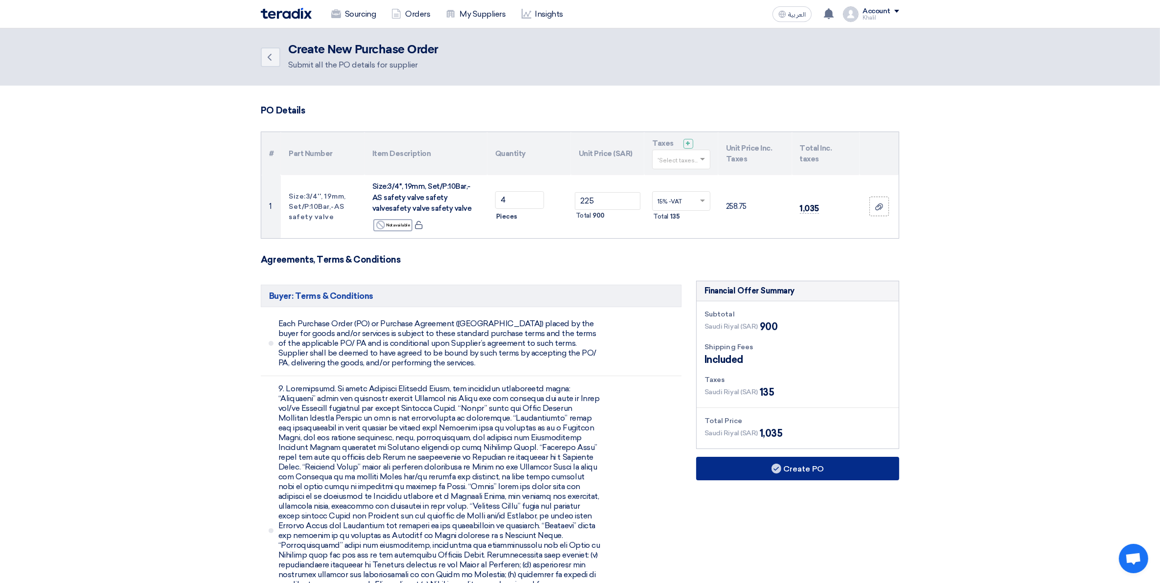
click at [756, 463] on button "Create PO" at bounding box center [797, 468] width 203 height 23
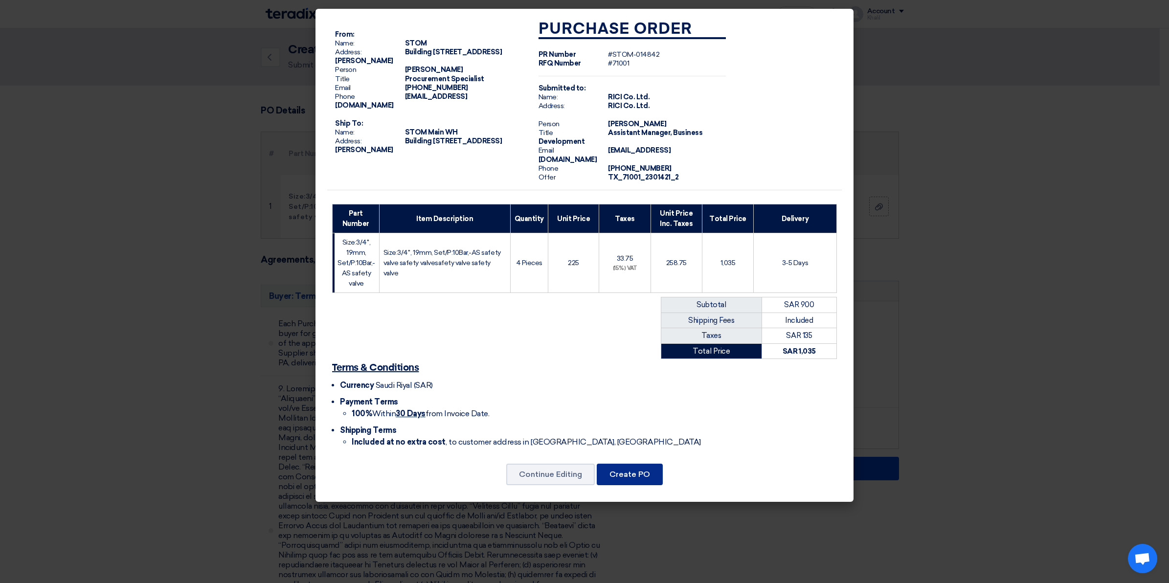
click at [631, 463] on div "Continue Editing Create PO" at bounding box center [584, 474] width 515 height 23
click at [639, 469] on button "Create PO" at bounding box center [630, 475] width 66 height 22
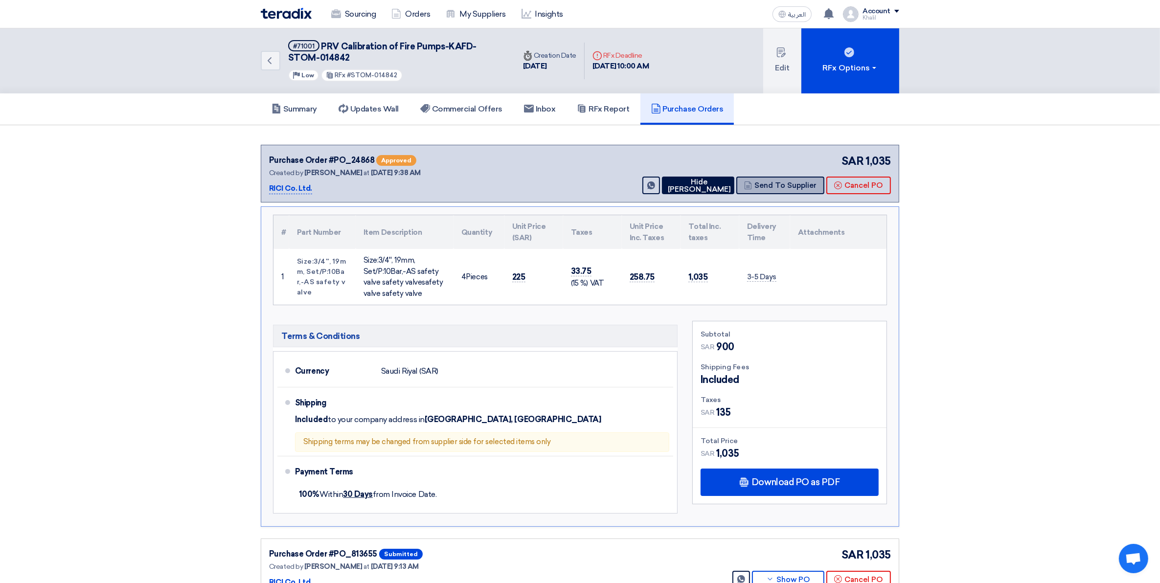
drag, startPoint x: 778, startPoint y: 184, endPoint x: 789, endPoint y: 254, distance: 70.7
click at [781, 234] on div "Purchase Order #PO_24868 Approved Created by Khalil Albinali at 21 Aug 2025, 9:…" at bounding box center [580, 336] width 638 height 383
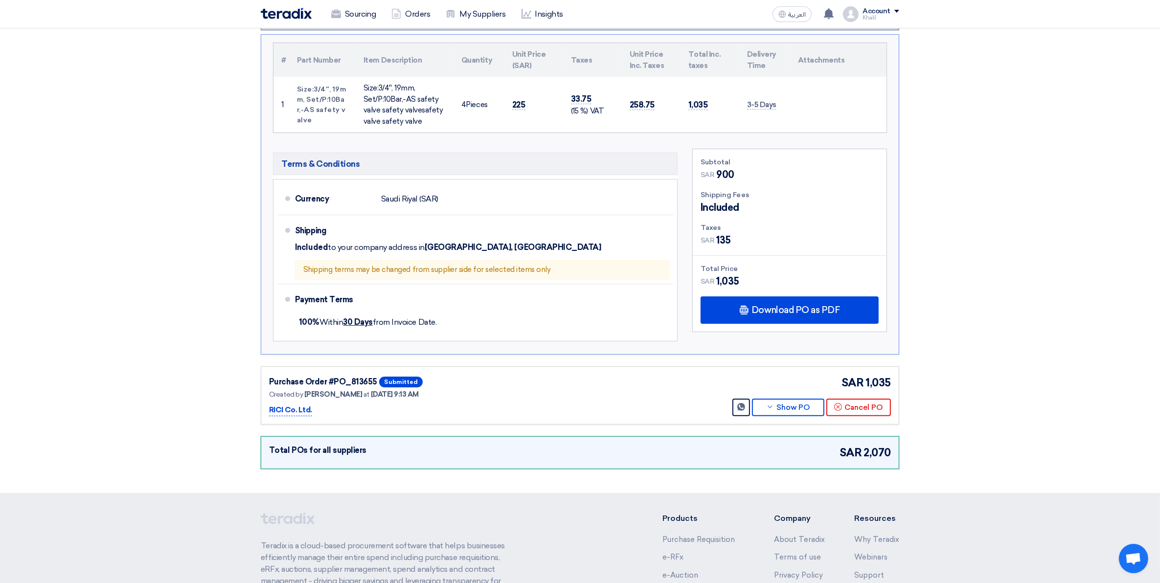
scroll to position [183, 0]
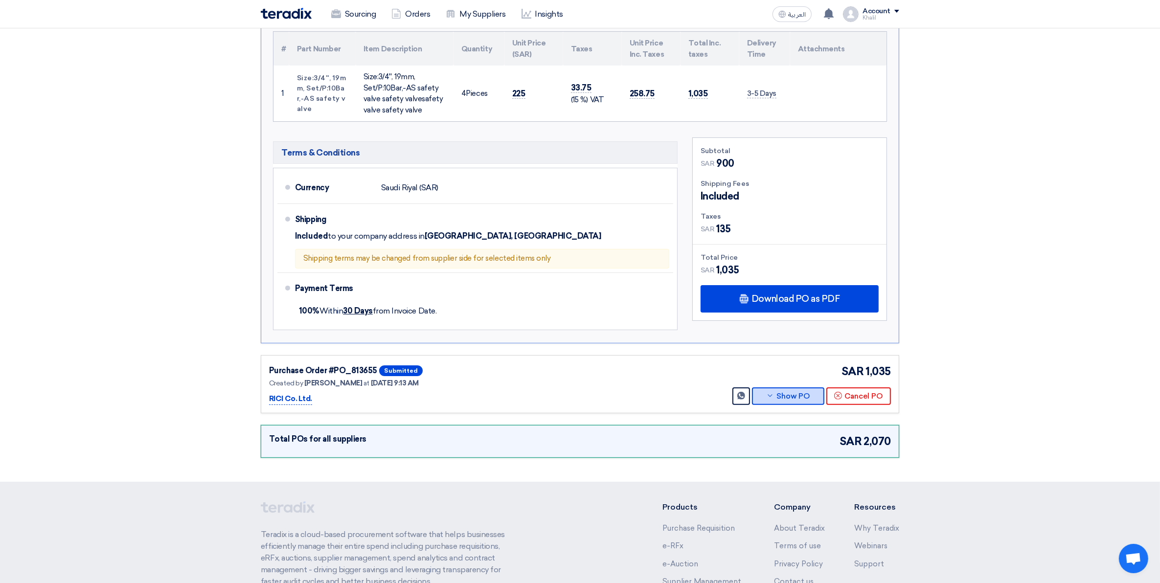
click at [786, 396] on button "Show PO" at bounding box center [788, 396] width 72 height 18
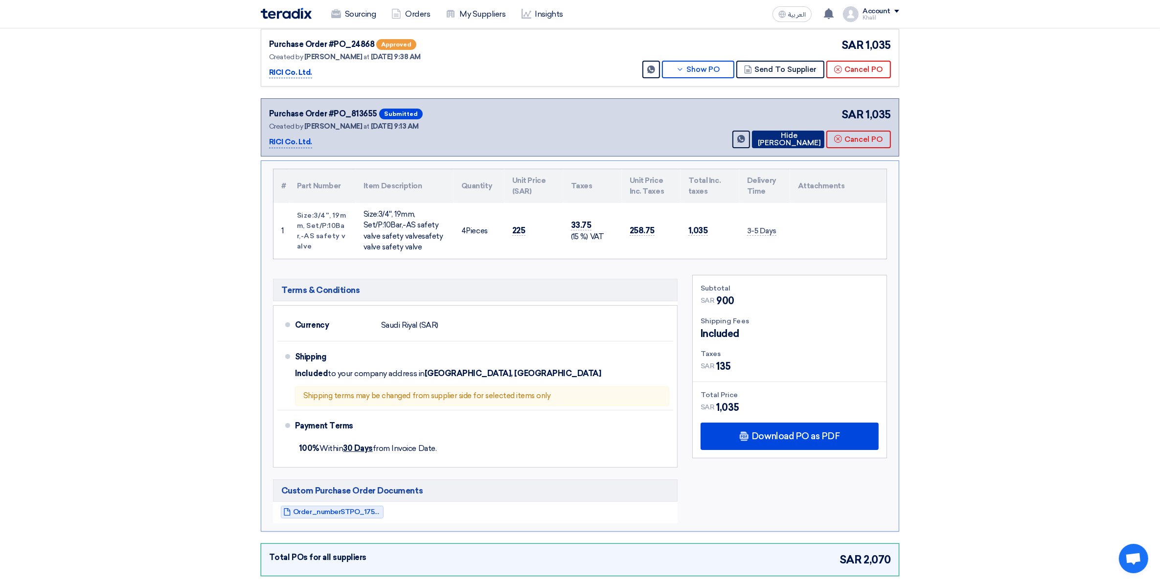
scroll to position [0, 0]
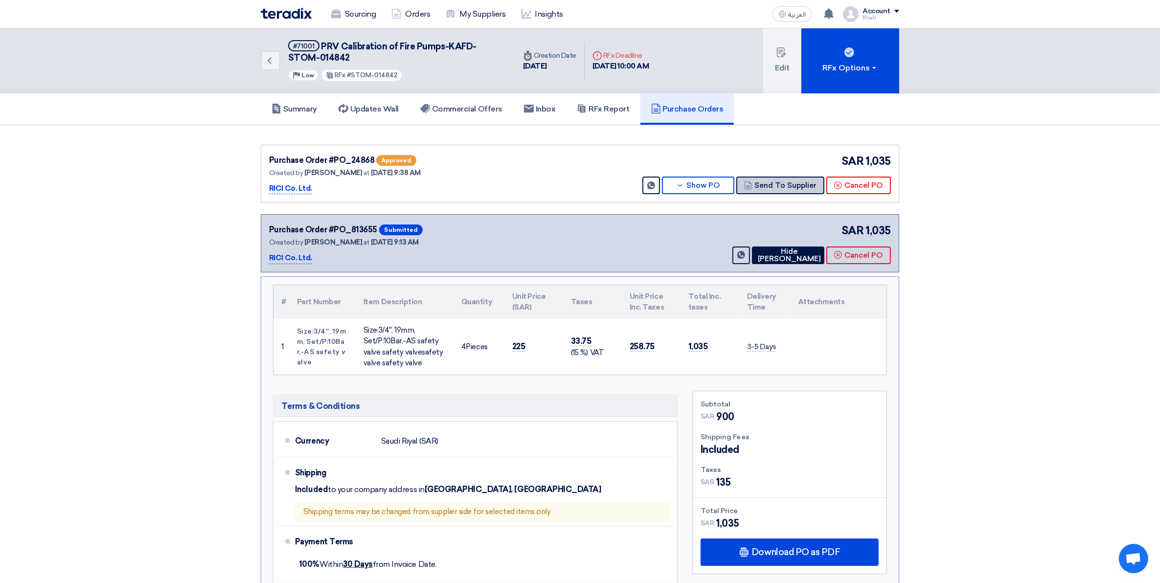
click at [754, 187] on button "Send To Supplier" at bounding box center [780, 186] width 88 height 18
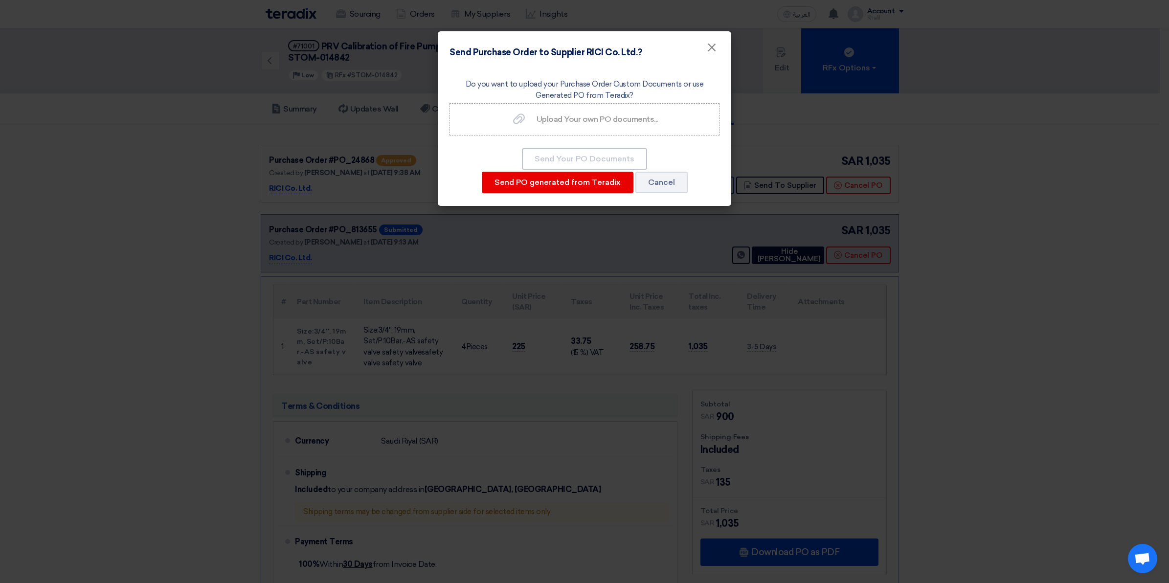
click at [713, 35] on div "Send Purchase Order to Supplier RICI Co. Ltd.? ×" at bounding box center [585, 49] width 294 height 36
click at [710, 45] on span "×" at bounding box center [712, 50] width 10 height 20
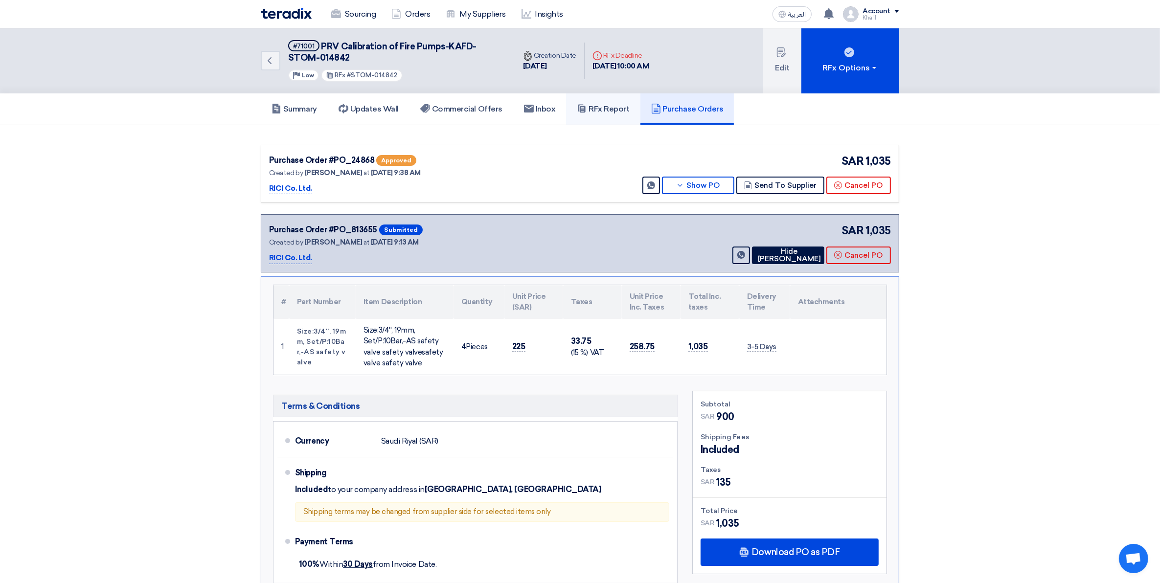
click at [629, 111] on h5 "RFx Report" at bounding box center [603, 109] width 52 height 10
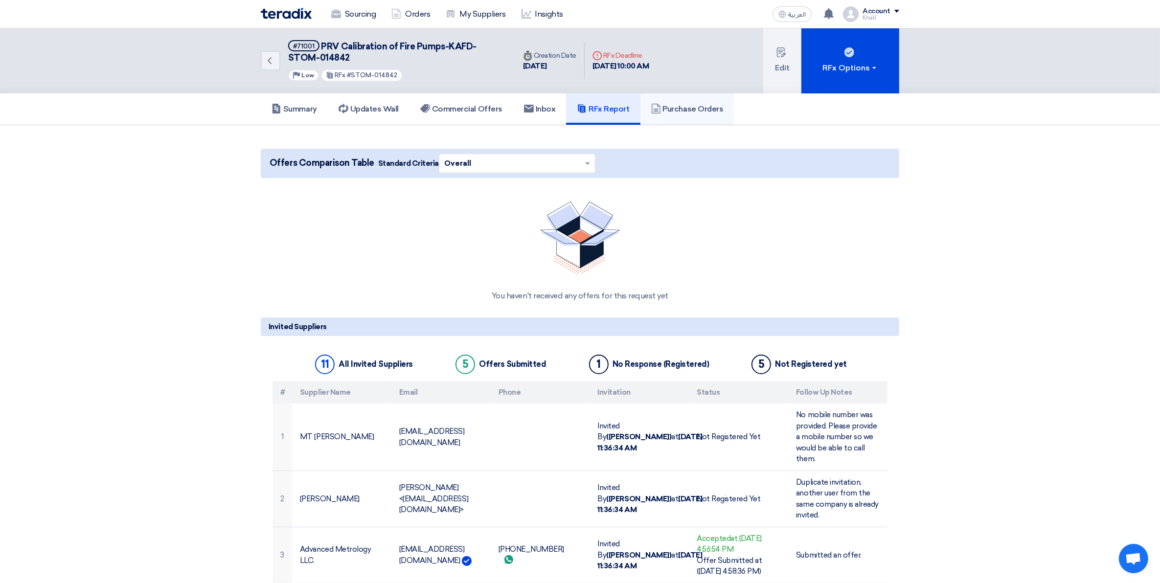
click at [680, 110] on h5 "Purchase Orders" at bounding box center [687, 109] width 72 height 10
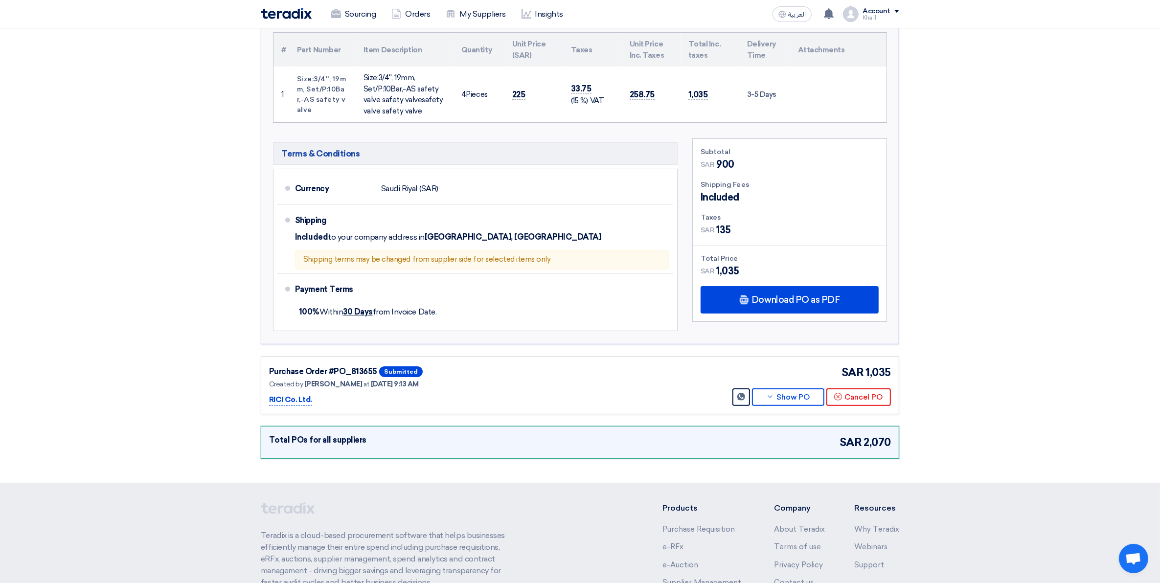
scroll to position [183, 0]
click at [353, 375] on div "Purchase Order #PO_813655" at bounding box center [323, 371] width 108 height 12
drag, startPoint x: 333, startPoint y: 375, endPoint x: 319, endPoint y: 386, distance: 18.0
click at [333, 375] on div "Purchase Order #PO_813655" at bounding box center [323, 371] width 108 height 12
click at [300, 401] on p "RICI Co. Ltd." at bounding box center [290, 399] width 43 height 12
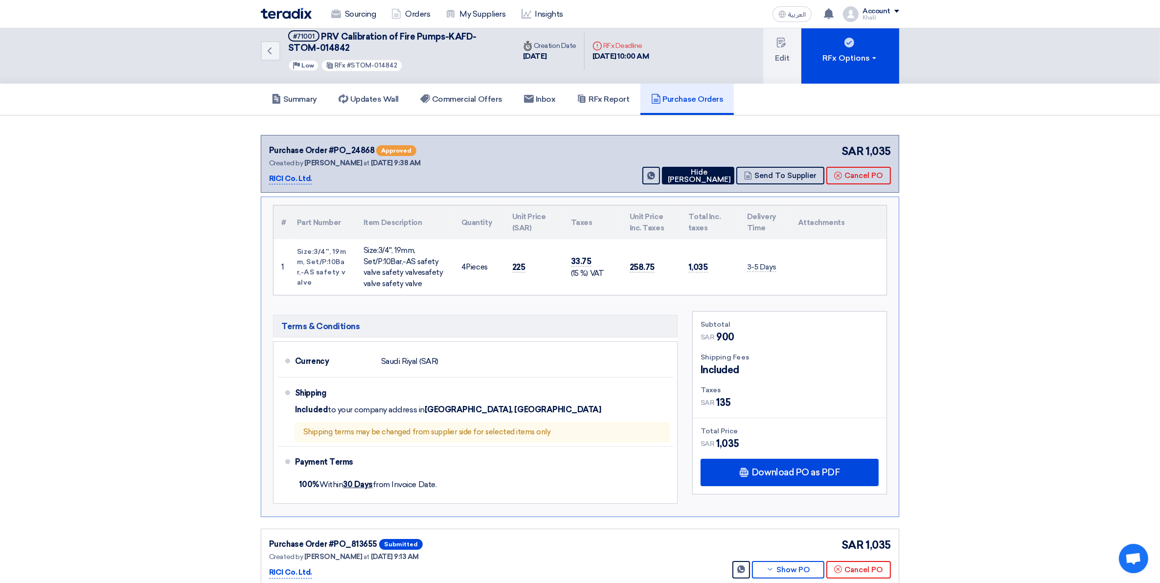
scroll to position [0, 0]
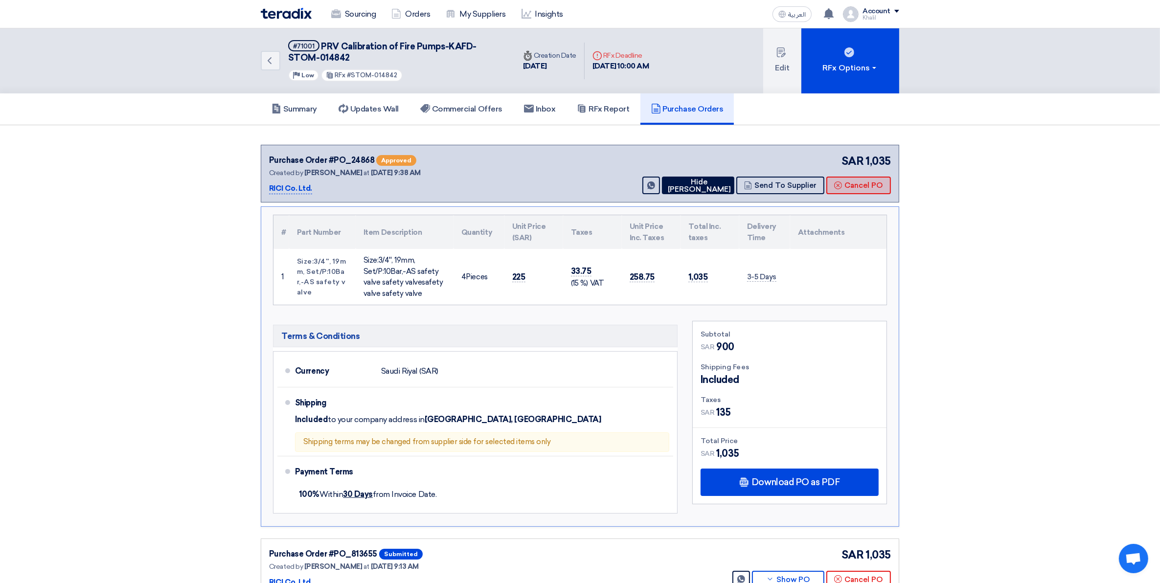
click at [852, 179] on button "Cancel PO" at bounding box center [858, 186] width 65 height 18
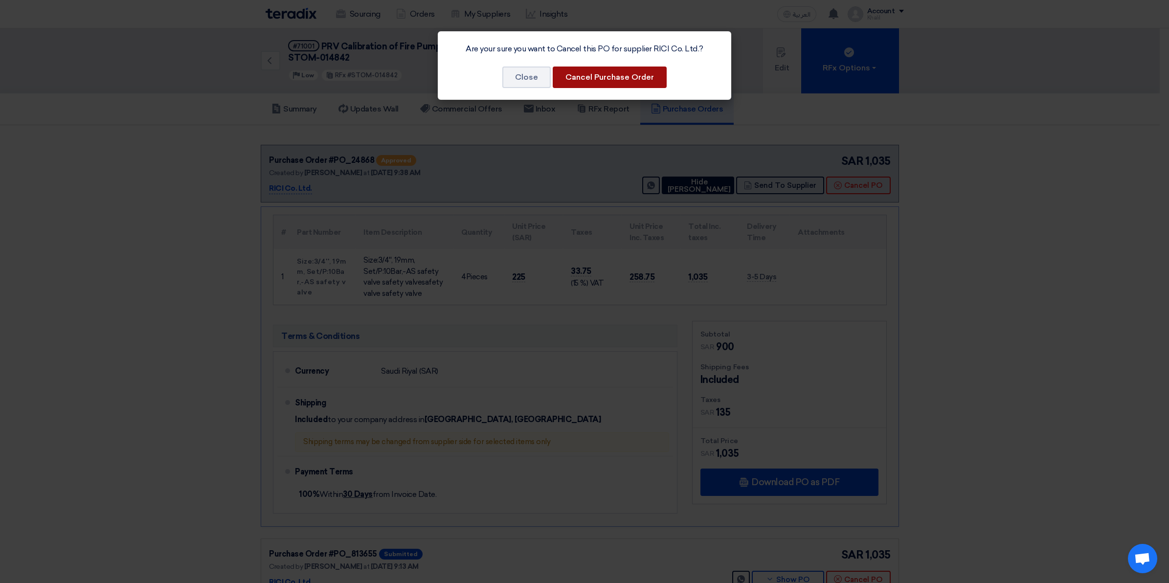
click at [608, 84] on button "Cancel Purchase Order" at bounding box center [610, 78] width 114 height 22
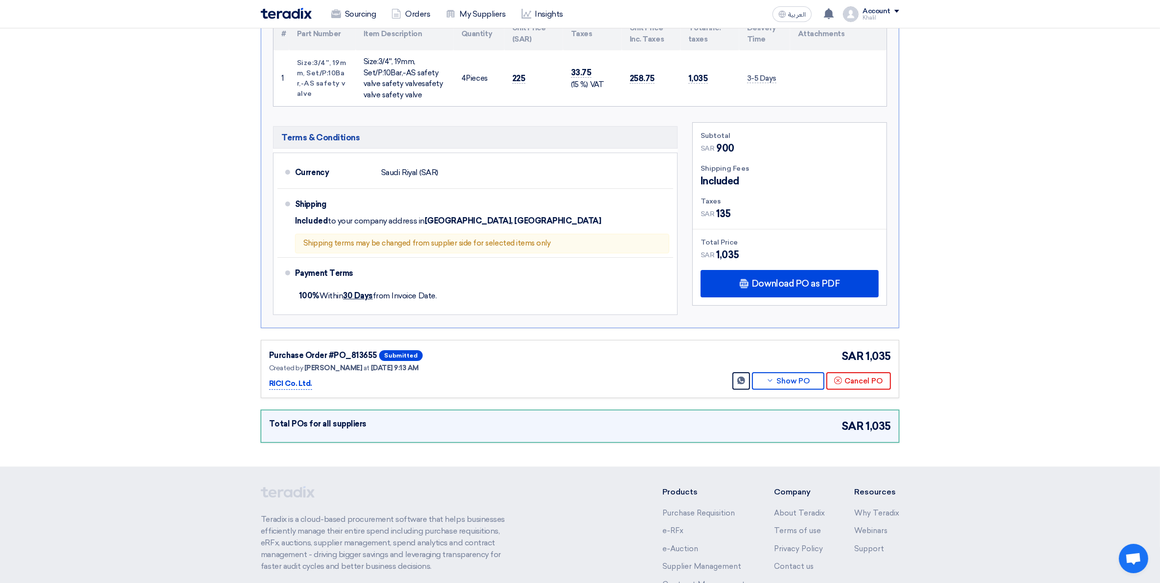
scroll to position [245, 0]
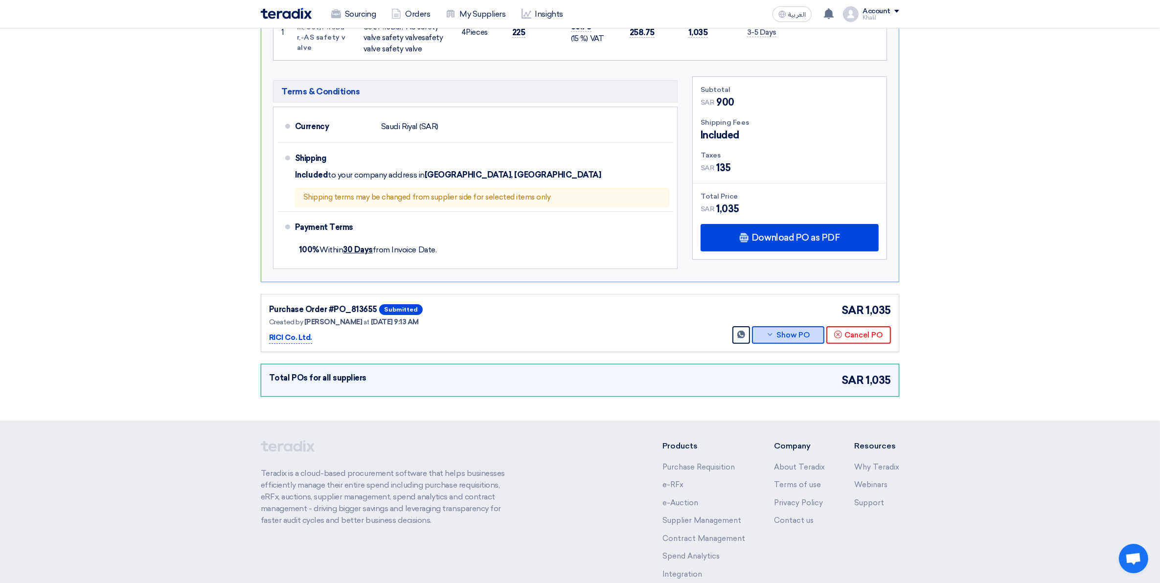
click at [794, 333] on button "Show PO" at bounding box center [788, 335] width 72 height 18
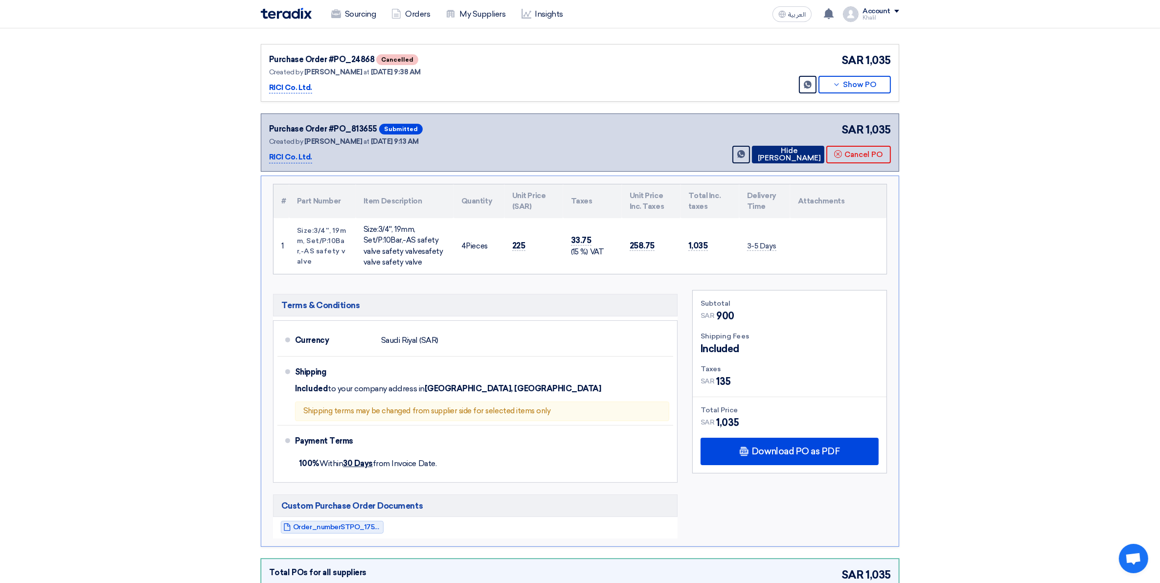
scroll to position [122, 0]
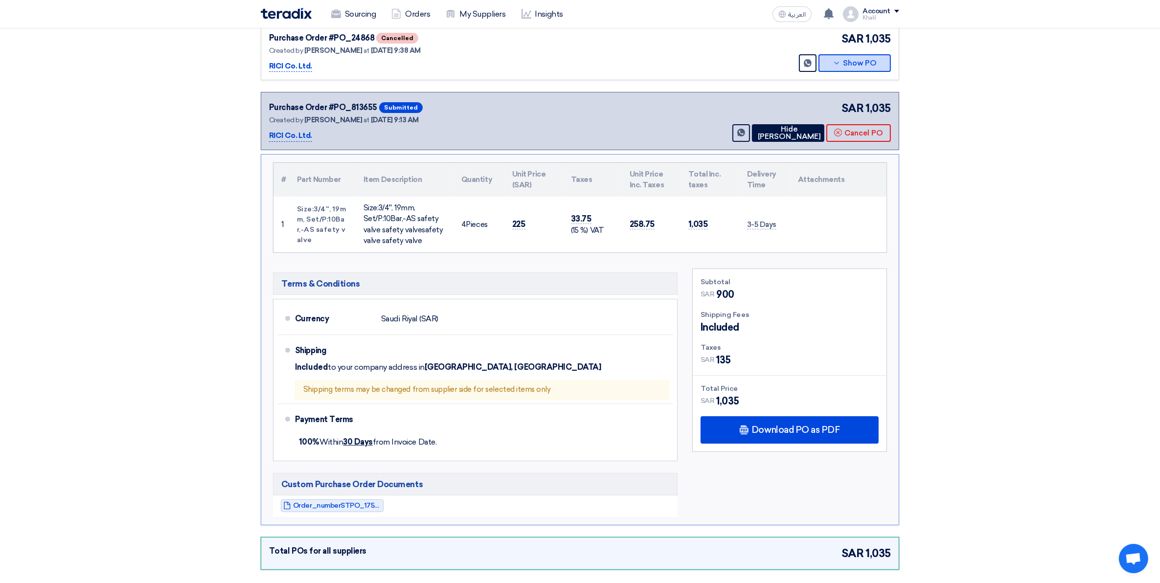
click at [833, 63] on icon at bounding box center [837, 63] width 8 height 8
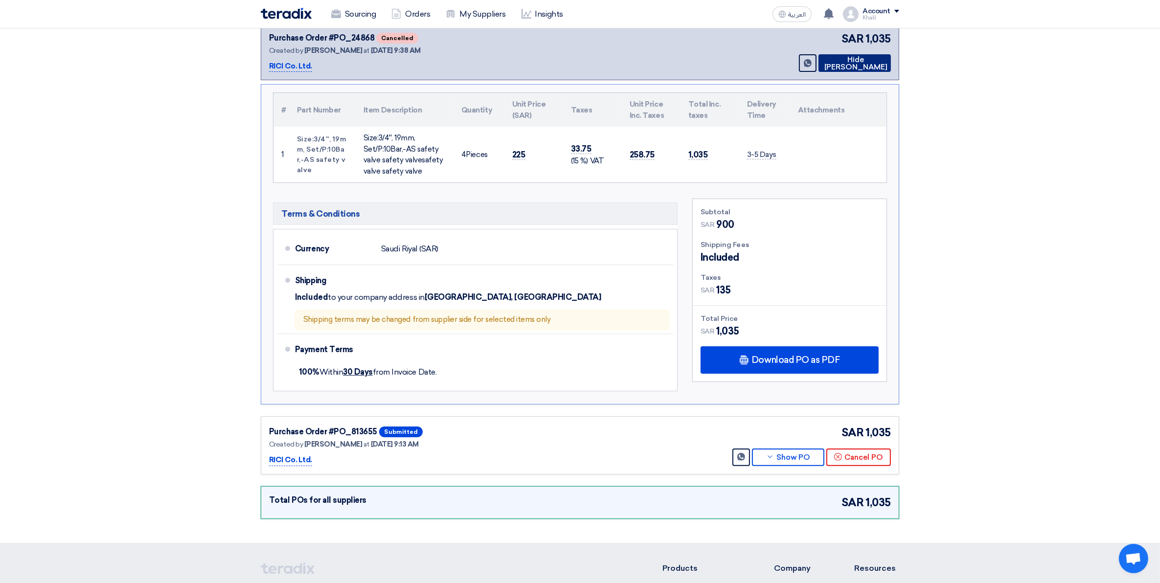
click at [833, 63] on button "Hide PO" at bounding box center [854, 63] width 72 height 18
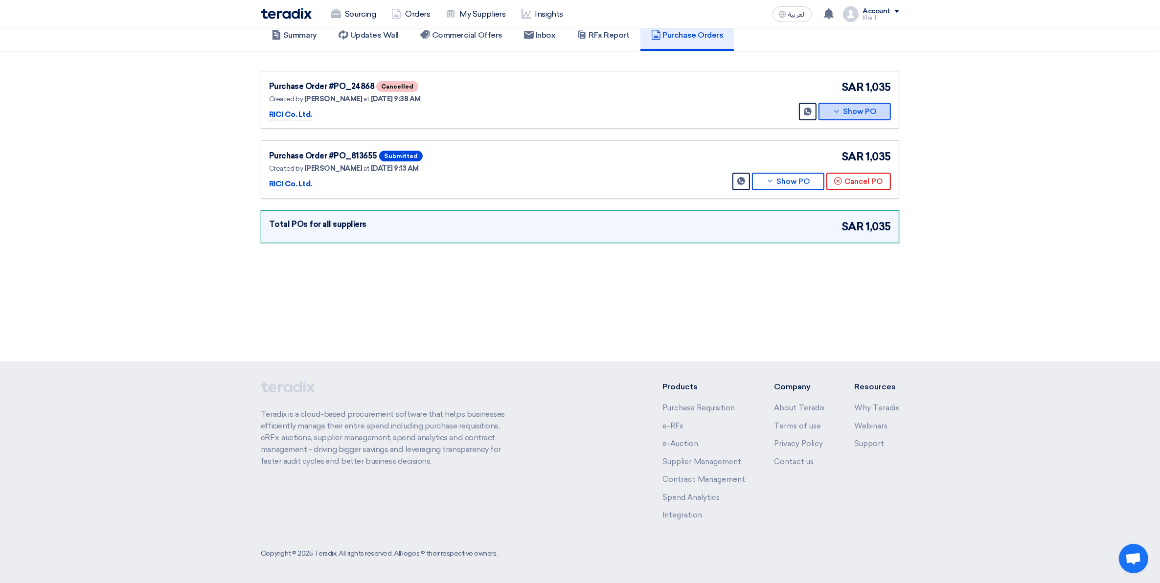
scroll to position [73, 0]
click at [784, 182] on button "Show PO" at bounding box center [788, 182] width 72 height 18
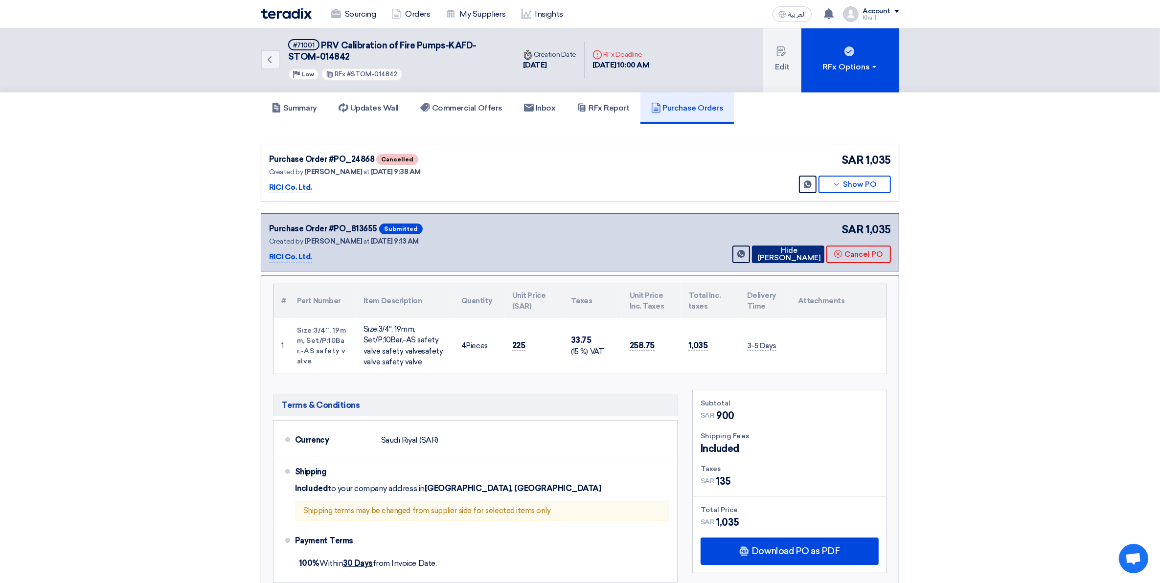
scroll to position [0, 0]
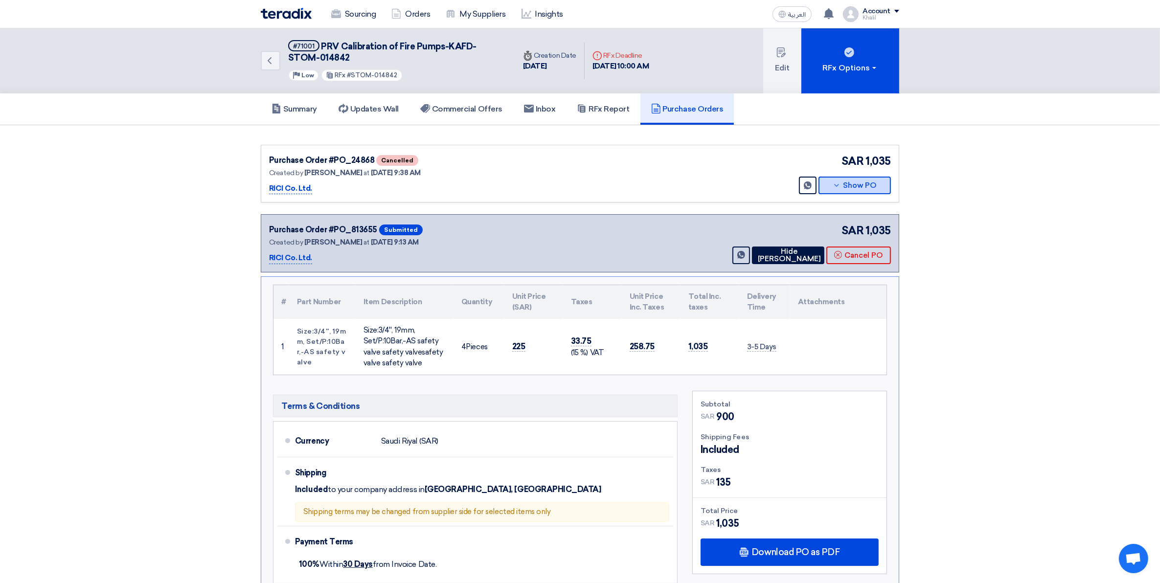
click at [827, 187] on button "Show PO" at bounding box center [854, 186] width 72 height 18
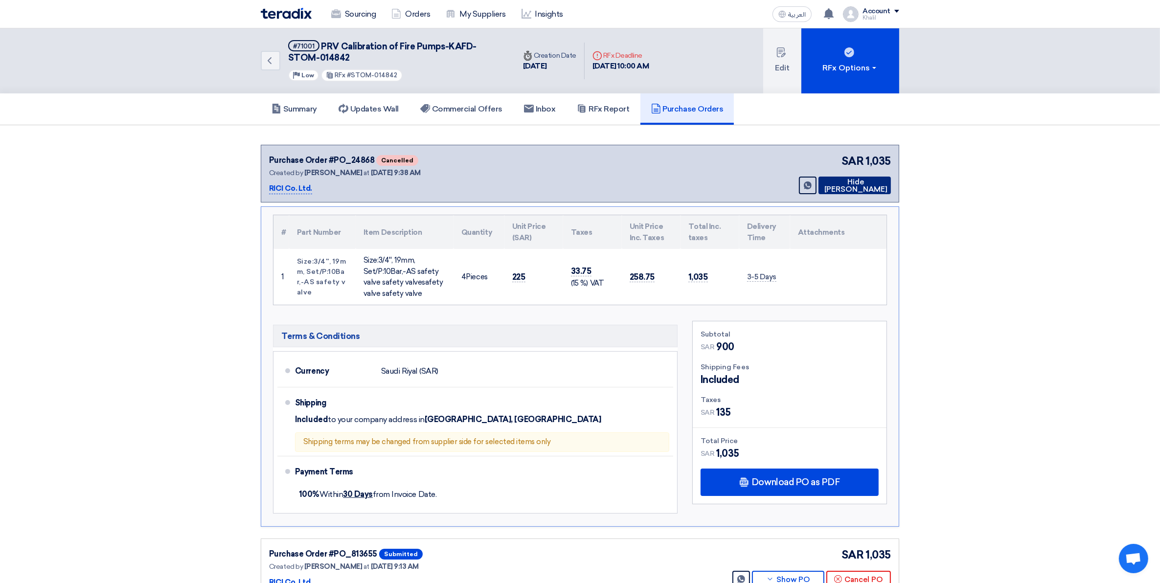
click at [827, 187] on button "Hide PO" at bounding box center [854, 186] width 72 height 18
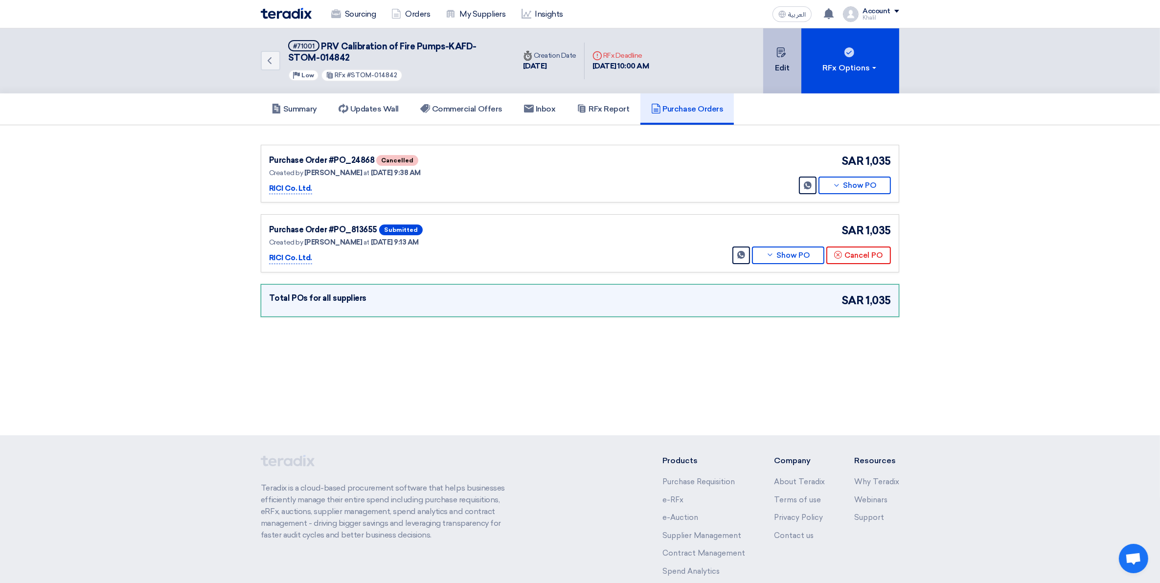
click at [790, 70] on button "Edit" at bounding box center [782, 60] width 38 height 65
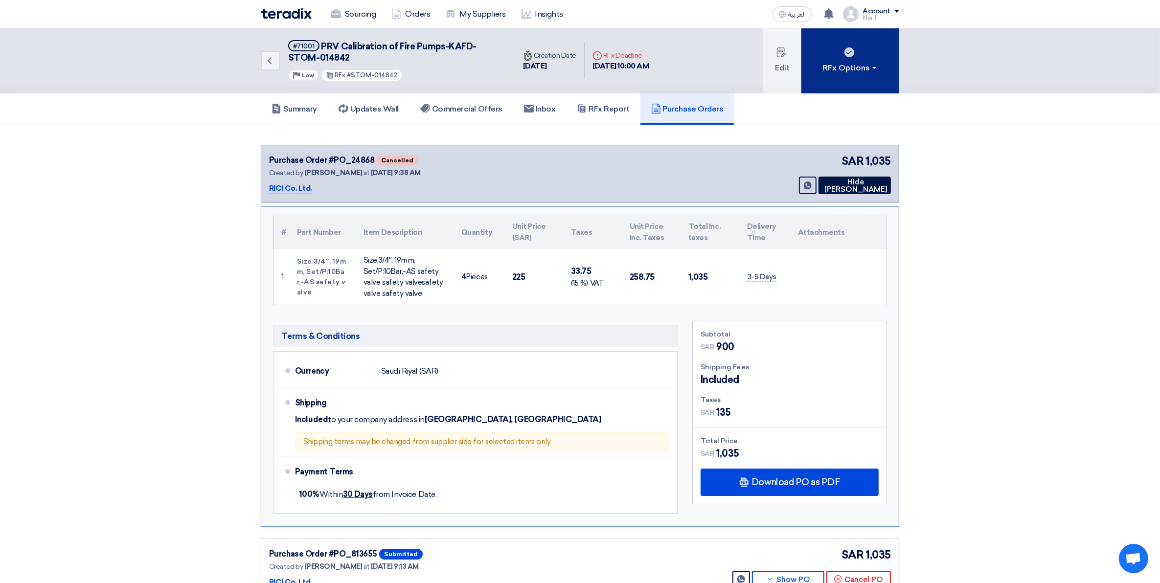
click at [863, 74] on button "RFx Options" at bounding box center [850, 60] width 98 height 65
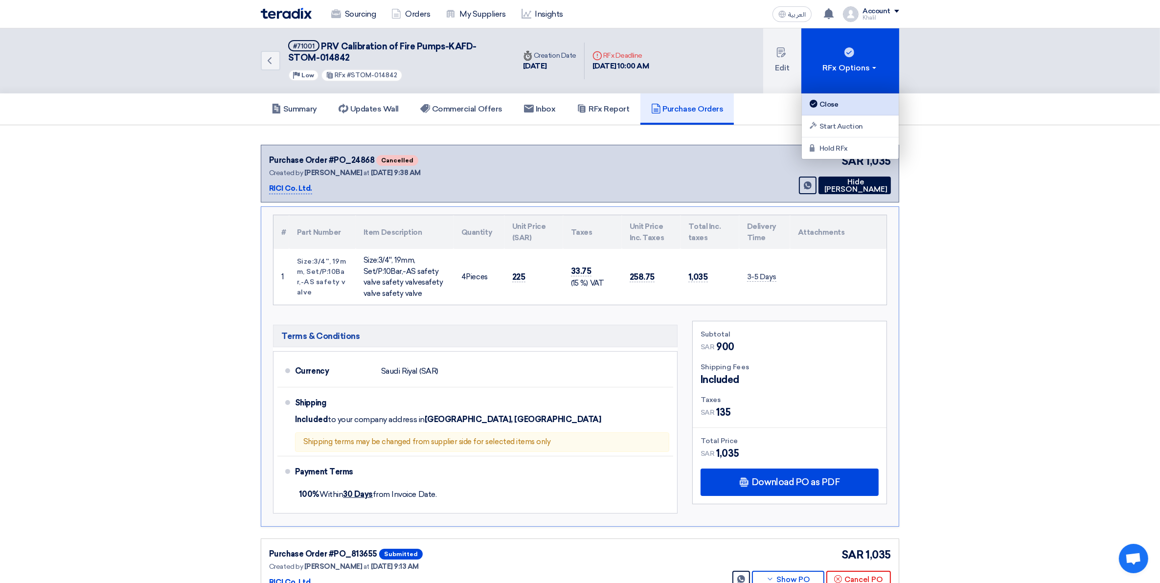
click at [865, 101] on div "Close" at bounding box center [850, 104] width 85 height 12
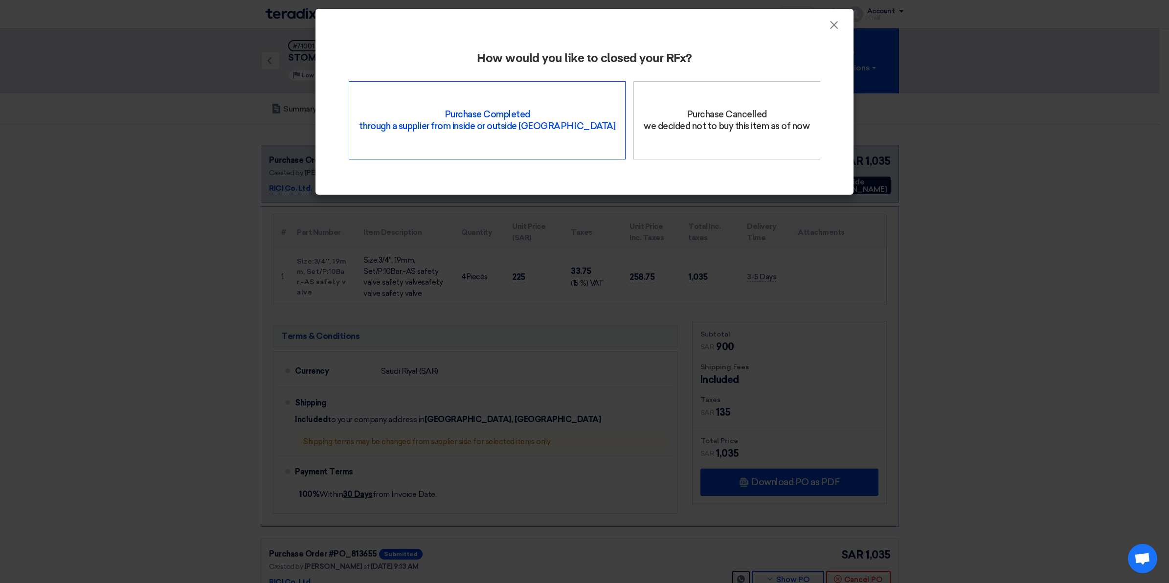
click at [525, 128] on div "Purchase Completed through a supplier from inside or outside Teradix" at bounding box center [487, 120] width 277 height 78
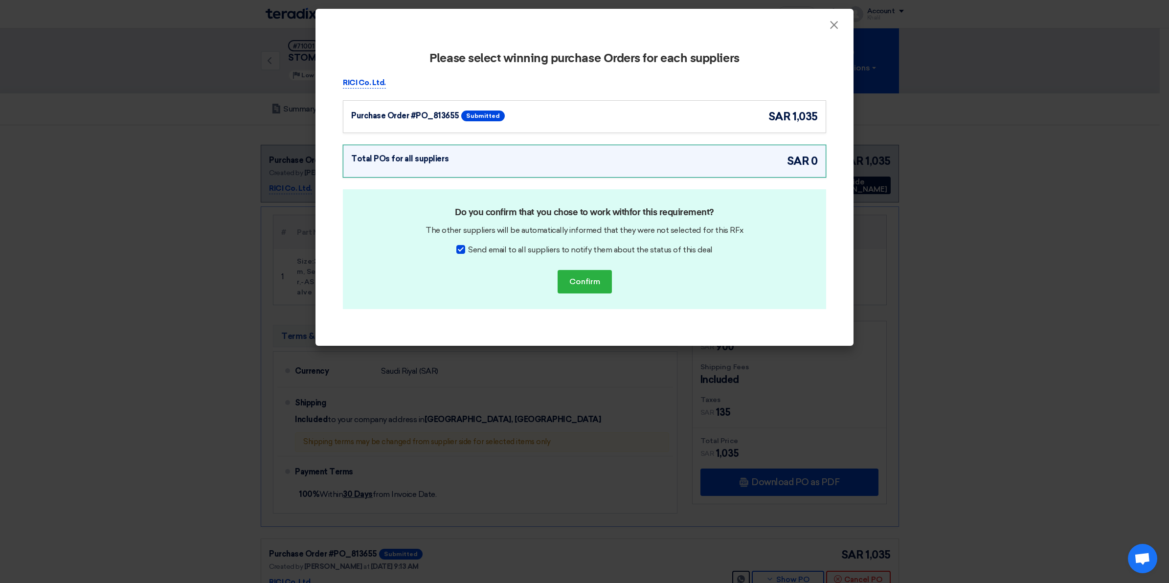
click at [598, 121] on div "Purchase Order #PO_813655 Submitted sar 1,035" at bounding box center [584, 117] width 467 height 16
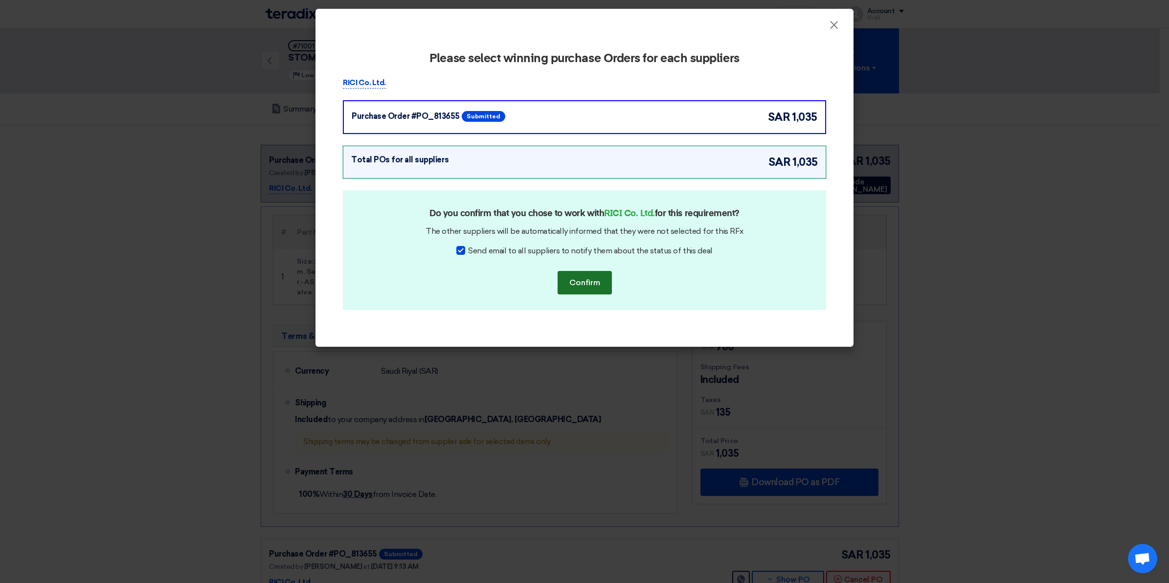
click at [593, 274] on button "Confirm" at bounding box center [585, 282] width 54 height 23
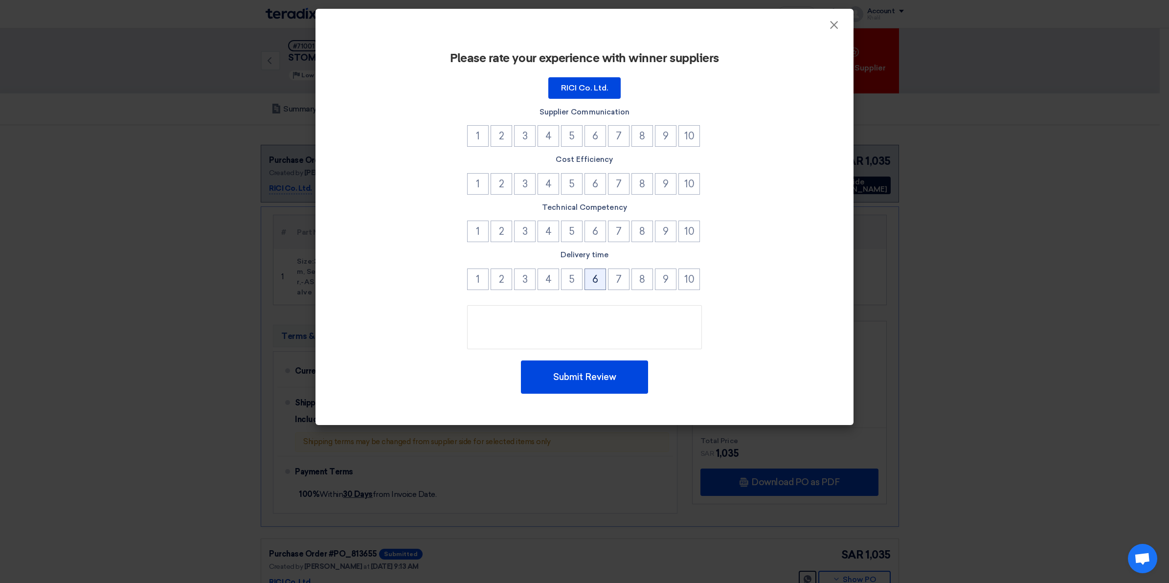
click at [600, 283] on button "6" at bounding box center [596, 280] width 22 height 22
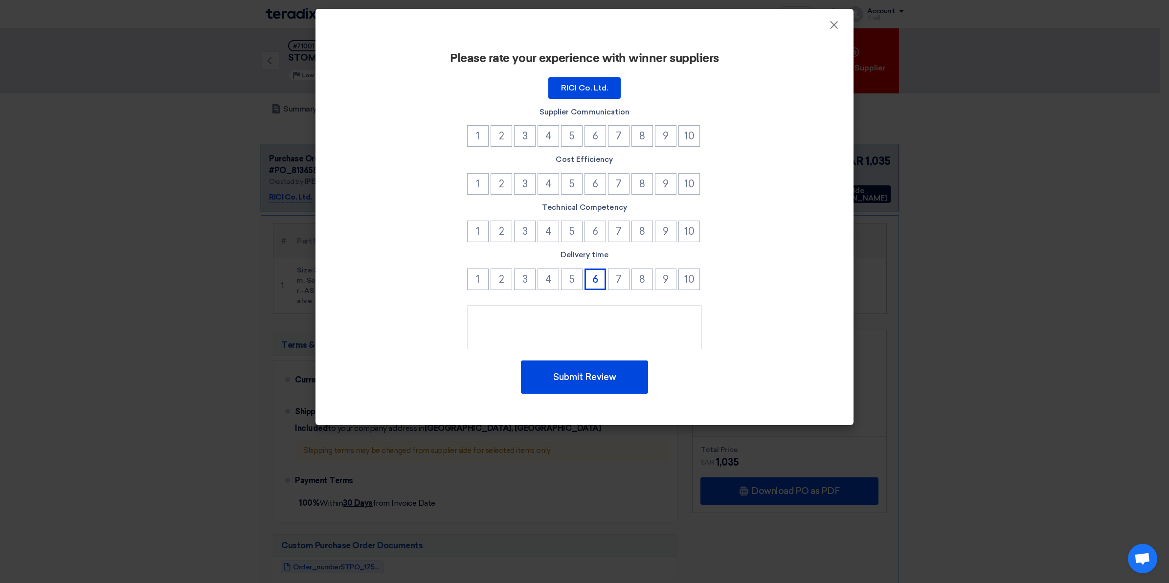
click at [598, 243] on div "Please rate your experience with winner suppliers RICI Co. Ltd. Supplier Commun…" at bounding box center [584, 222] width 515 height 373
drag, startPoint x: 598, startPoint y: 243, endPoint x: 598, endPoint y: 233, distance: 9.3
click at [598, 233] on button "6" at bounding box center [596, 232] width 22 height 22
click at [593, 180] on button "6" at bounding box center [596, 184] width 22 height 22
click at [593, 142] on button "6" at bounding box center [596, 136] width 22 height 22
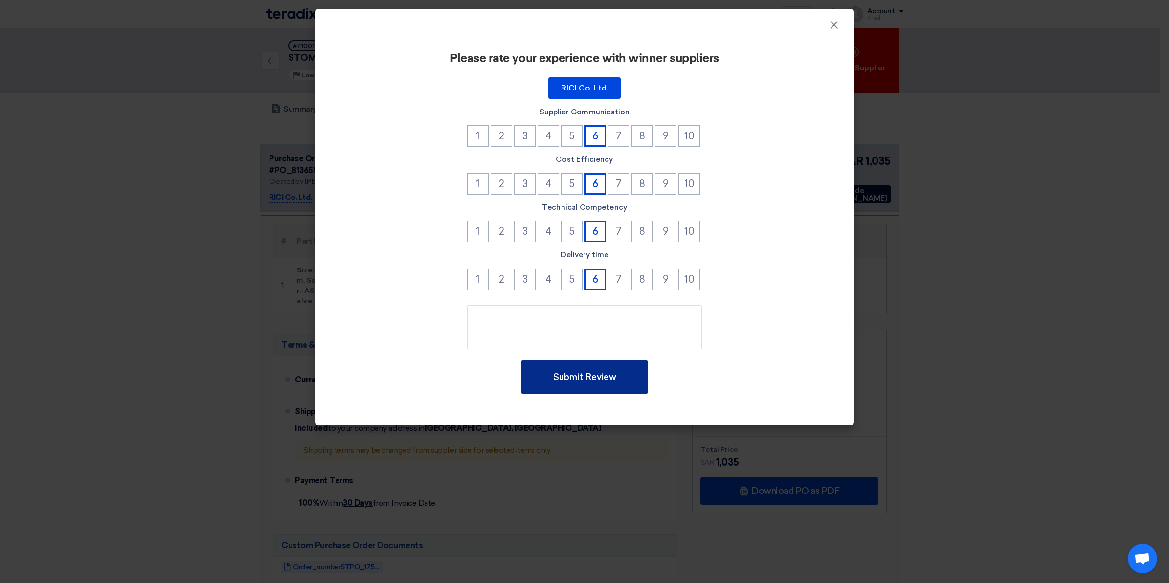
click at [612, 366] on button "Submit Review" at bounding box center [584, 377] width 127 height 33
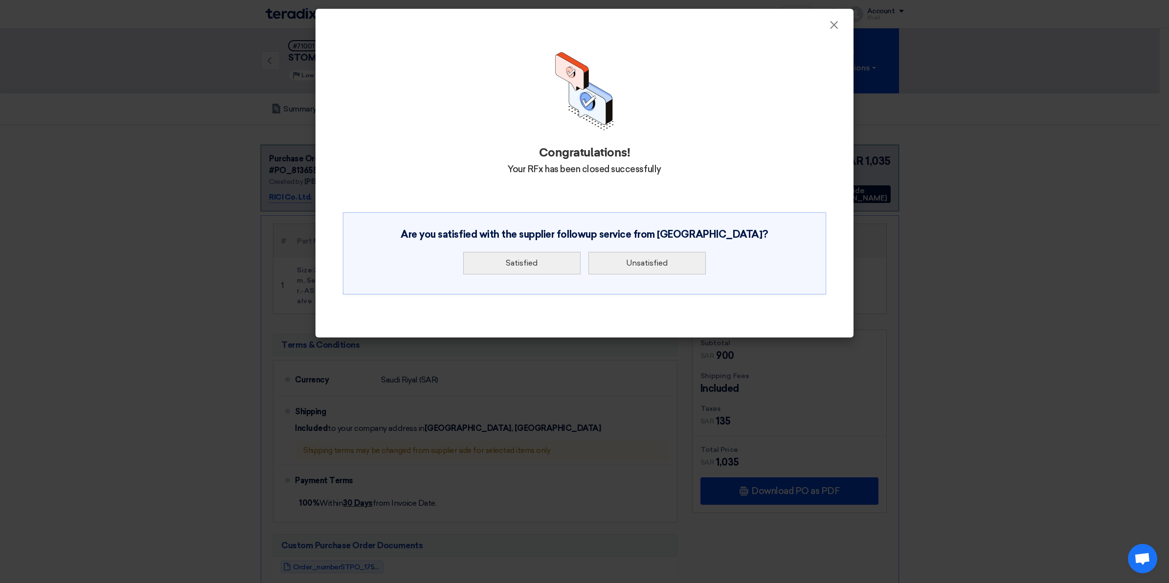
click at [603, 328] on modal-container "× Congratulations! Your RFx has been closed successfully Are you satisfied with…" at bounding box center [584, 291] width 1169 height 583
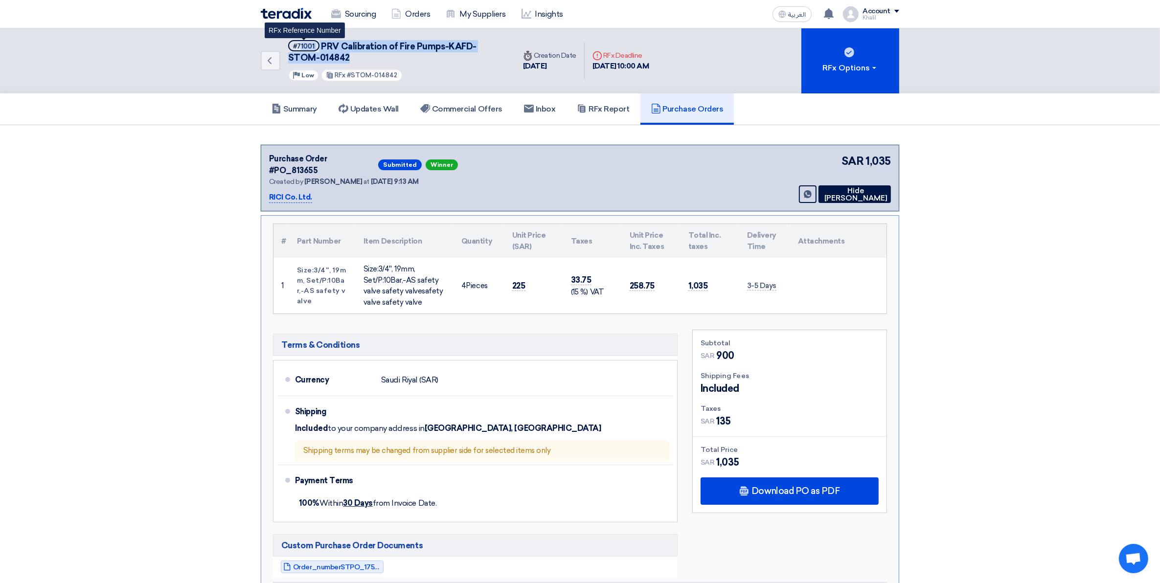
drag, startPoint x: 351, startPoint y: 54, endPoint x: 301, endPoint y: 49, distance: 49.7
click at [301, 49] on h5 "#71001 PRV Calibration of Fire Pumps-KAFD-STOM-014842 RFx Reference Number" at bounding box center [395, 52] width 215 height 24
click at [480, 109] on h5 "Commercial Offers" at bounding box center [461, 109] width 82 height 10
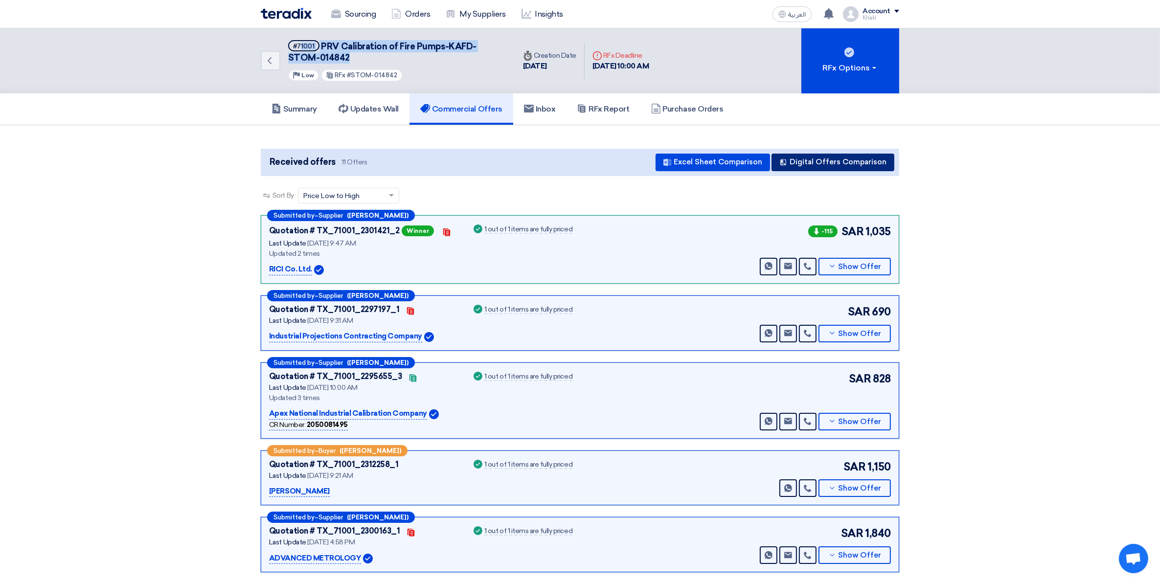
click at [813, 157] on button "Digital Offers Comparison" at bounding box center [832, 163] width 123 height 18
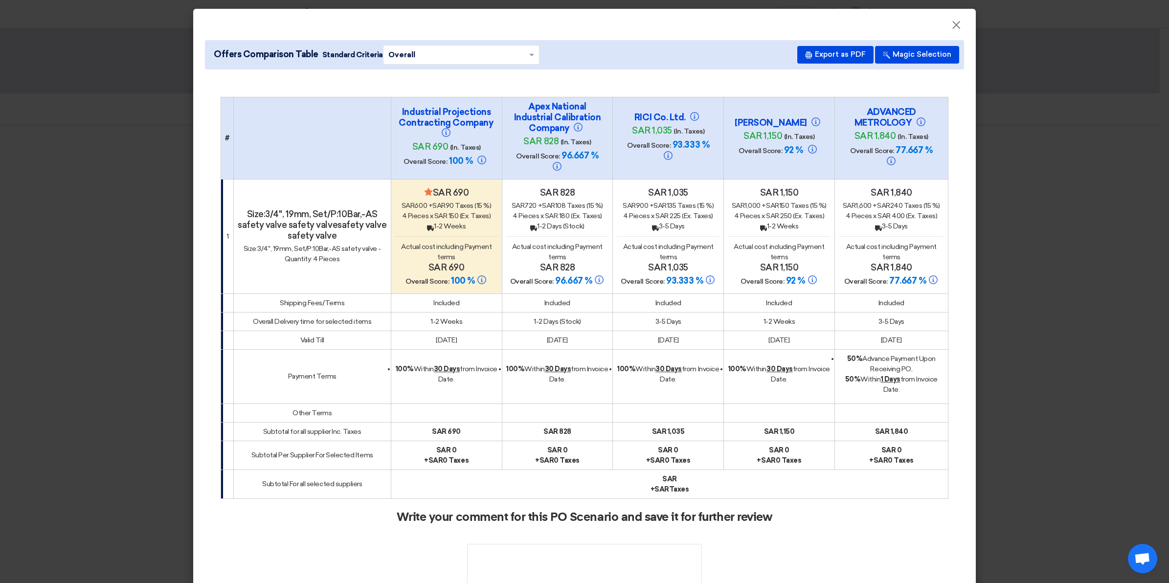
drag, startPoint x: 629, startPoint y: 116, endPoint x: 680, endPoint y: 118, distance: 51.9
click at [680, 118] on h4 "RICI Co. Ltd." at bounding box center [668, 117] width 98 height 11
copy h4 "RICI Co. Ltd."
click at [551, 553] on textarea at bounding box center [584, 566] width 235 height 44
paste textarea "RICI Co. Ltd."
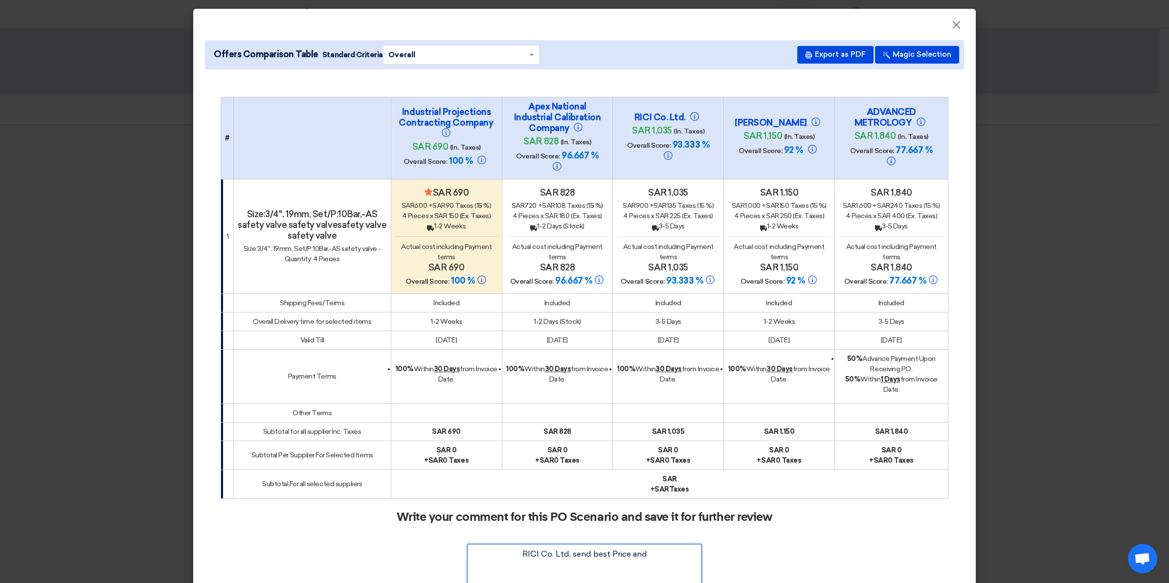
paste textarea "Select any one vendor whose can provide on site calibration services for PRV"
drag, startPoint x: 691, startPoint y: 544, endPoint x: 627, endPoint y: 544, distance: 63.6
click at [627, 544] on textarea at bounding box center [584, 566] width 235 height 44
click at [657, 555] on textarea at bounding box center [584, 566] width 235 height 44
drag, startPoint x: 663, startPoint y: 555, endPoint x: 628, endPoint y: 555, distance: 35.7
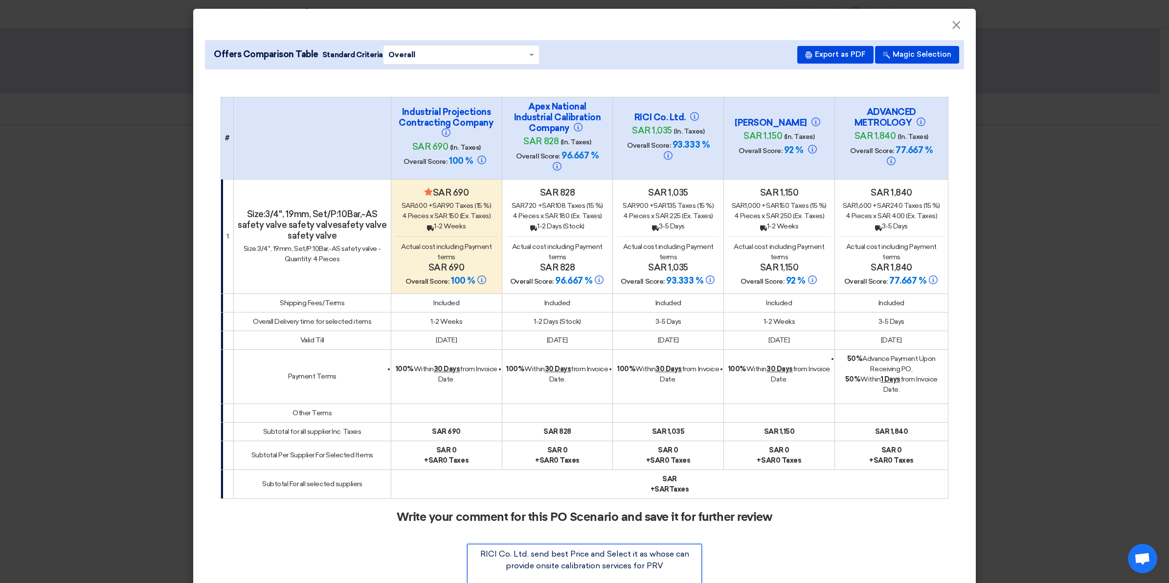
click at [628, 555] on textarea at bounding box center [584, 566] width 235 height 44
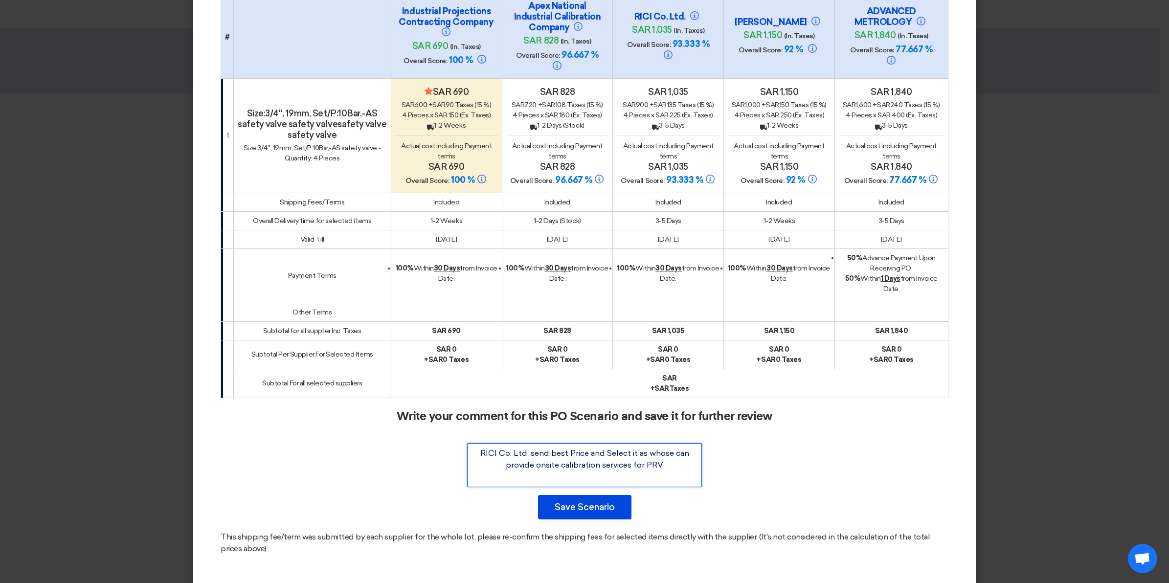
scroll to position [101, 0]
click at [602, 498] on button "Save Scenario" at bounding box center [584, 507] width 93 height 24
click at [515, 450] on textarea at bounding box center [584, 465] width 235 height 44
drag, startPoint x: 513, startPoint y: 441, endPoint x: 575, endPoint y: 464, distance: 66.1
click at [575, 464] on textarea at bounding box center [584, 465] width 235 height 44
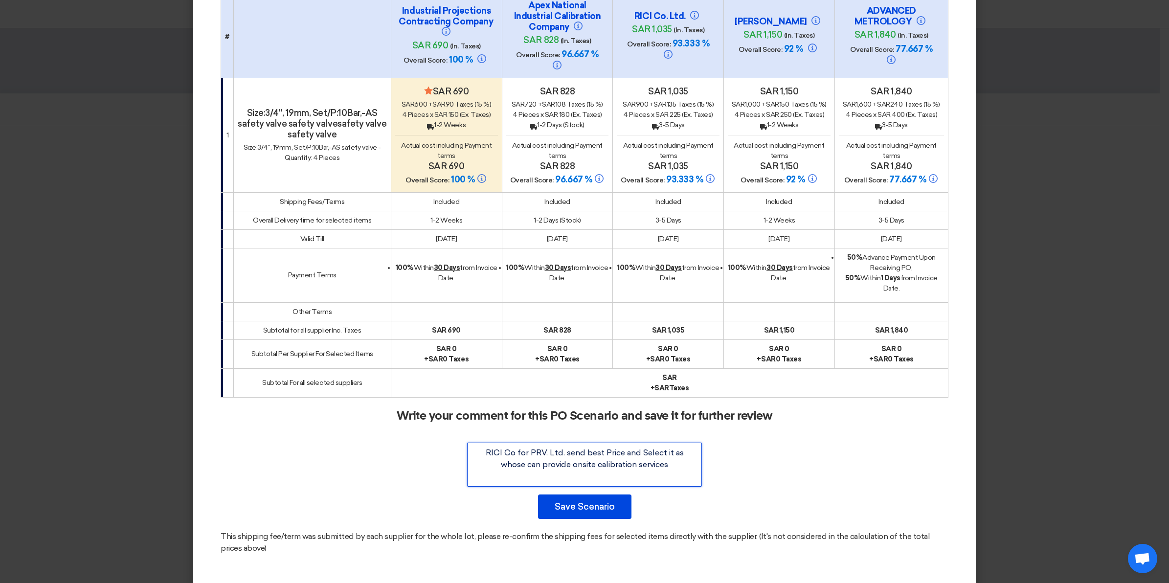
click at [575, 464] on textarea at bounding box center [584, 465] width 235 height 44
drag, startPoint x: 661, startPoint y: 463, endPoint x: 463, endPoint y: 436, distance: 200.4
click at [467, 443] on textarea at bounding box center [584, 465] width 235 height 44
type textarea "RICI Co for PRV. Ltd. send best Price and Select it as whose can provide onsite…"
click at [598, 501] on button "Save Scenario" at bounding box center [584, 507] width 93 height 24
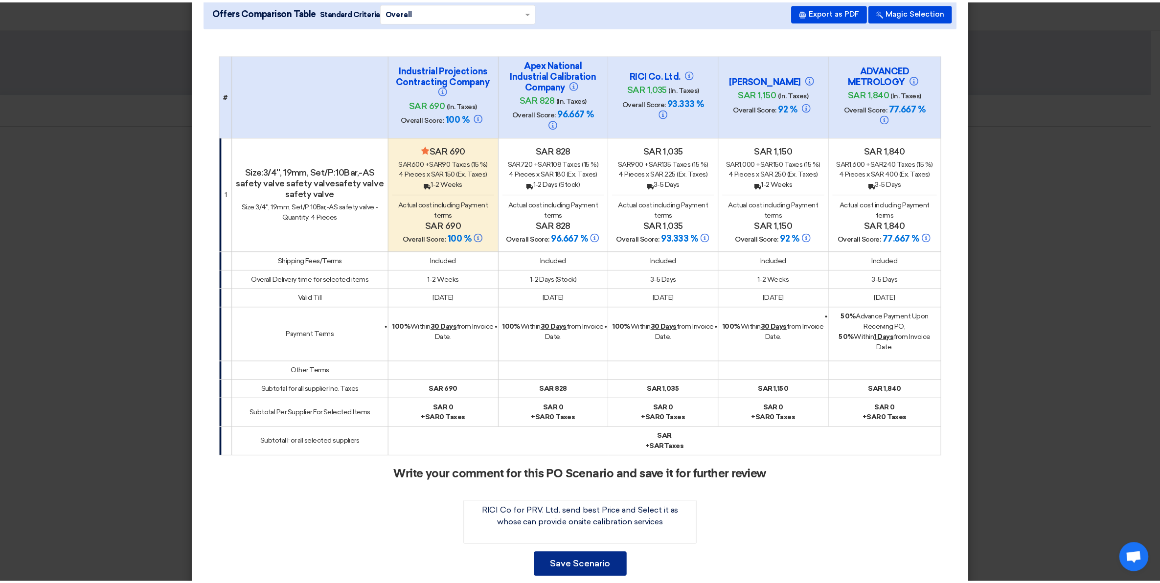
scroll to position [0, 0]
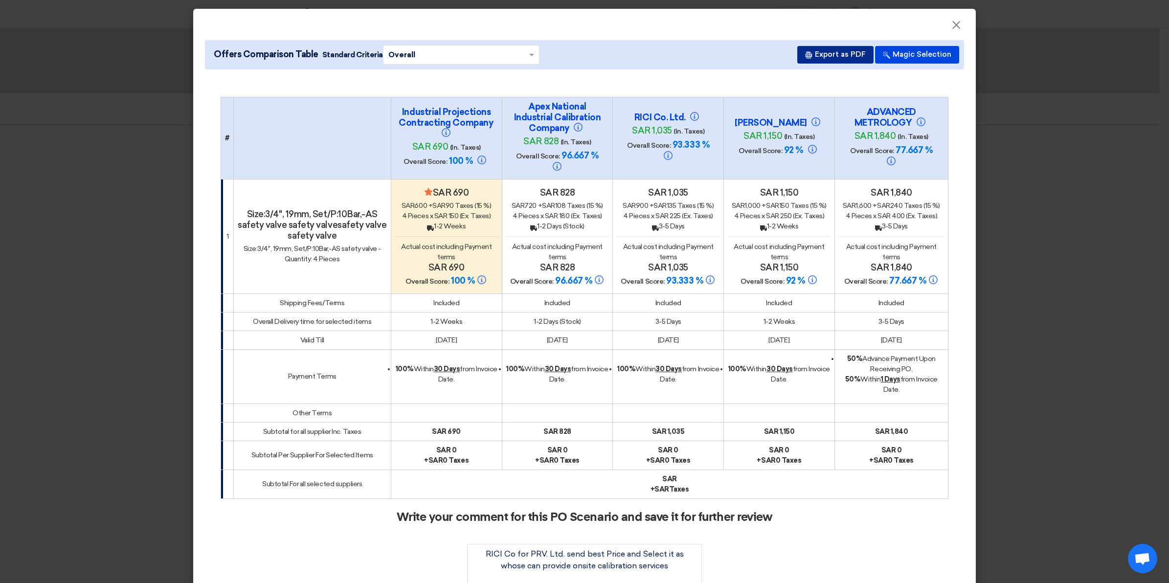
click at [852, 61] on button "Export as PDF" at bounding box center [835, 55] width 76 height 18
click at [957, 21] on button "×" at bounding box center [956, 26] width 25 height 20
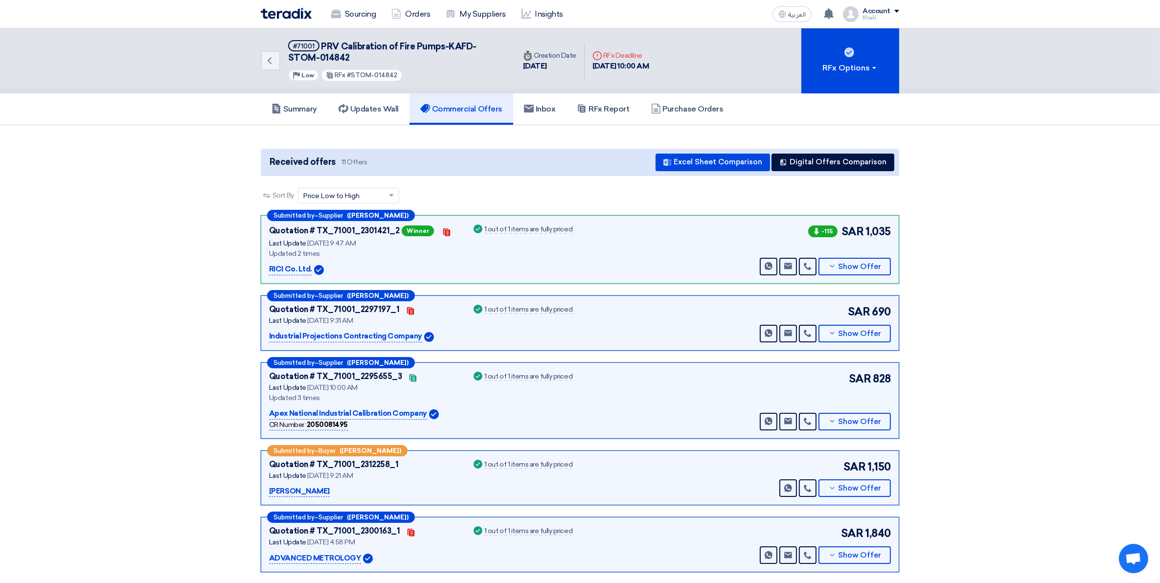
click at [296, 268] on p "RICI Co. Ltd." at bounding box center [290, 270] width 43 height 12
click at [858, 332] on span "Show Offer" at bounding box center [860, 333] width 43 height 7
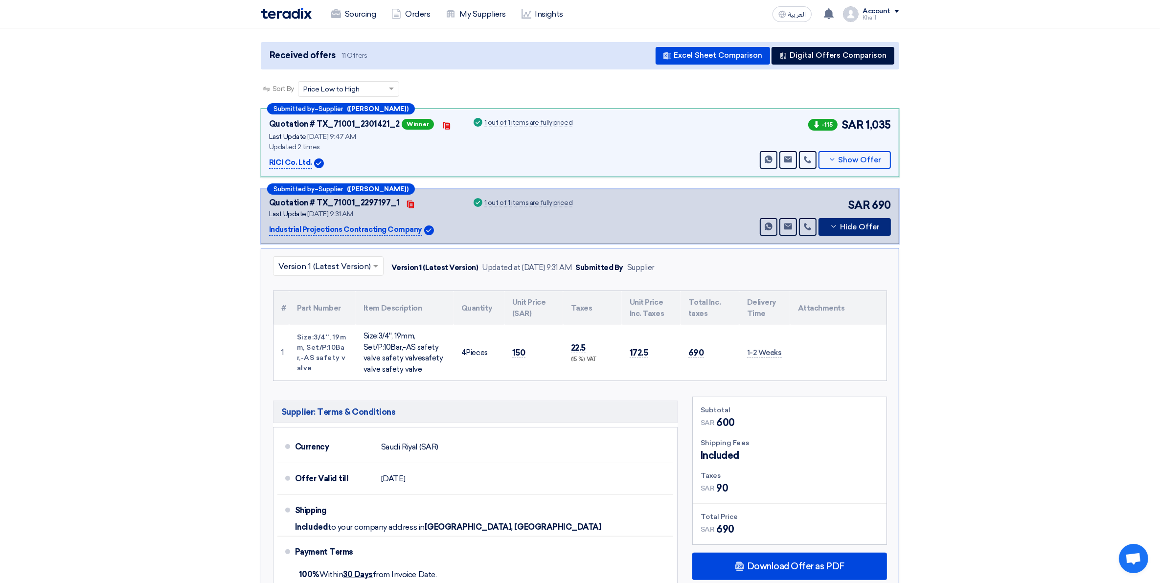
scroll to position [306, 0]
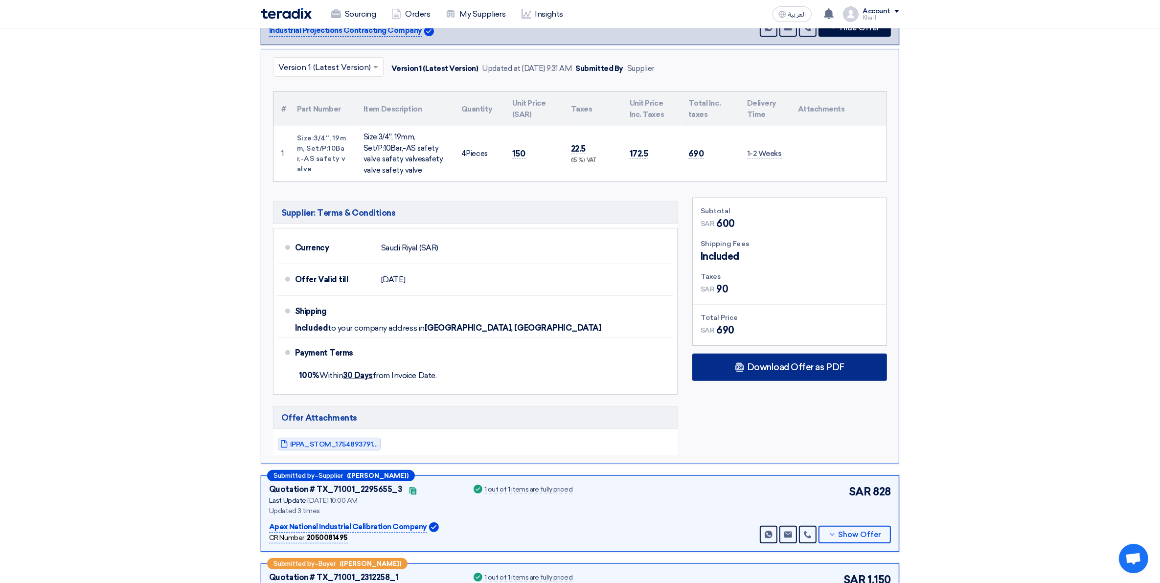
click at [763, 379] on div "Download Offer as PDF" at bounding box center [789, 367] width 195 height 27
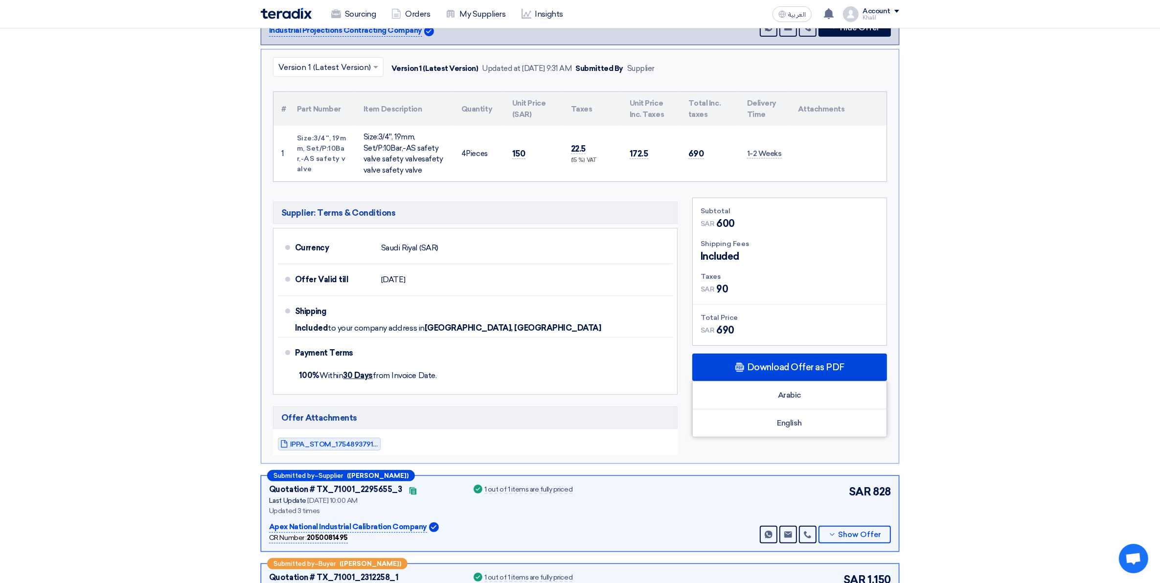
click at [979, 401] on section "Received offers 11 Offers Excel Sheet Comparison Digital Offers Comparison Sort…" at bounding box center [580, 407] width 1160 height 1176
click at [366, 444] on span "IPPA_STOM_1754893791029.pdf" at bounding box center [334, 444] width 88 height 7
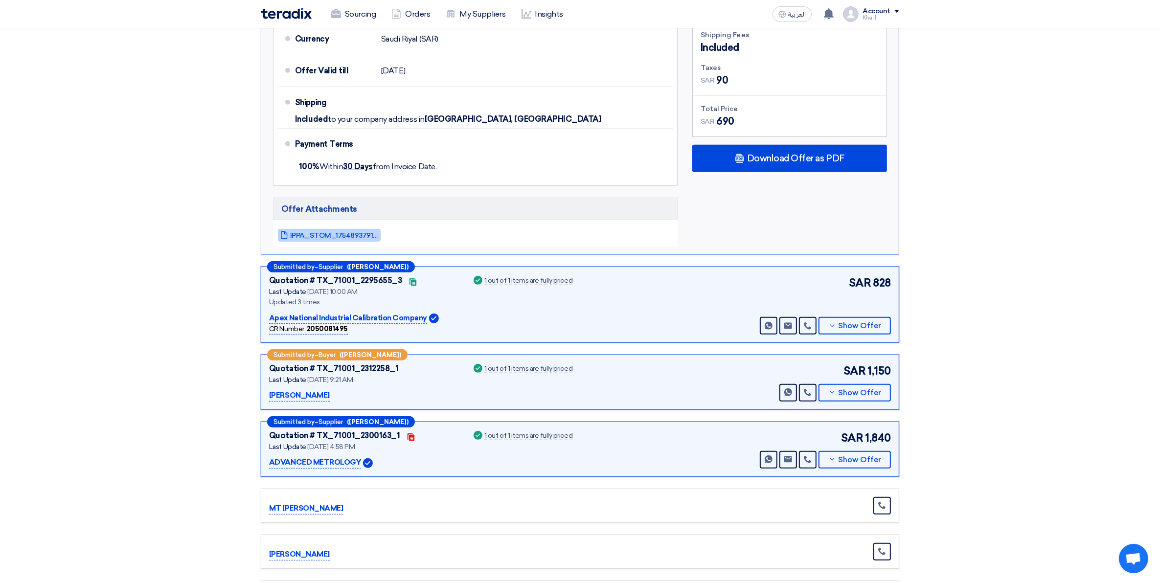
scroll to position [550, 0]
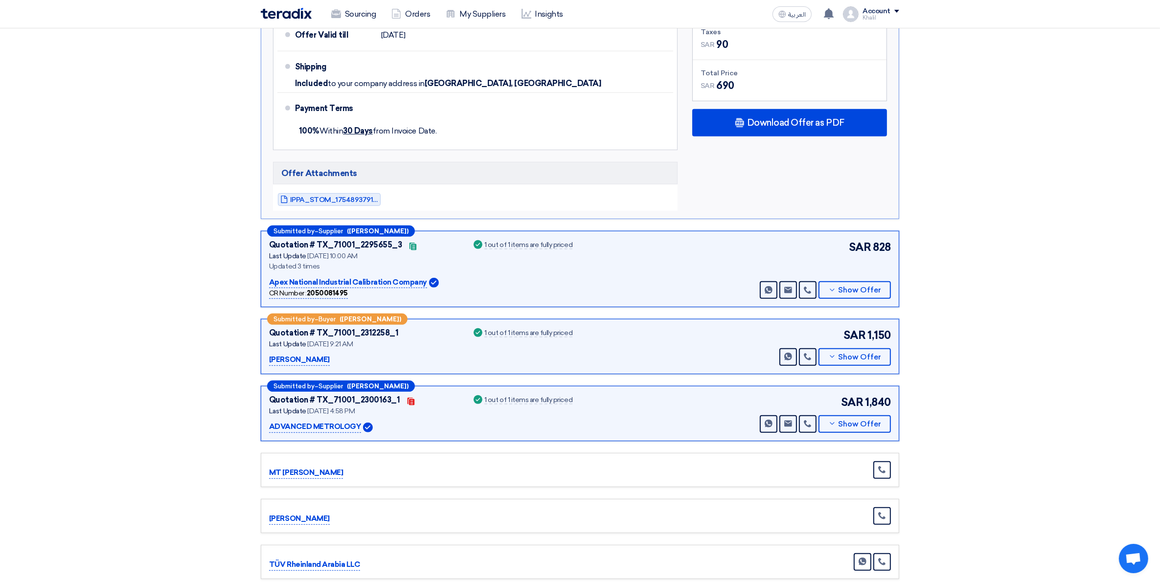
click at [360, 283] on p "Apex National Industrial Calibration Company" at bounding box center [348, 283] width 158 height 12
click at [847, 294] on span "Show Offer" at bounding box center [860, 290] width 43 height 7
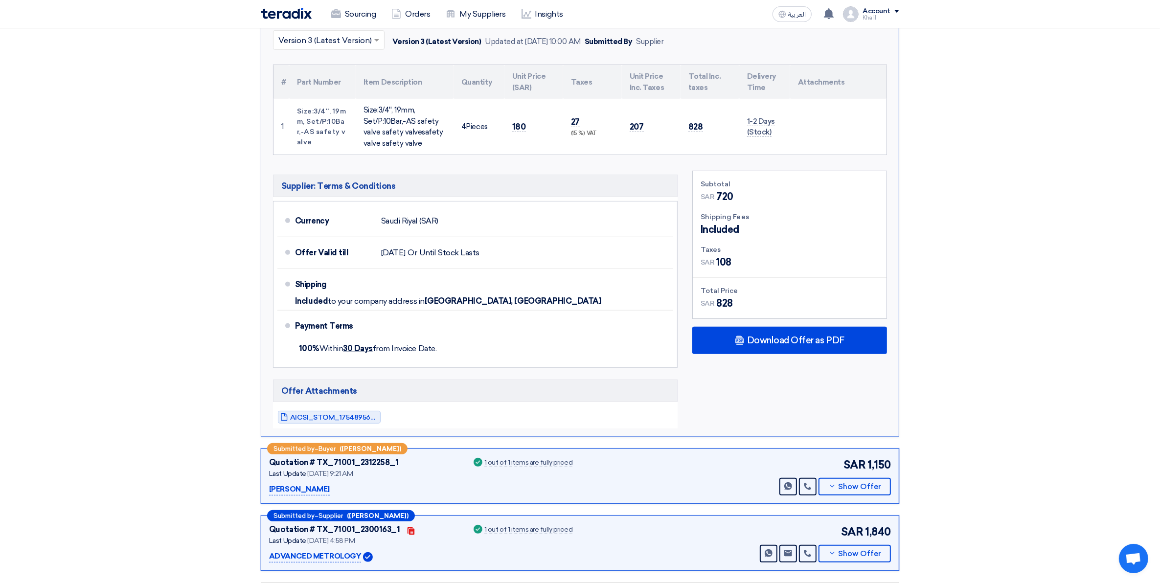
scroll to position [428, 0]
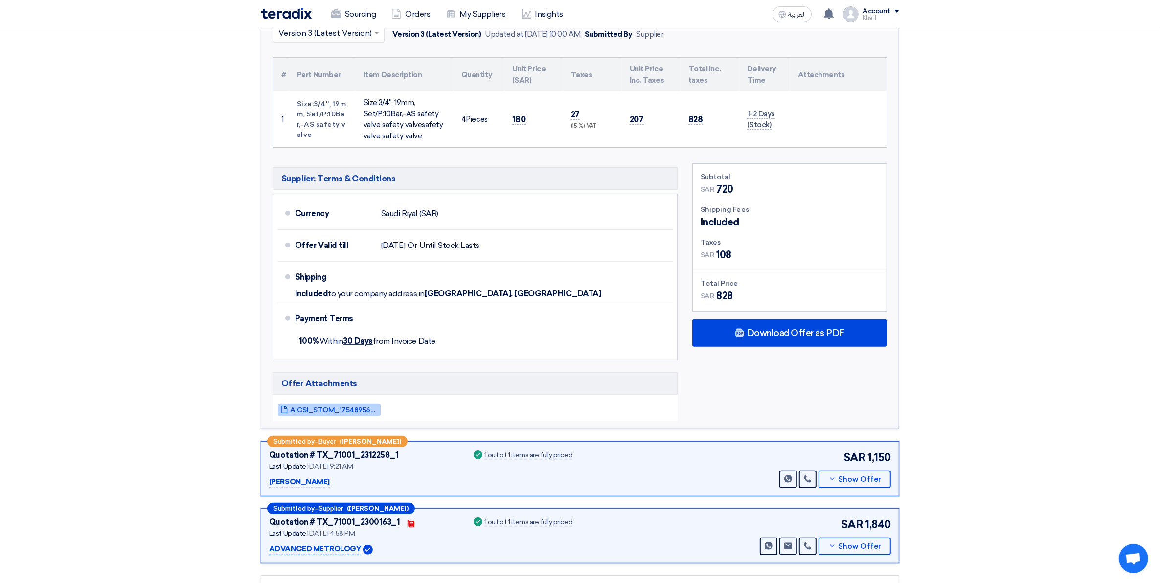
click at [367, 409] on span "AICSI_STOM_1754895635933.pdf" at bounding box center [334, 410] width 88 height 7
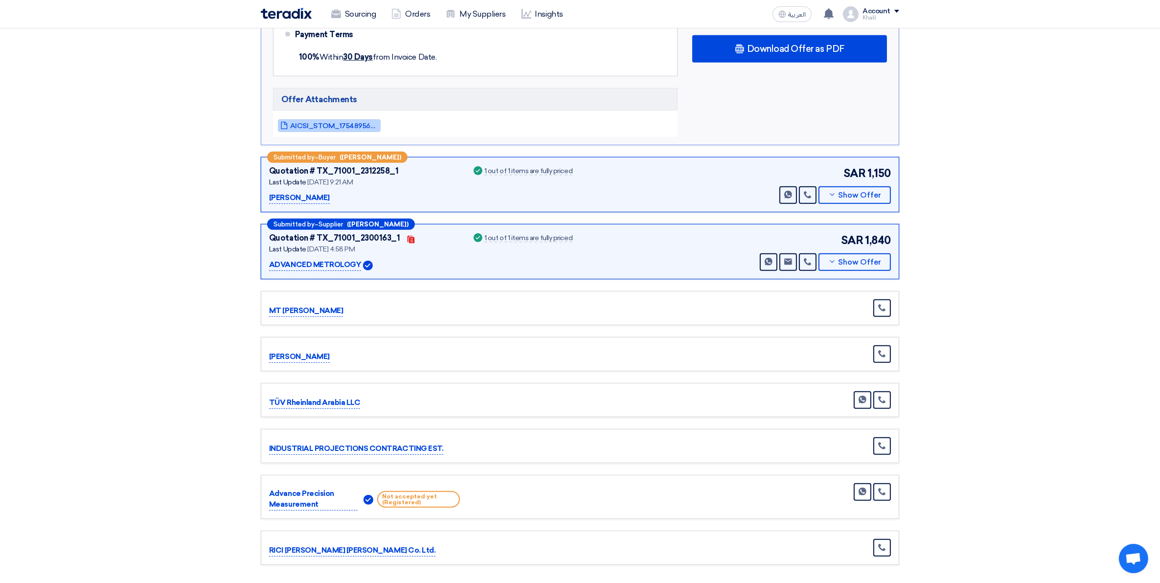
scroll to position [734, 0]
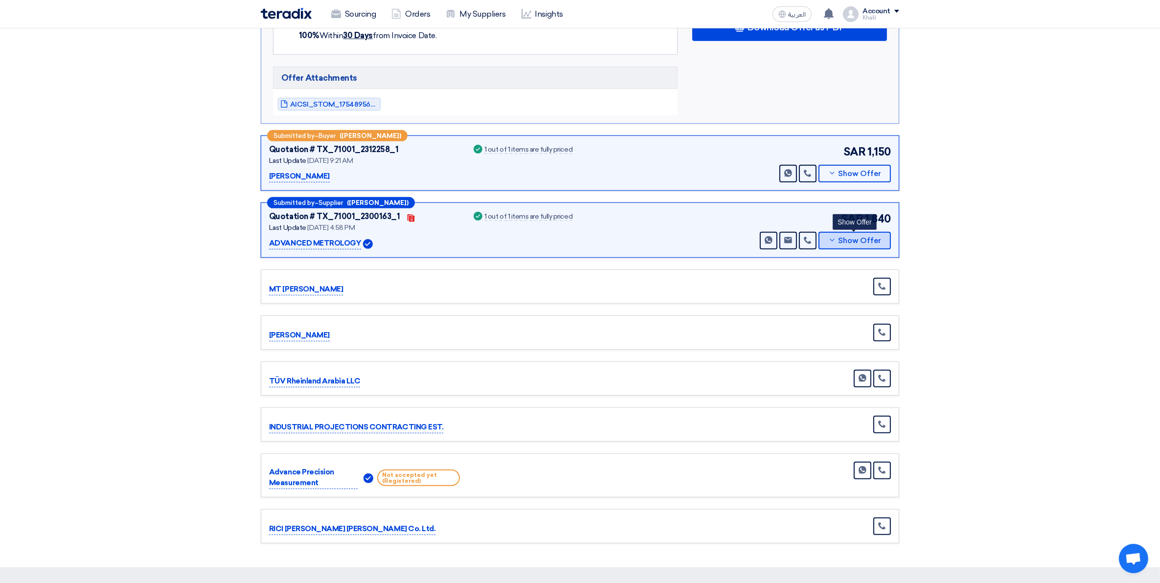
click at [833, 244] on icon at bounding box center [832, 240] width 8 height 8
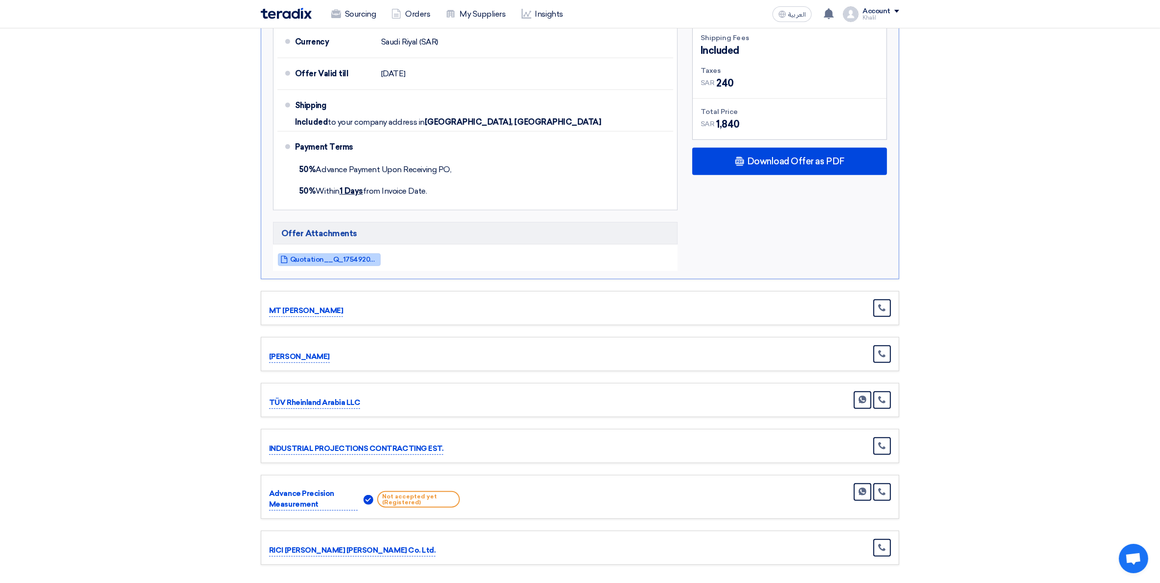
click at [339, 262] on span "Quotation__Q_1754920669923.pdf" at bounding box center [334, 259] width 88 height 7
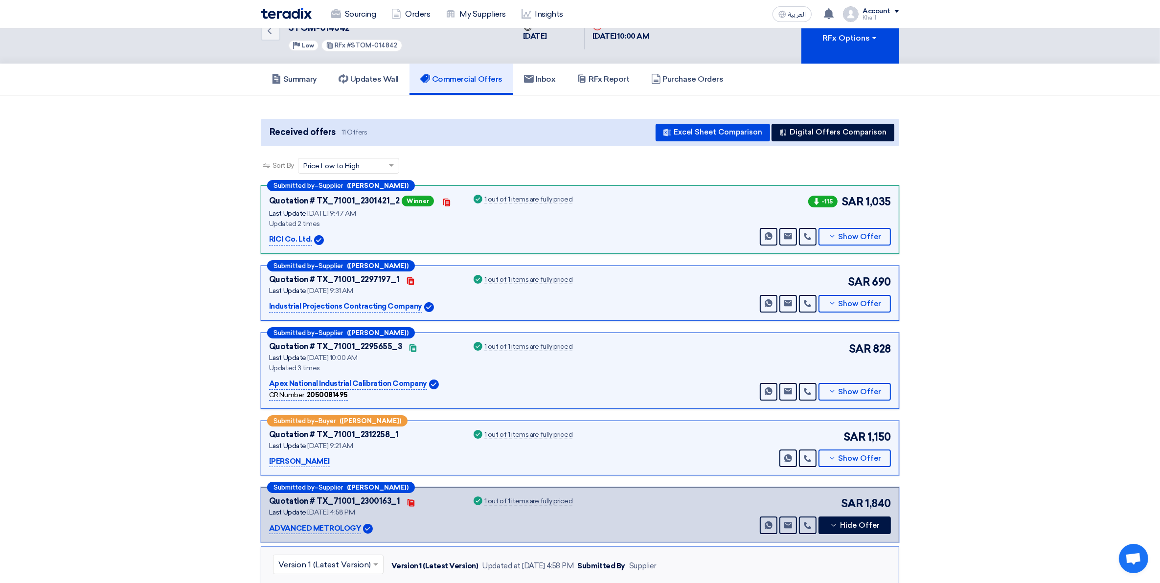
scroll to position [0, 0]
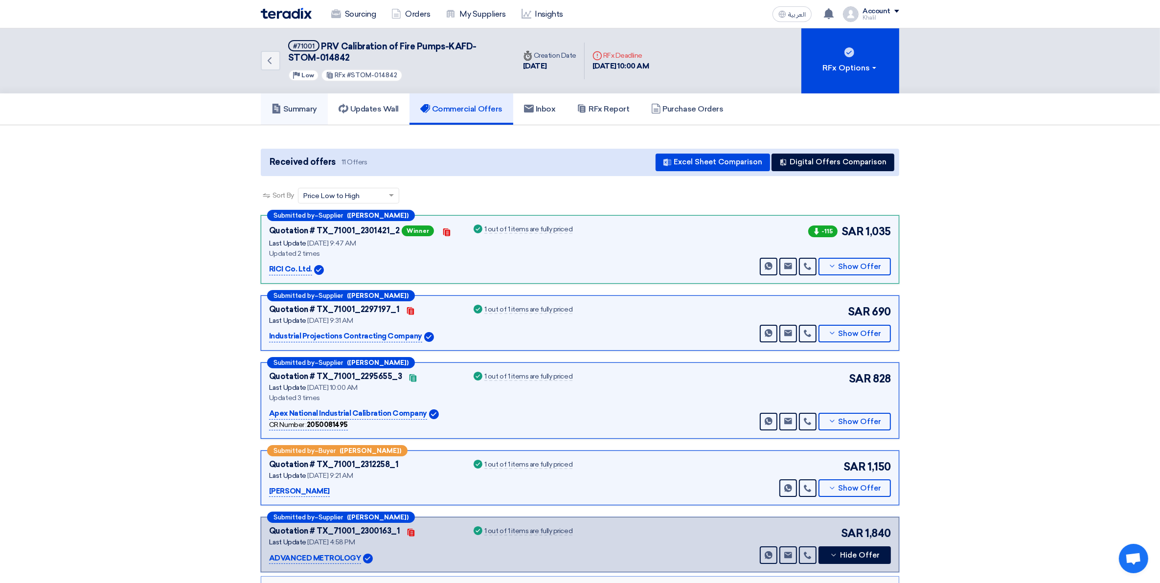
click at [310, 112] on h5 "Summary" at bounding box center [294, 109] width 45 height 10
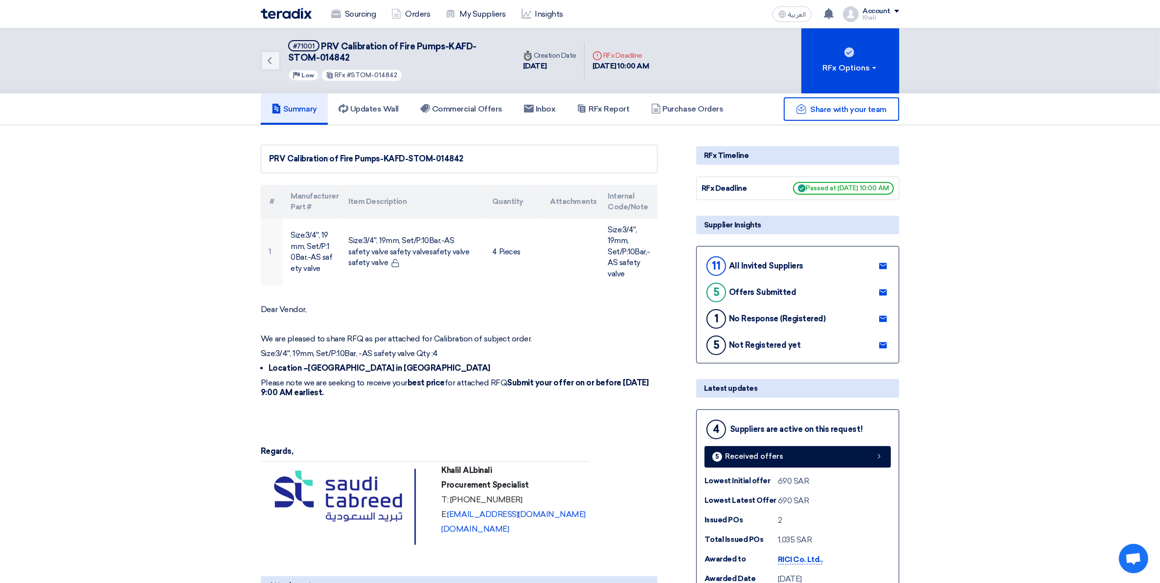
click at [696, 111] on div "Share with your team" at bounding box center [797, 108] width 203 height 23
click at [678, 109] on h5 "Purchase Orders" at bounding box center [687, 109] width 72 height 10
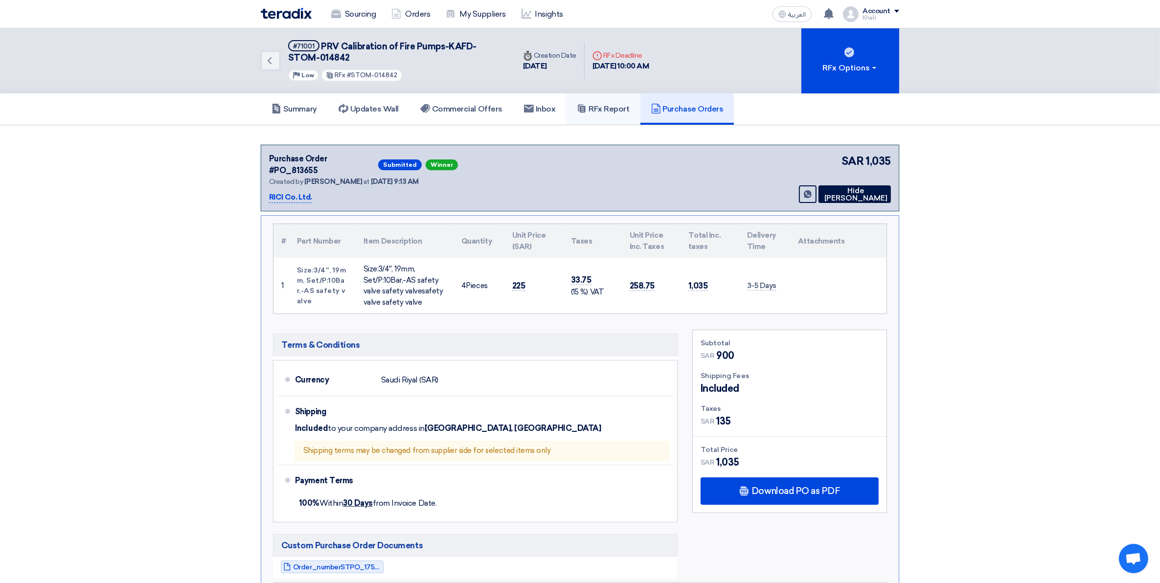
click at [618, 112] on h5 "RFx Report" at bounding box center [603, 109] width 52 height 10
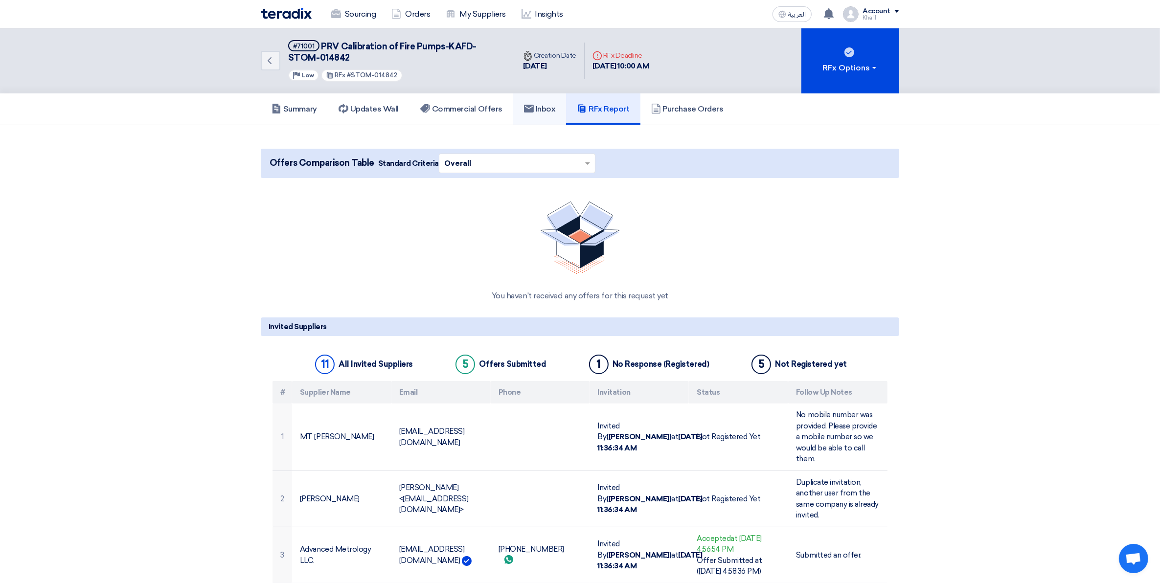
click at [554, 110] on h5 "Inbox" at bounding box center [540, 109] width 32 height 10
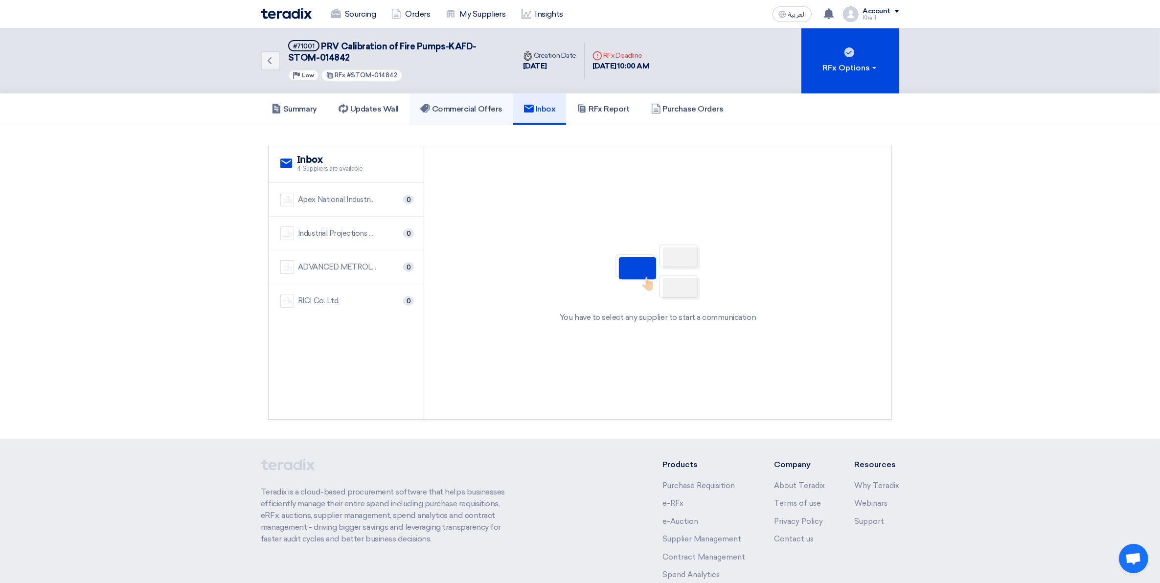
click at [482, 111] on h5 "Commercial Offers" at bounding box center [461, 109] width 82 height 10
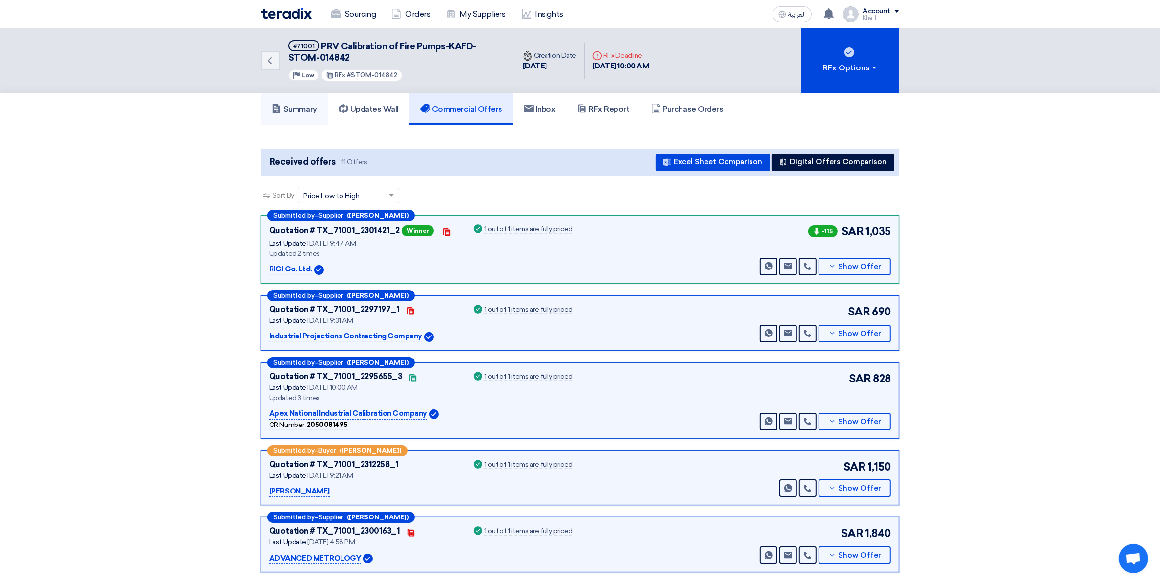
click at [320, 106] on link "Summary" at bounding box center [294, 108] width 67 height 31
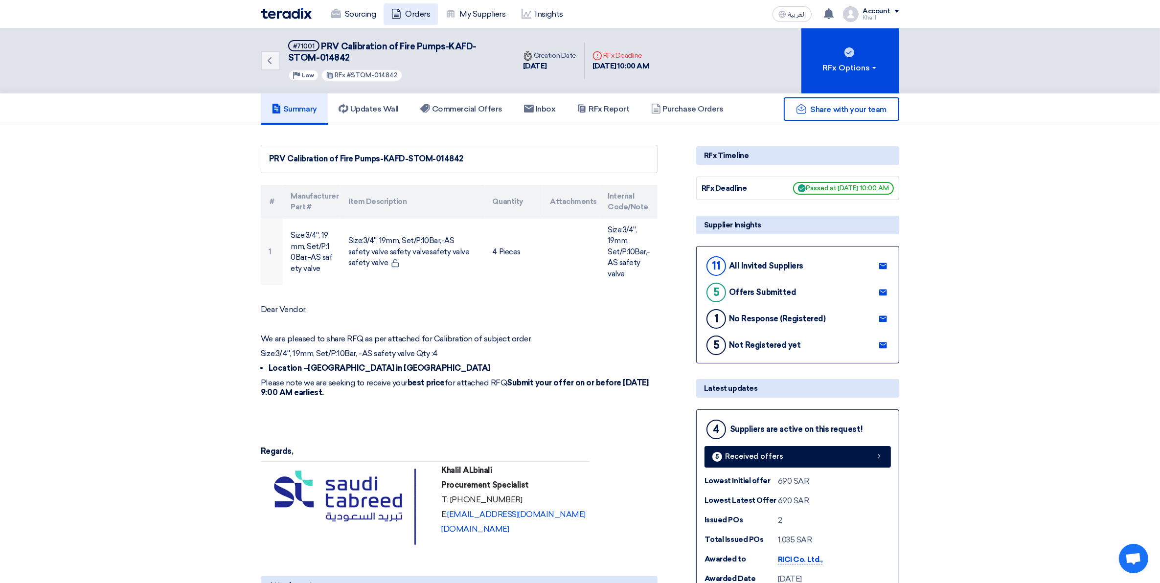
click at [407, 11] on link "Orders" at bounding box center [411, 14] width 54 height 22
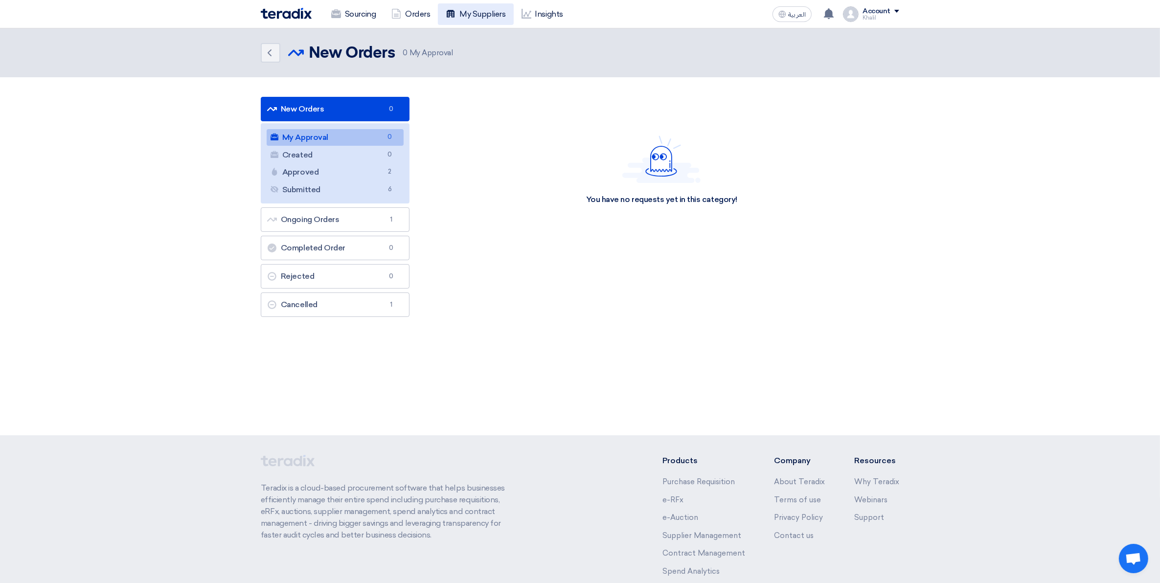
click at [489, 13] on link "My Suppliers" at bounding box center [475, 14] width 75 height 22
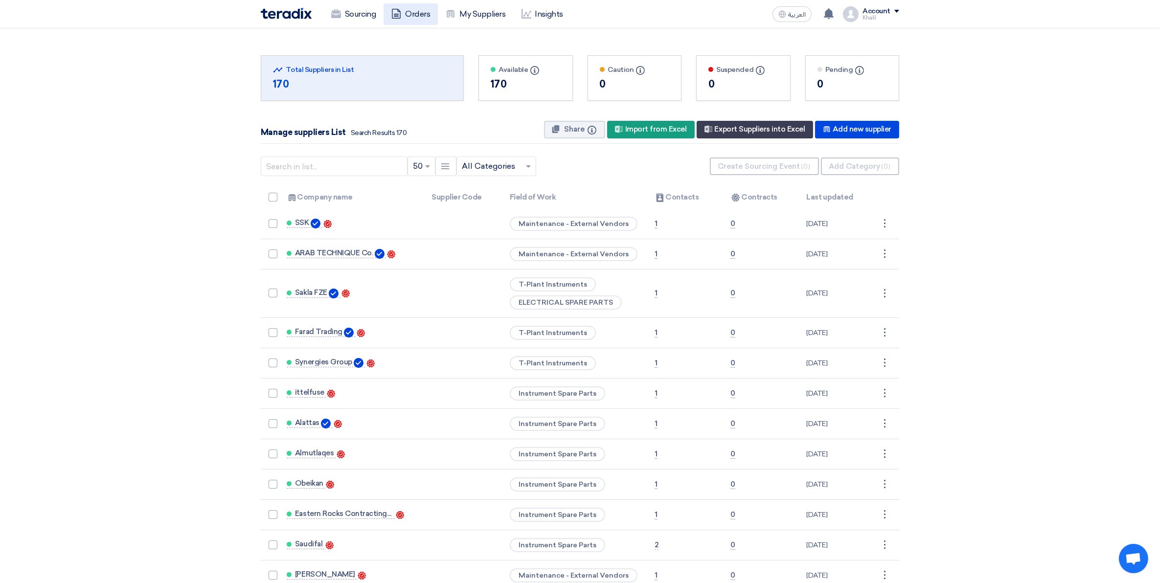
click at [405, 11] on link "Orders" at bounding box center [411, 14] width 54 height 22
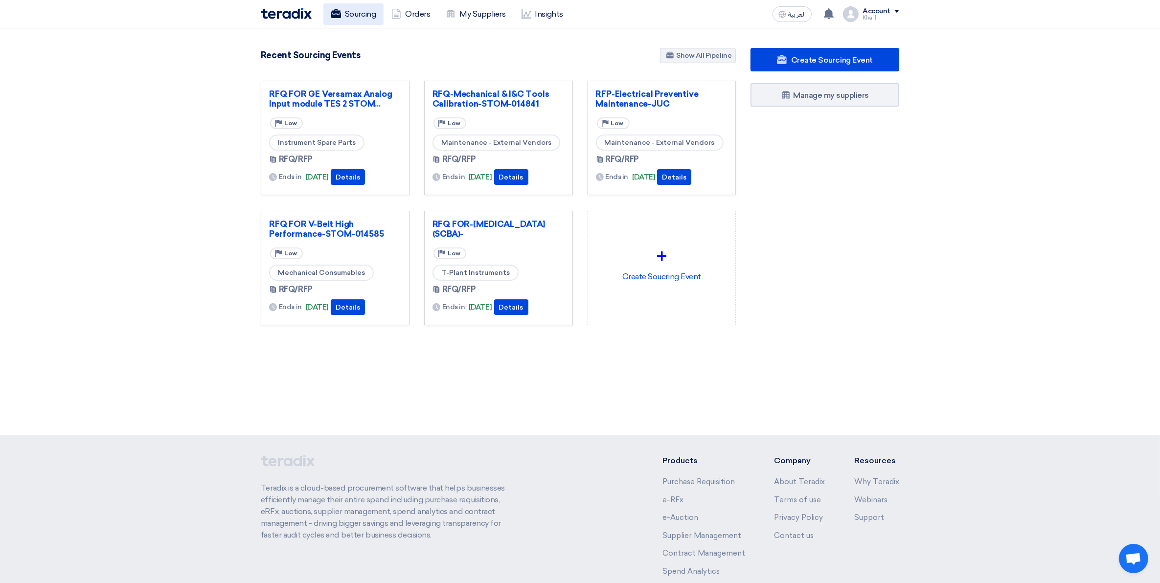
click at [370, 16] on link "Sourcing" at bounding box center [353, 14] width 60 height 22
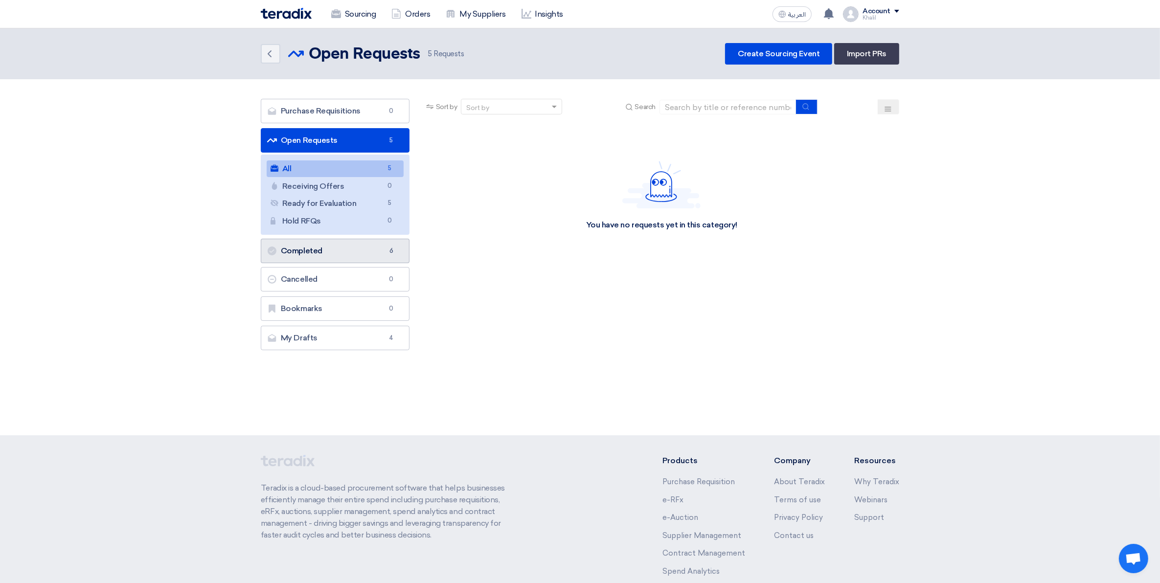
click at [348, 253] on link "Completed Completed 6" at bounding box center [335, 251] width 149 height 24
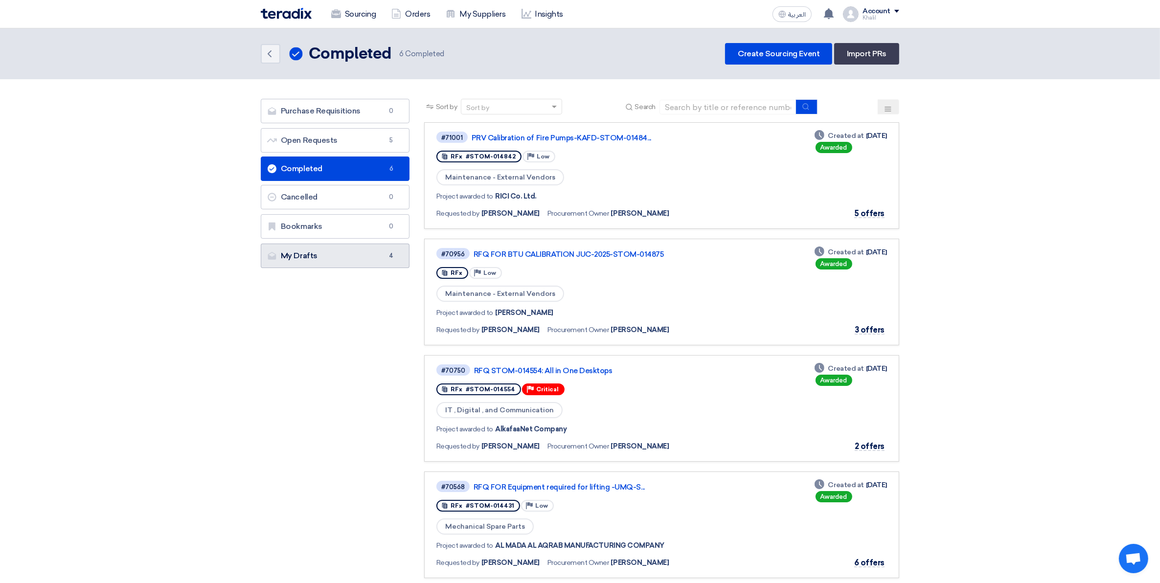
click at [366, 256] on link "My Drafts My Drafts 4" at bounding box center [335, 256] width 149 height 24
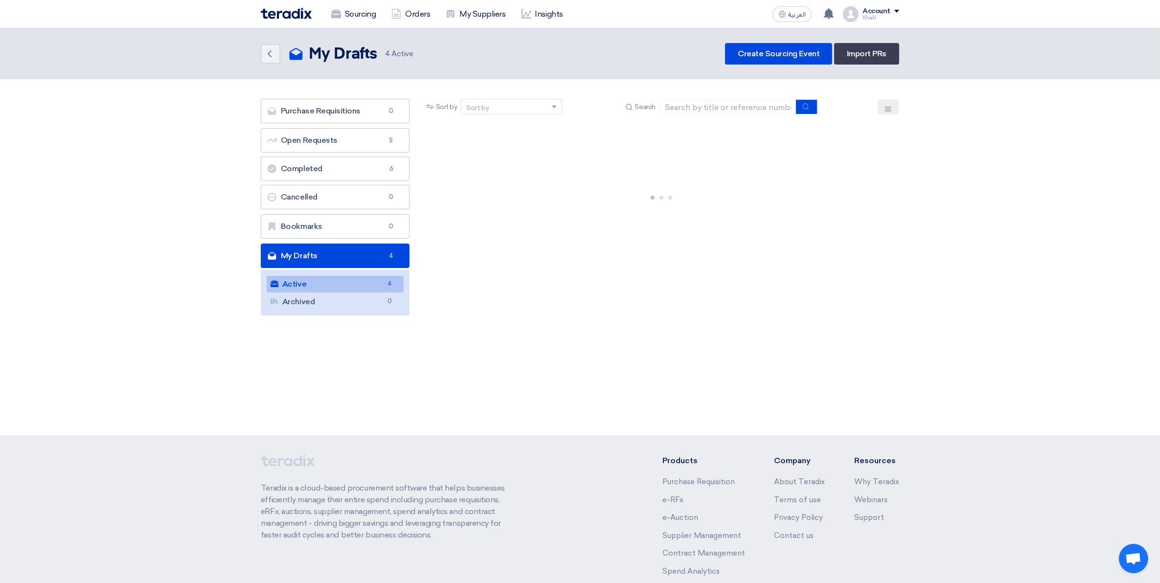
click at [372, 290] on link "Active Active 4" at bounding box center [335, 284] width 137 height 17
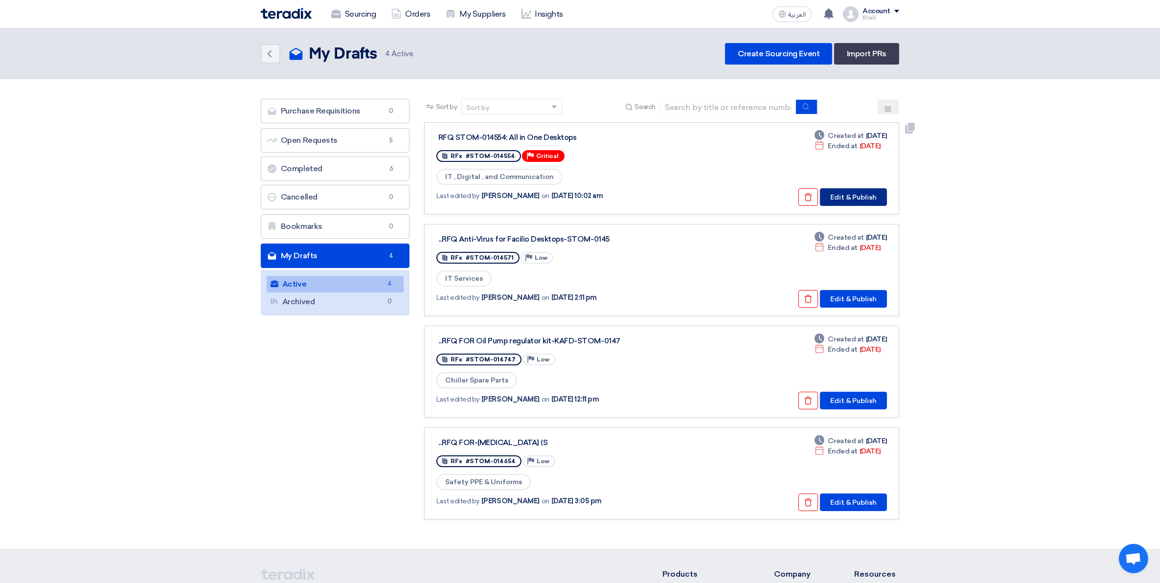
click at [856, 201] on button "Edit & Publish" at bounding box center [853, 197] width 67 height 18
click at [358, 303] on link "Archived Archived 0" at bounding box center [335, 302] width 137 height 17
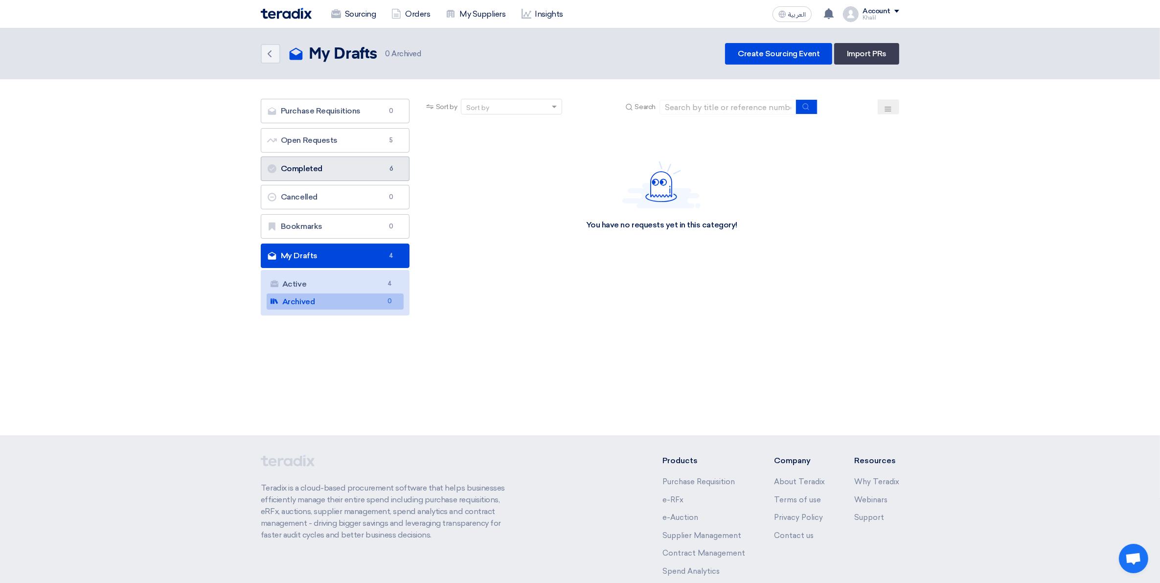
click at [339, 167] on link "Completed Completed 6" at bounding box center [335, 169] width 149 height 24
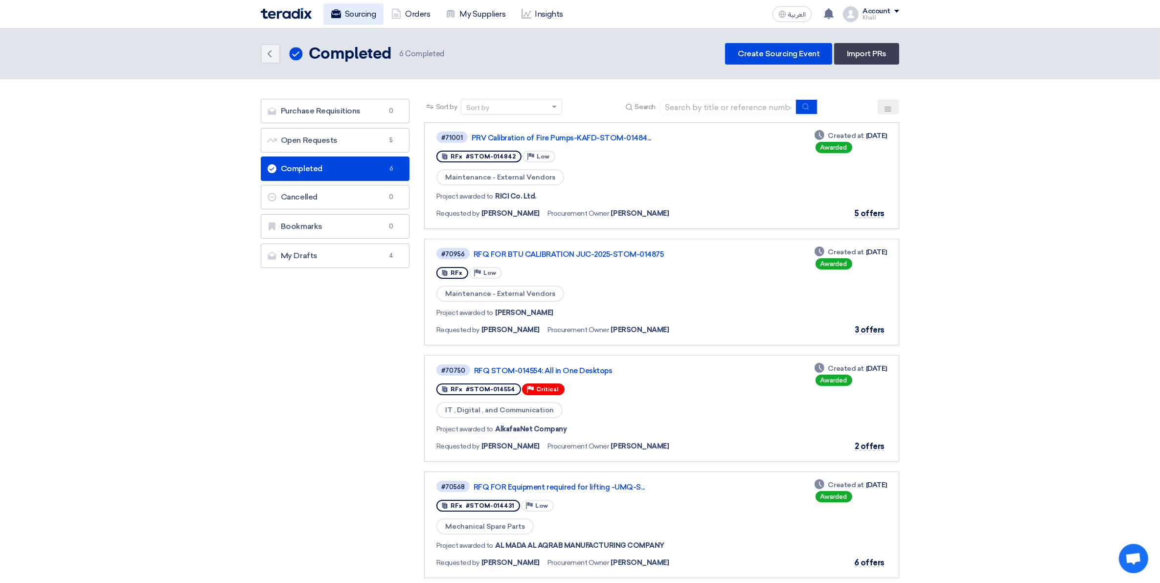
click at [357, 11] on link "Sourcing" at bounding box center [353, 14] width 60 height 22
